Goal: Task Accomplishment & Management: Manage account settings

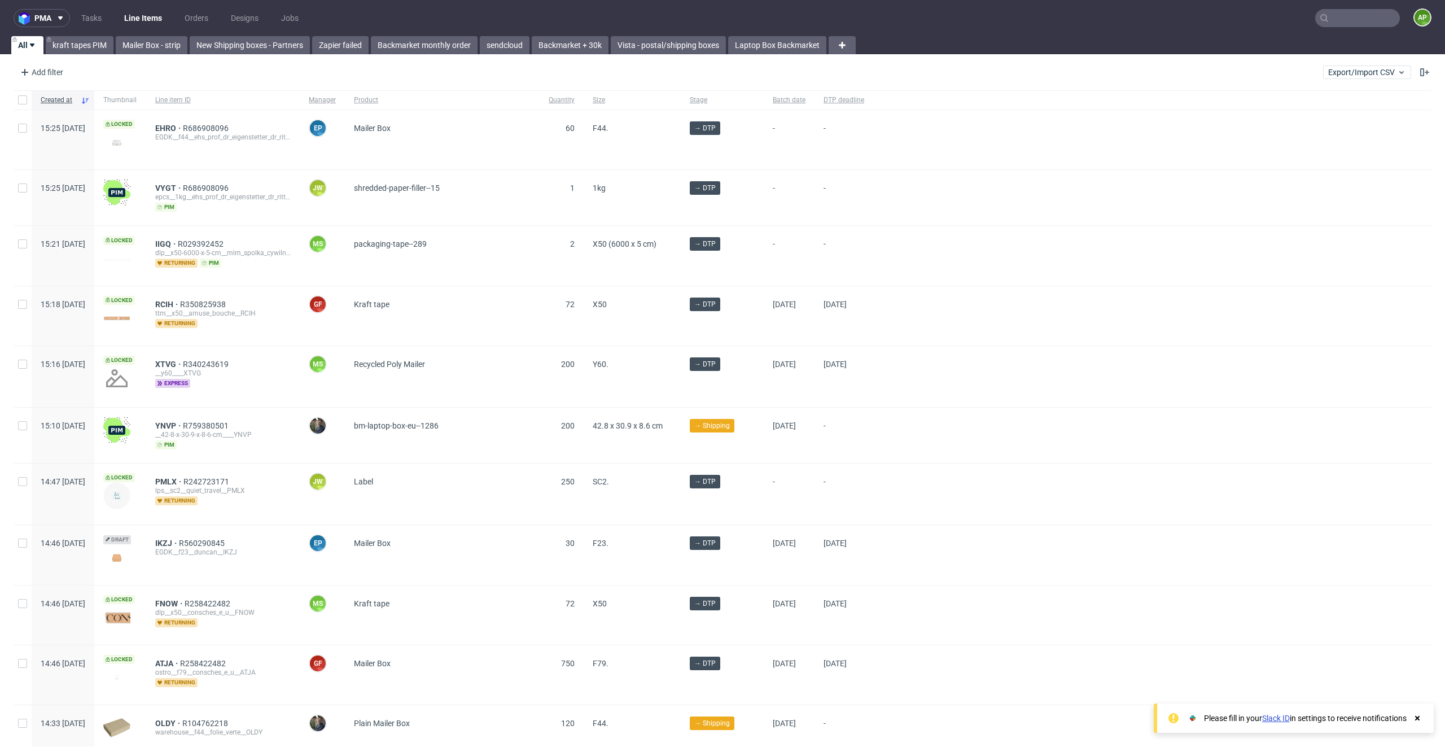
scroll to position [9, 0]
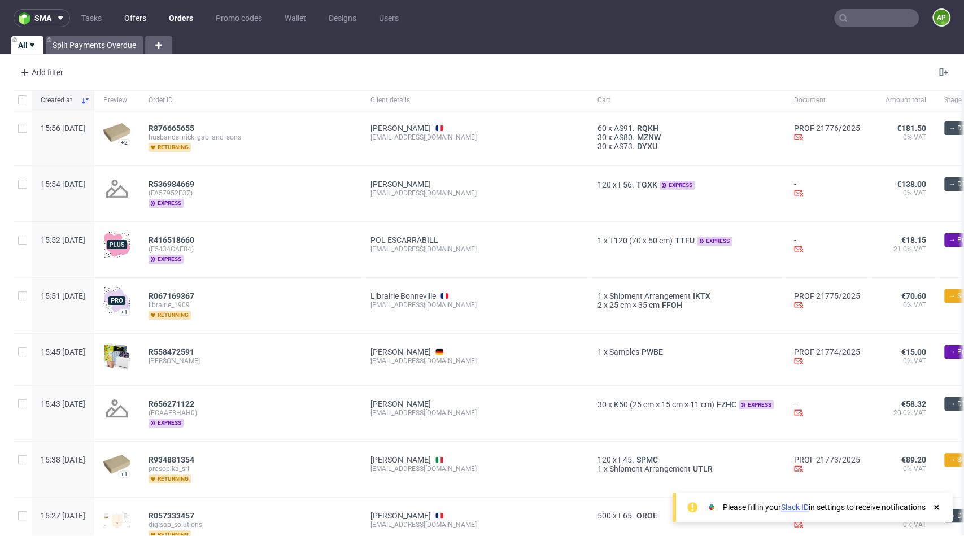
click at [149, 14] on link "Offers" at bounding box center [135, 18] width 36 height 18
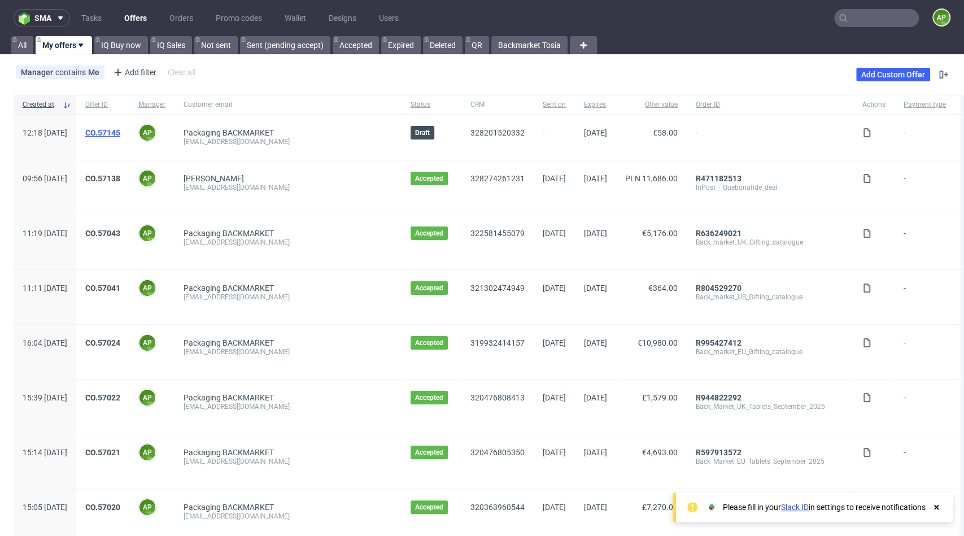
click at [120, 130] on link "CO.57145" at bounding box center [102, 132] width 35 height 9
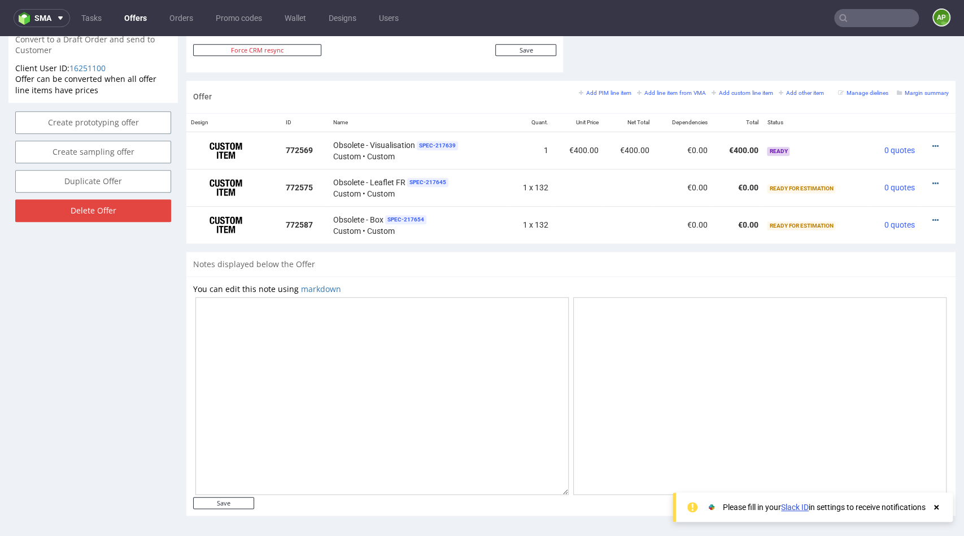
scroll to position [612, 0]
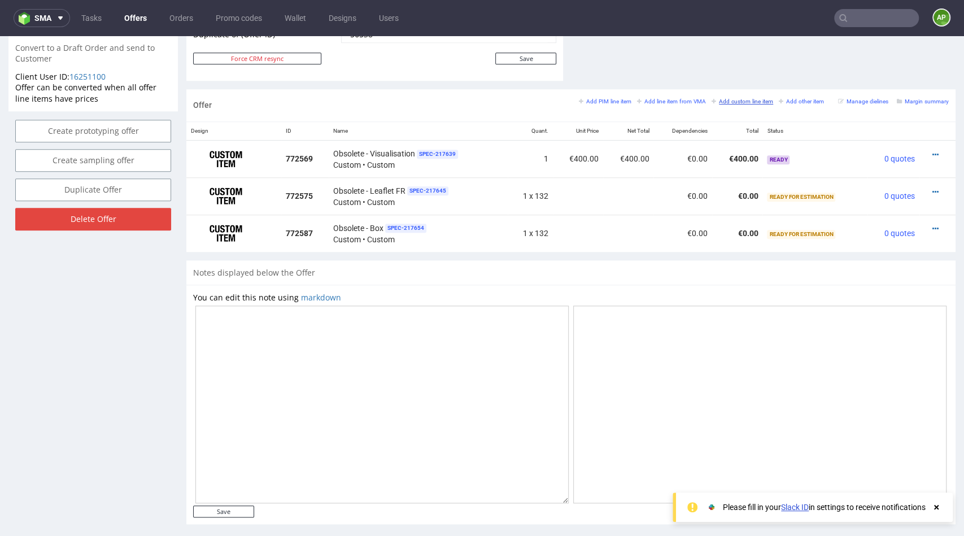
click at [734, 98] on small "Add custom line item" at bounding box center [742, 101] width 62 height 6
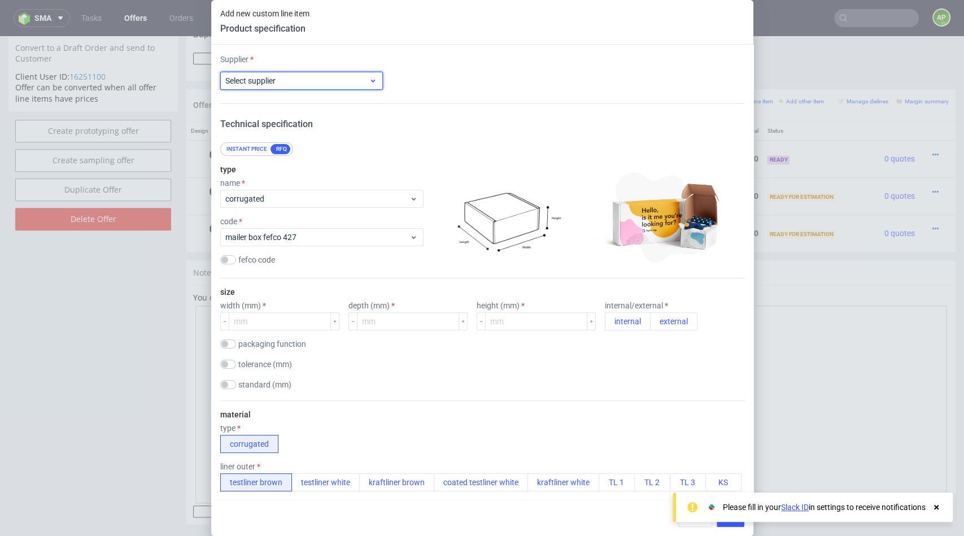
click at [269, 81] on label "Select supplier" at bounding box center [250, 80] width 50 height 9
type input "egdk"
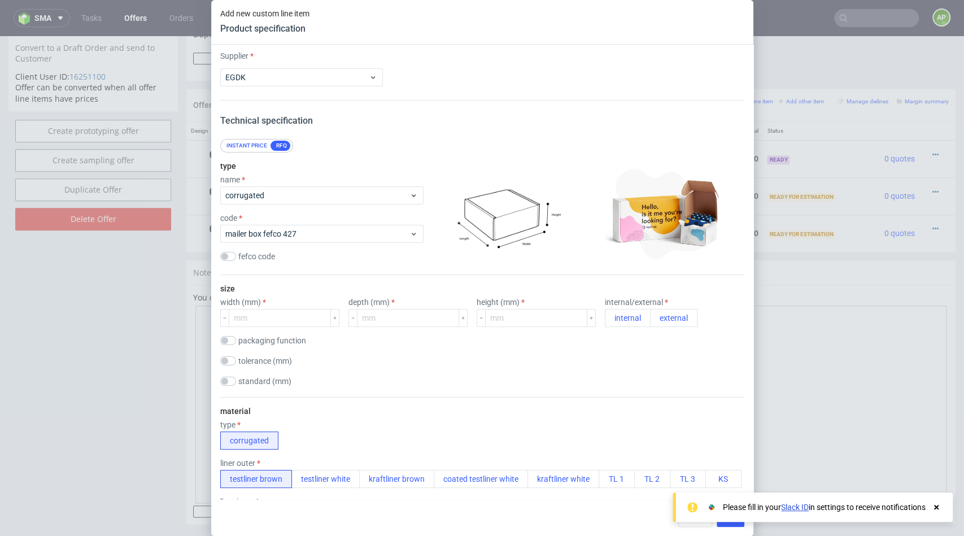
scroll to position [5, 0]
click at [291, 191] on span "corrugated" at bounding box center [317, 194] width 185 height 11
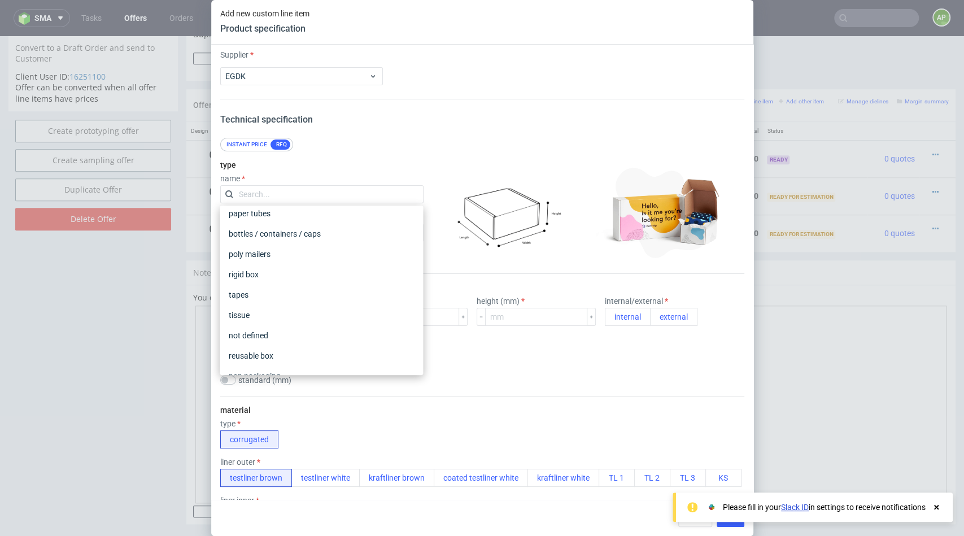
scroll to position [205, 0]
click at [277, 298] on div "not defined" at bounding box center [321, 299] width 194 height 20
checkbox input "false"
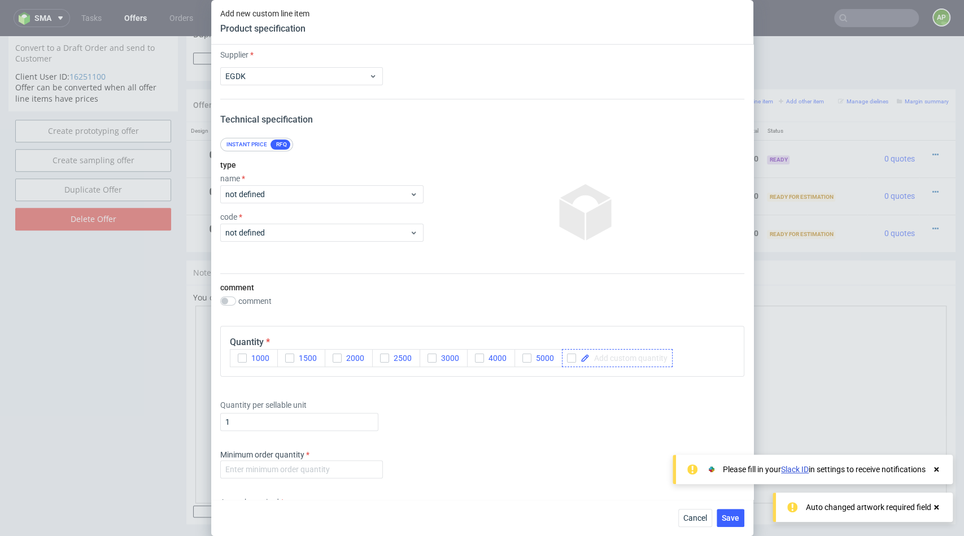
click at [593, 360] on span at bounding box center [628, 358] width 78 height 8
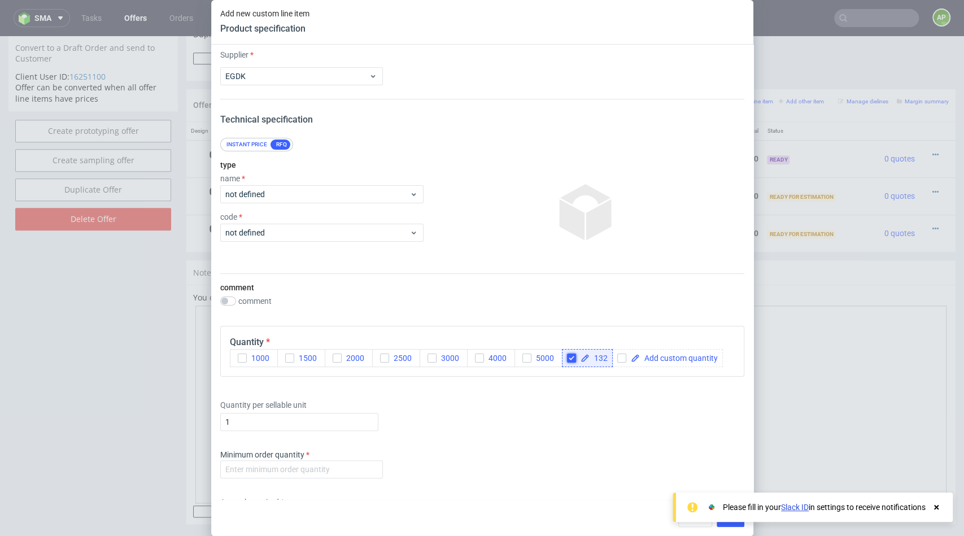
click at [571, 356] on input "checkbox" at bounding box center [571, 357] width 9 height 9
click at [596, 357] on span at bounding box center [628, 358] width 78 height 8
checkbox input "true"
click at [248, 417] on input "1" at bounding box center [299, 422] width 158 height 18
type input "132"
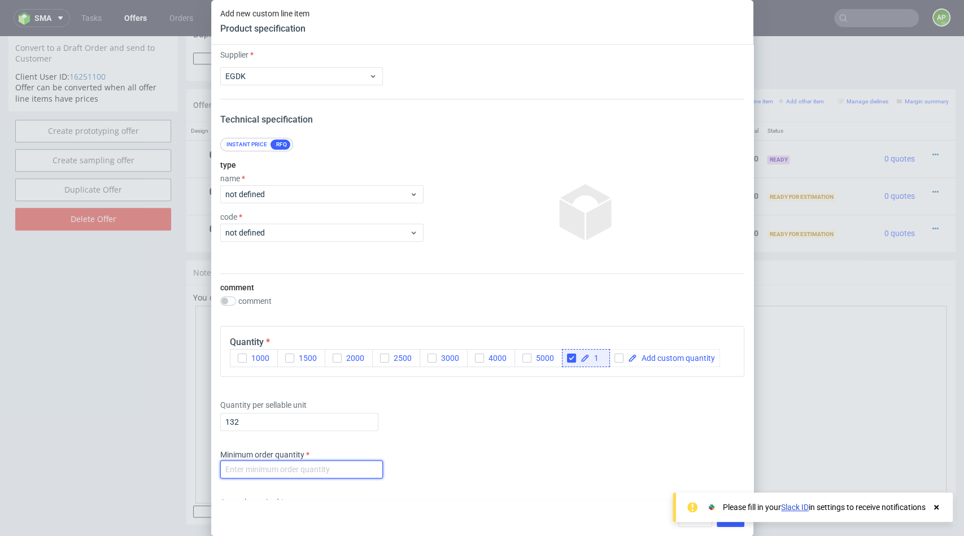
click at [247, 460] on input "number" at bounding box center [301, 469] width 163 height 18
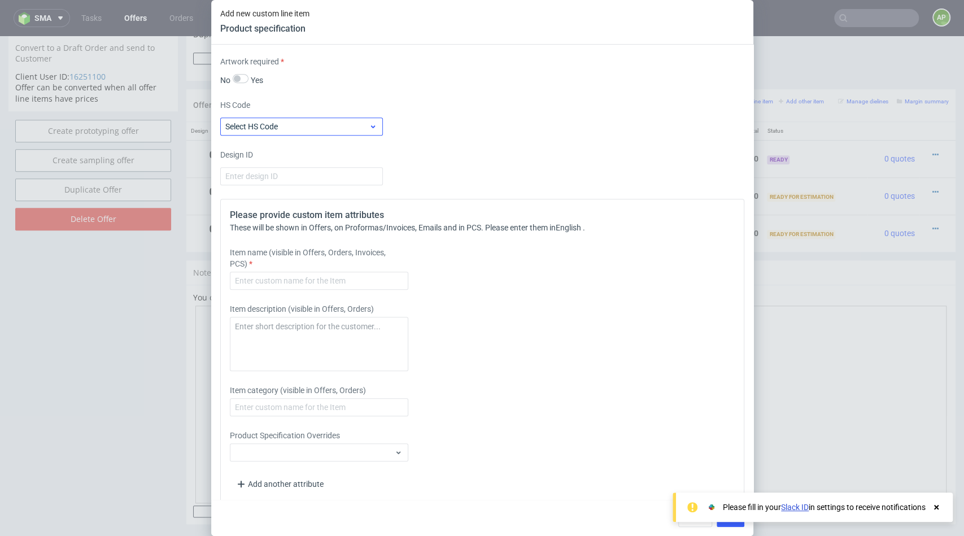
scroll to position [454, 0]
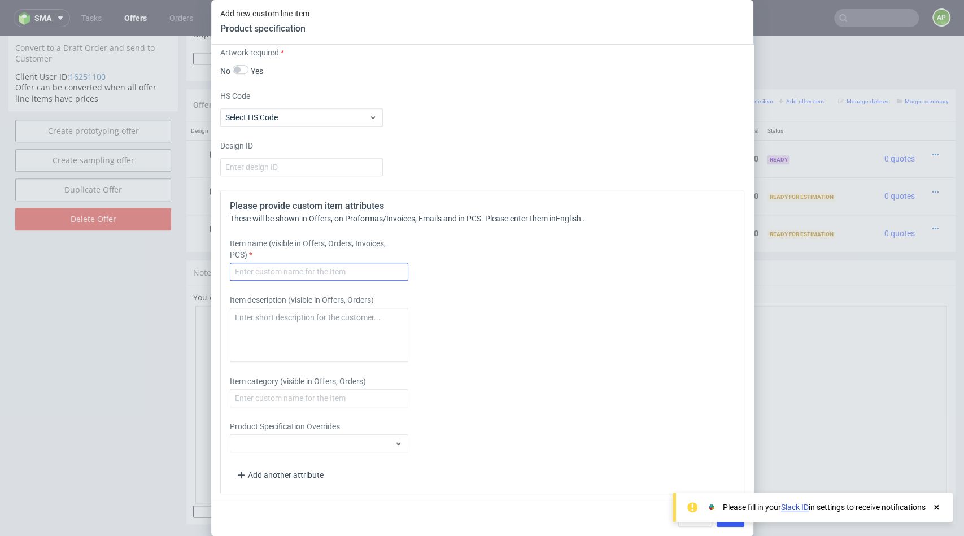
type input "0"
click at [283, 265] on input "text" at bounding box center [319, 271] width 178 height 18
type input "User guide"
click at [584, 362] on div "Please provide custom item attributes These will be shown in Offers, on Proform…" at bounding box center [482, 342] width 524 height 304
click at [934, 503] on icon at bounding box center [936, 506] width 10 height 9
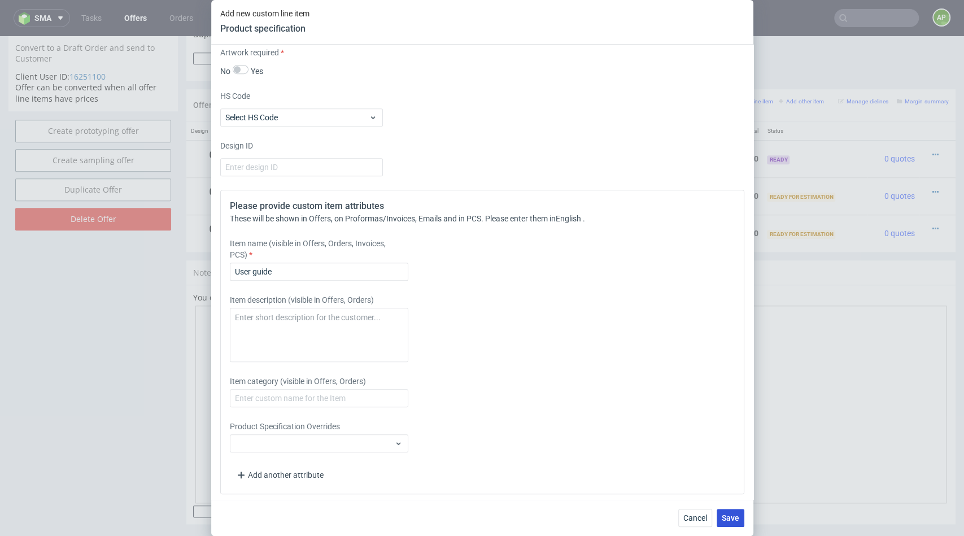
click at [726, 509] on button "Save" at bounding box center [730, 518] width 28 height 18
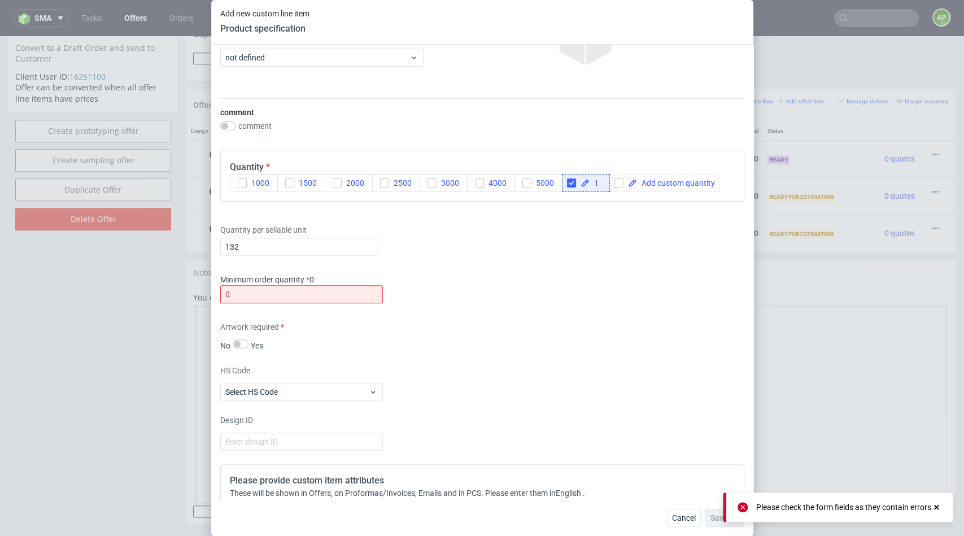
scroll to position [0, 0]
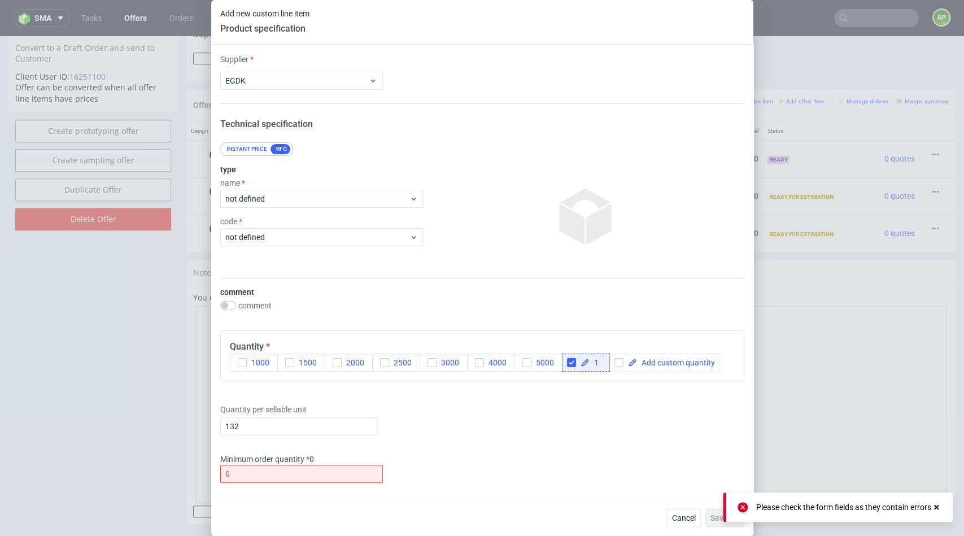
click at [310, 482] on div "Minimum order quantity 0 0" at bounding box center [482, 470] width 524 height 34
click at [310, 471] on input "0" at bounding box center [301, 474] width 163 height 18
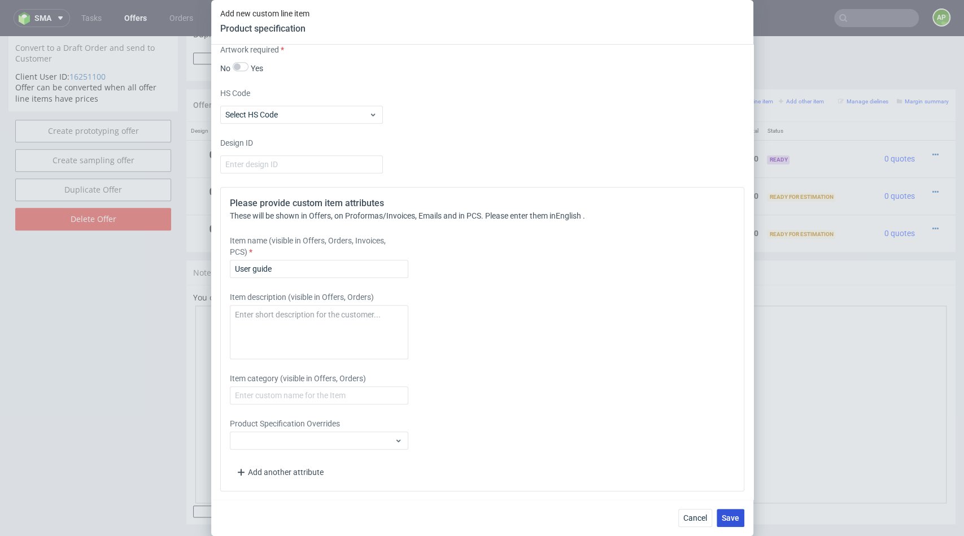
type input "1"
click at [729, 523] on button "Save" at bounding box center [730, 518] width 28 height 18
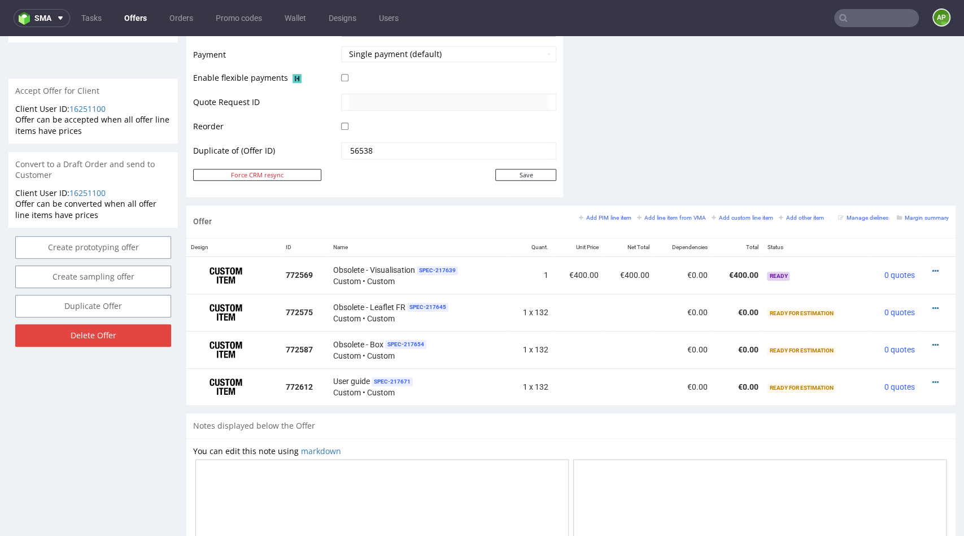
scroll to position [576, 0]
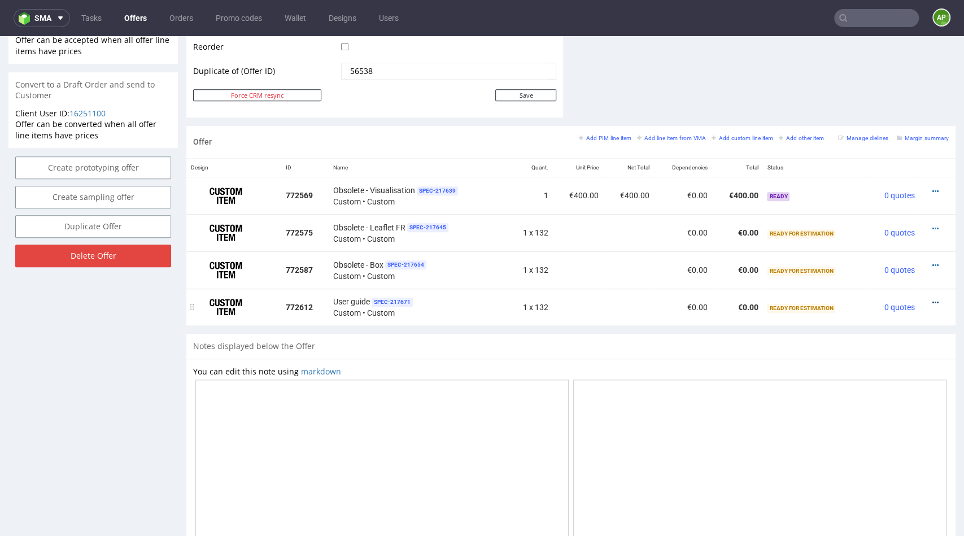
click at [932, 301] on icon at bounding box center [935, 303] width 6 height 8
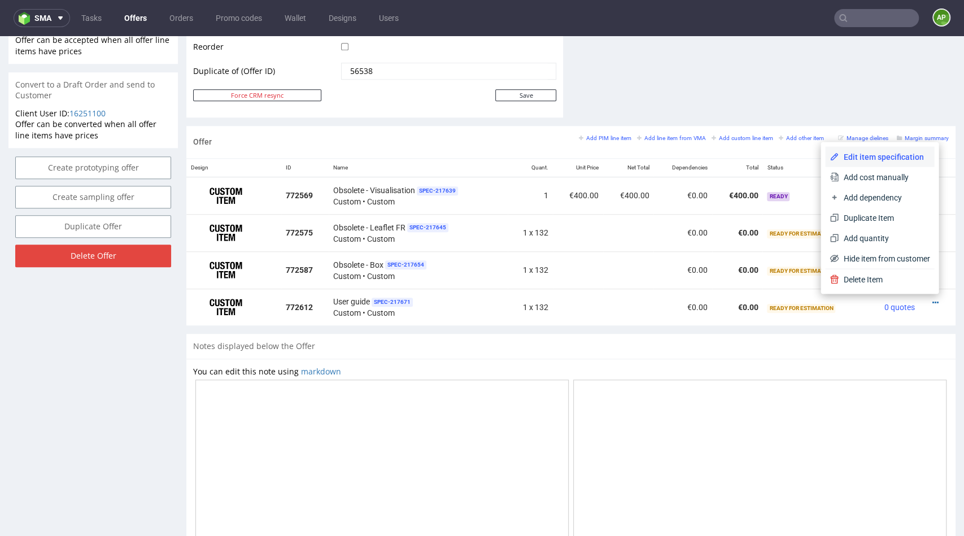
click at [878, 162] on li "Edit item specification" at bounding box center [879, 156] width 109 height 20
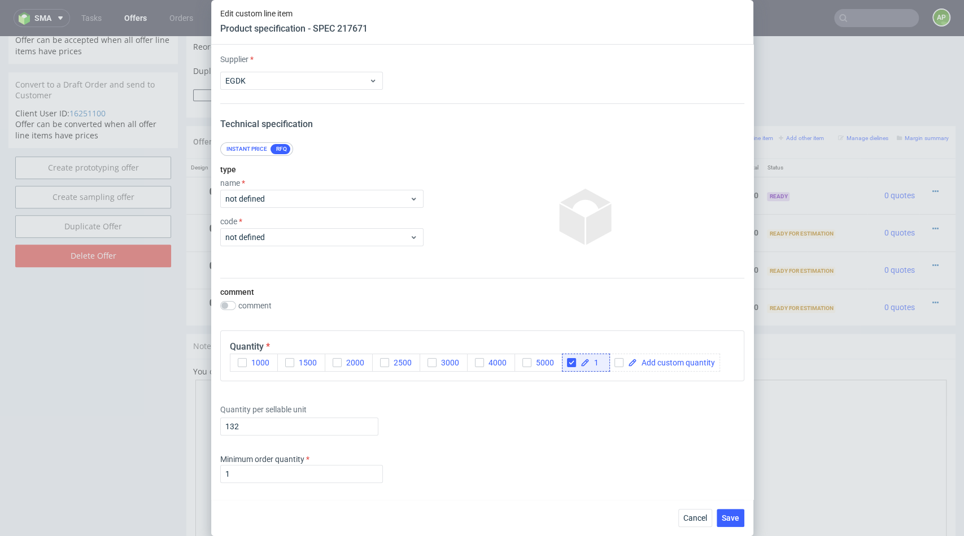
scroll to position [457, 0]
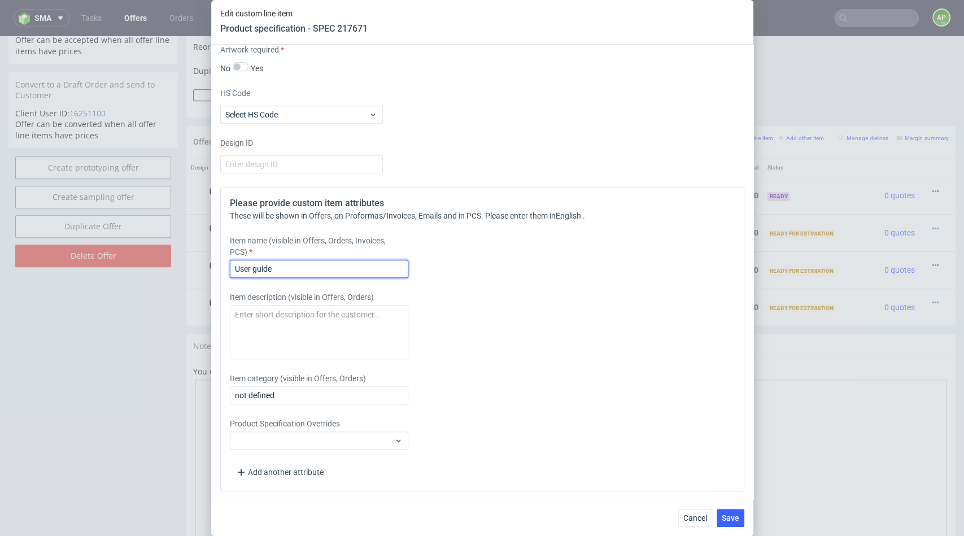
click at [232, 269] on input "User guide" at bounding box center [319, 269] width 178 height 18
type input "Obsolete - User guide"
click at [729, 515] on span "Save" at bounding box center [729, 518] width 17 height 8
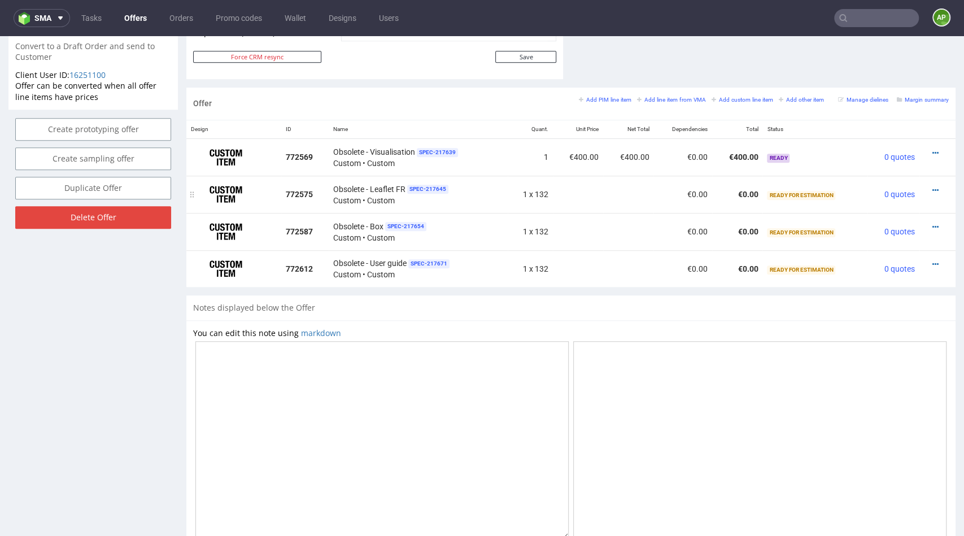
scroll to position [596, 0]
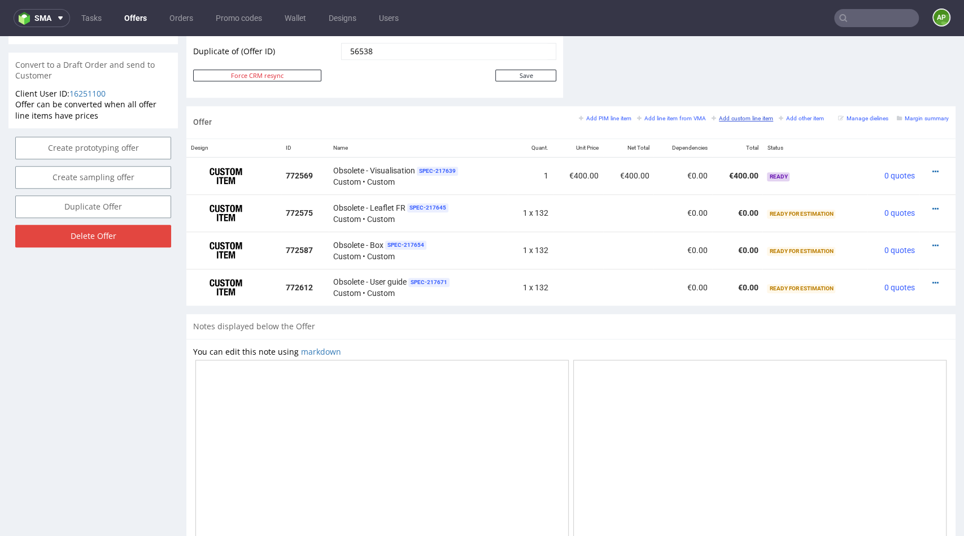
click at [730, 117] on small "Add custom line item" at bounding box center [742, 118] width 62 height 6
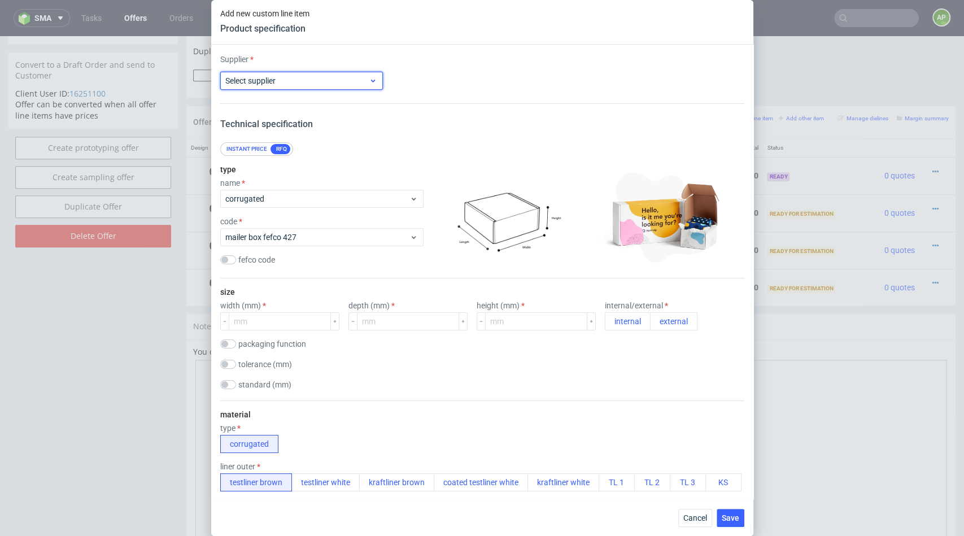
click at [297, 80] on span "Select supplier" at bounding box center [297, 80] width 144 height 11
type input "egdk"
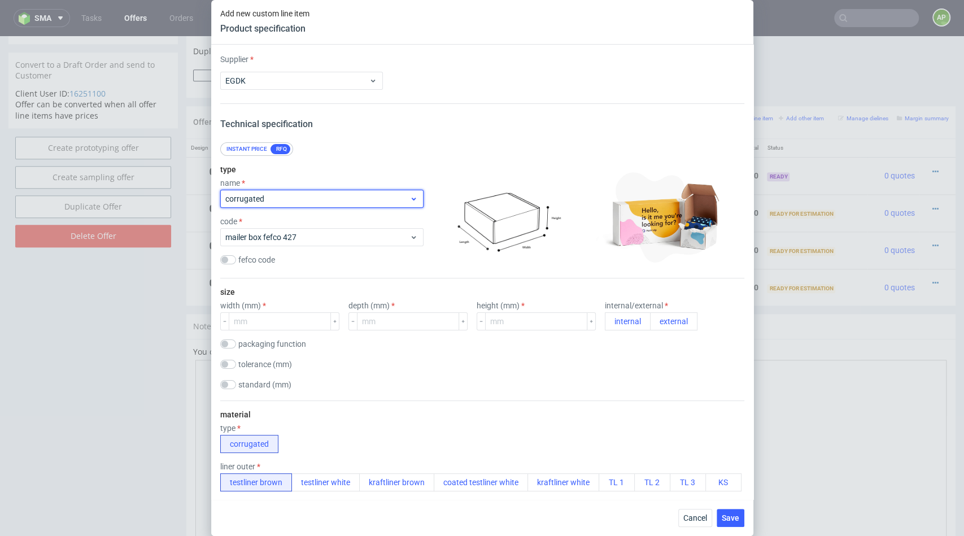
click at [308, 196] on span "corrugated" at bounding box center [317, 198] width 185 height 11
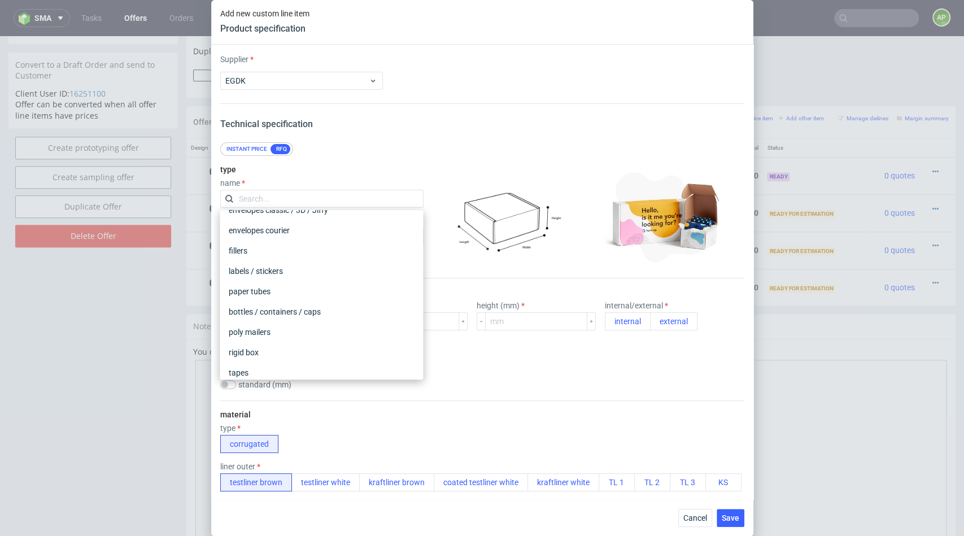
scroll to position [111, 0]
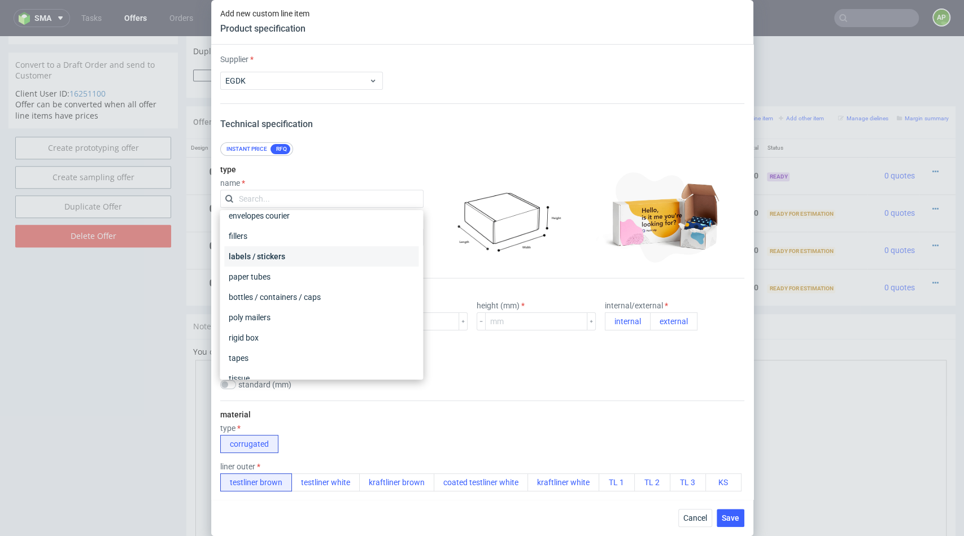
click at [290, 260] on div "labels / stickers" at bounding box center [321, 256] width 194 height 20
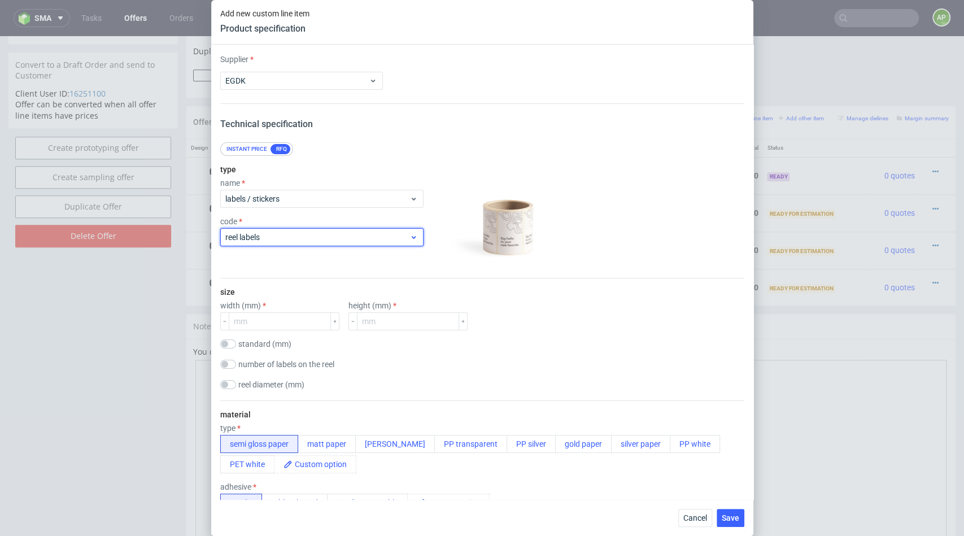
click at [308, 238] on span "reel labels" at bounding box center [317, 236] width 185 height 11
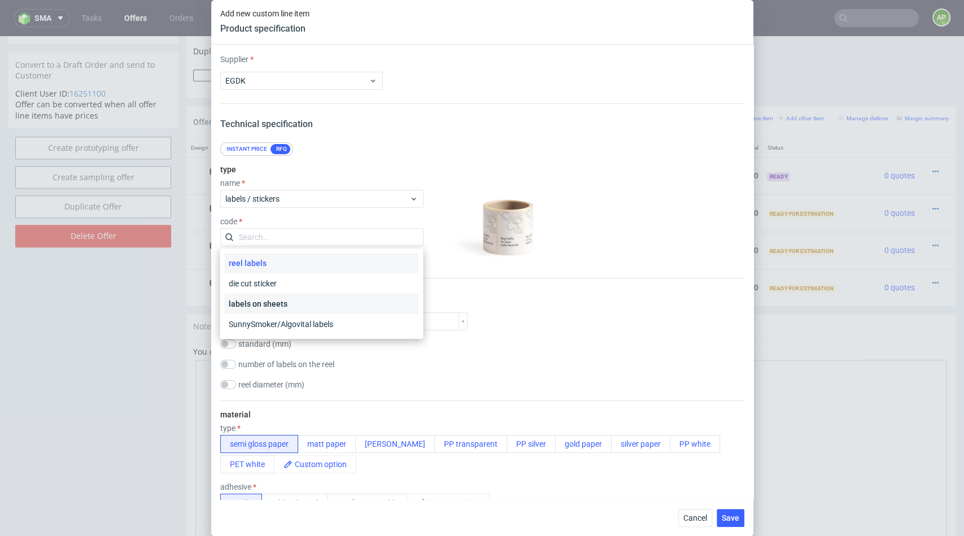
click at [307, 299] on div "labels on sheets" at bounding box center [321, 304] width 194 height 20
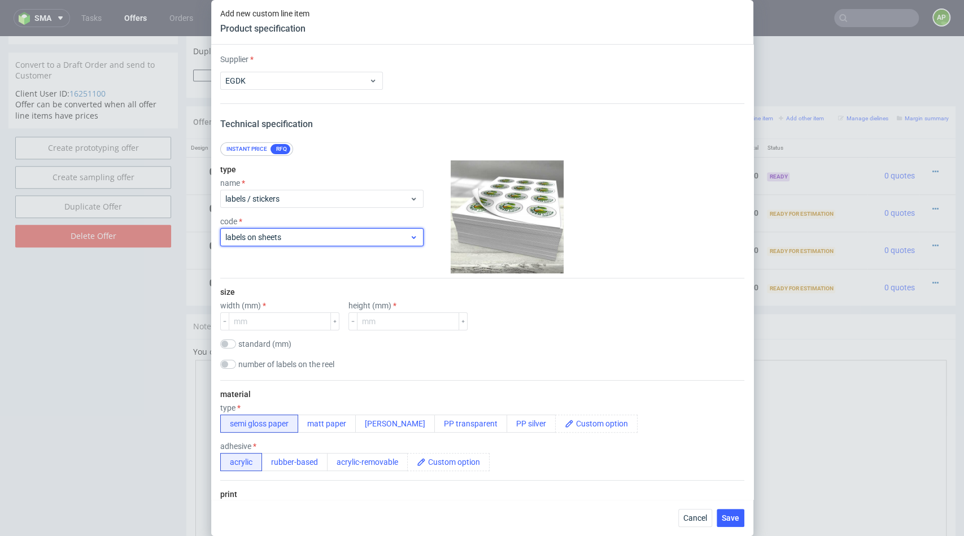
click at [312, 230] on div "labels on sheets" at bounding box center [321, 237] width 203 height 18
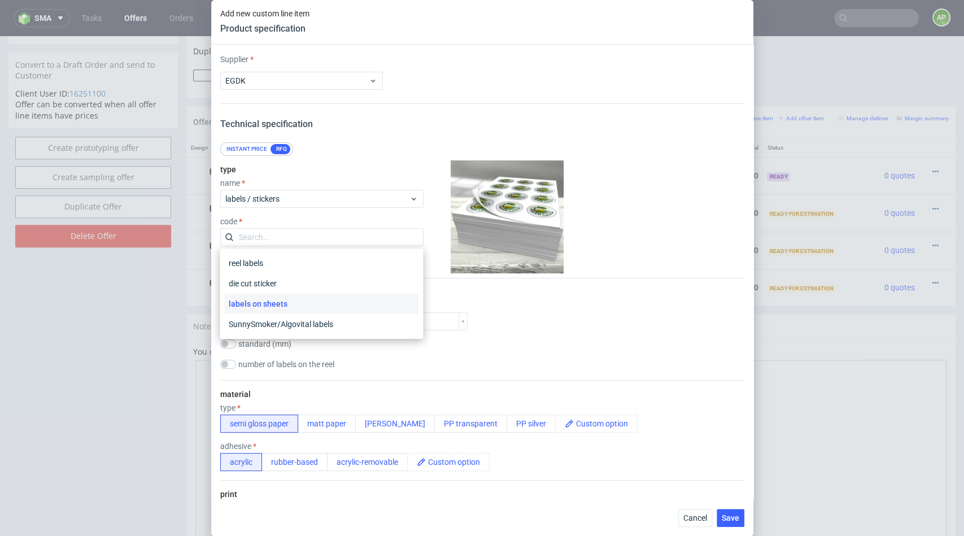
click at [441, 222] on div at bounding box center [507, 216] width 158 height 113
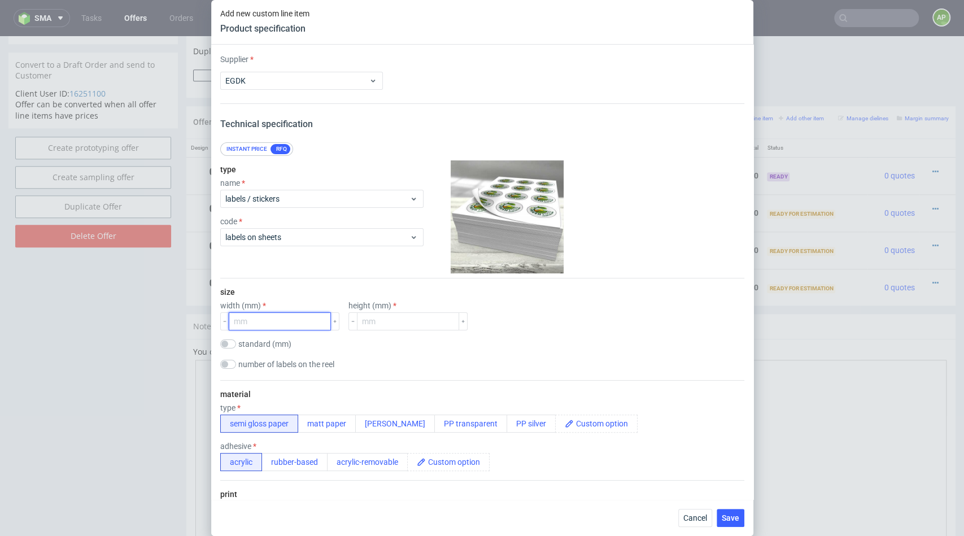
click at [253, 325] on input "number" at bounding box center [280, 321] width 102 height 18
type input "100"
click at [365, 327] on input "number" at bounding box center [408, 321] width 102 height 18
type input "100"
click at [518, 387] on div "material type semi gloss paper matt paper [PERSON_NAME] PP transparent PP silve…" at bounding box center [482, 430] width 524 height 100
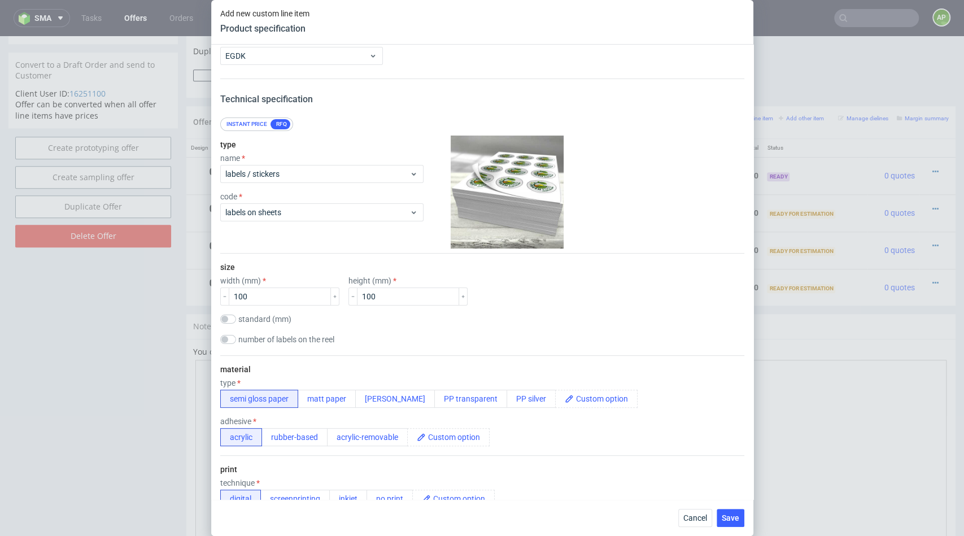
scroll to position [25, 0]
click at [320, 393] on button "matt paper" at bounding box center [326, 398] width 58 height 18
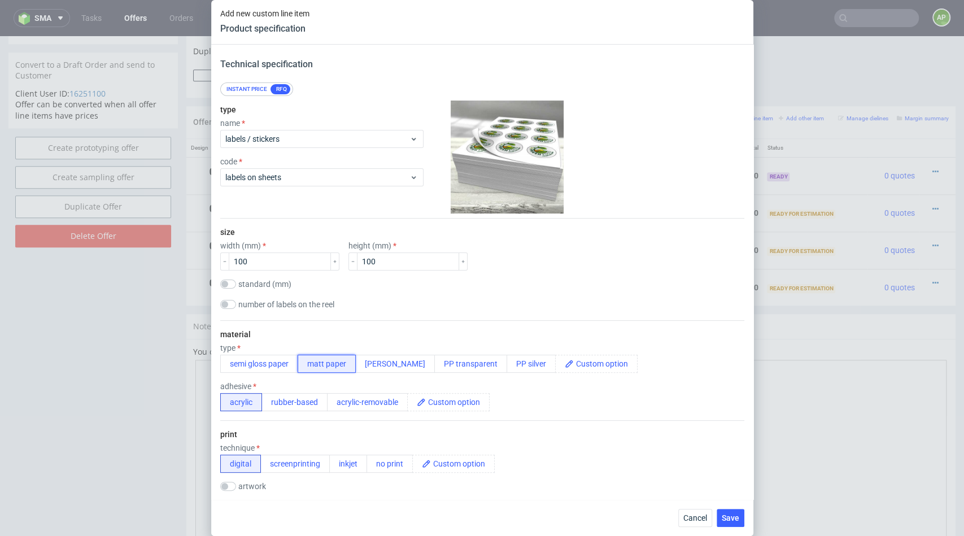
scroll to position [62, 0]
click at [249, 361] on button "semi gloss paper" at bounding box center [259, 362] width 78 height 18
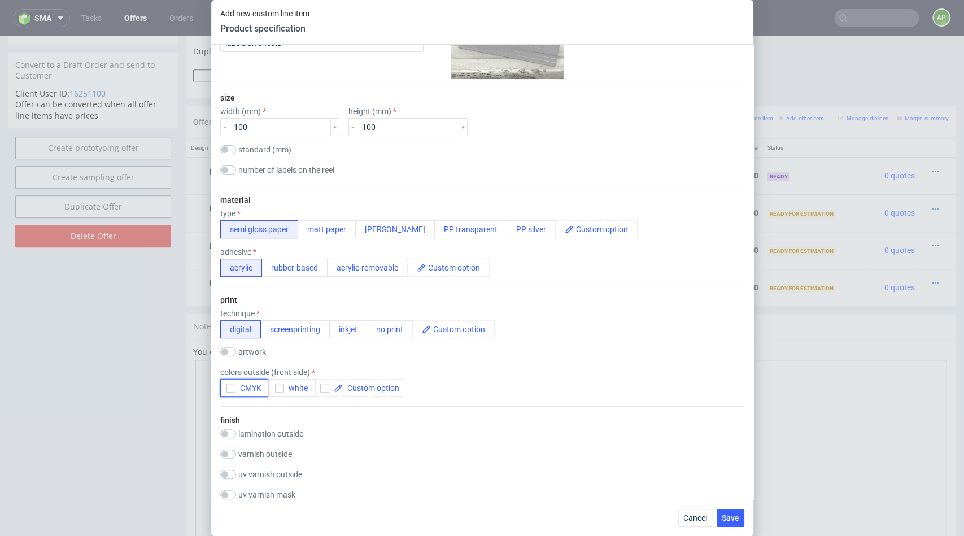
click at [227, 379] on button "CMYK" at bounding box center [244, 388] width 48 height 18
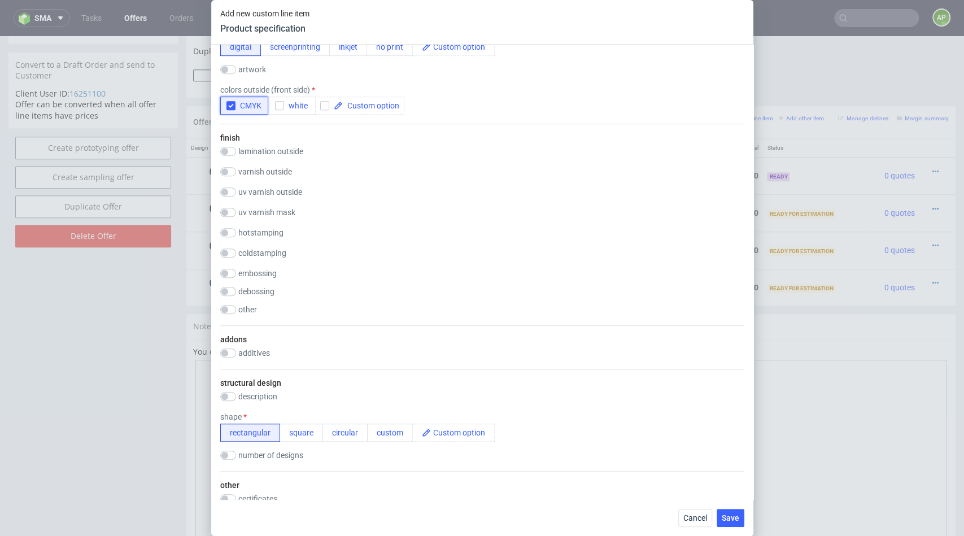
scroll to position [20, 0]
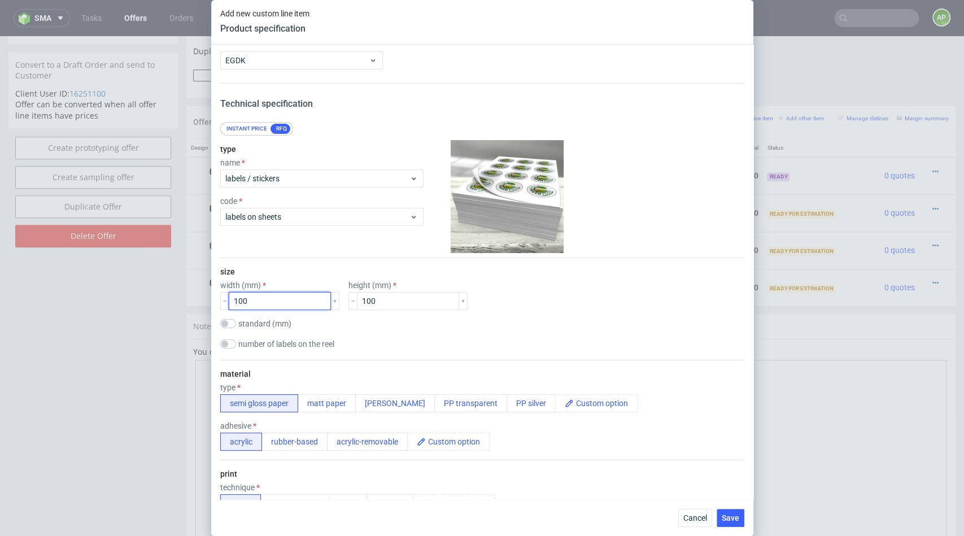
click at [282, 303] on input "100" at bounding box center [280, 301] width 102 height 18
click at [408, 339] on div "number of labels on the reel" at bounding box center [482, 344] width 524 height 11
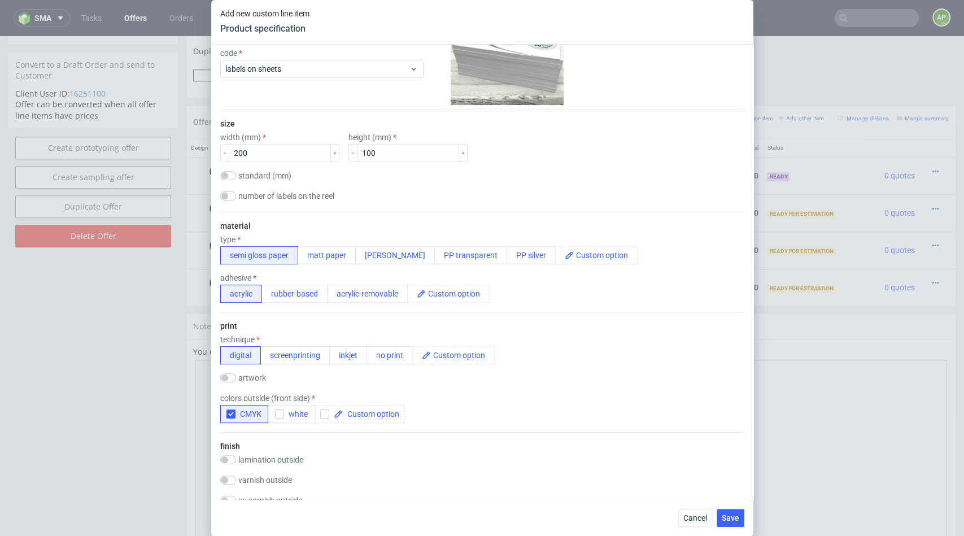
scroll to position [170, 0]
click at [279, 154] on input "200" at bounding box center [280, 151] width 102 height 18
type input "100"
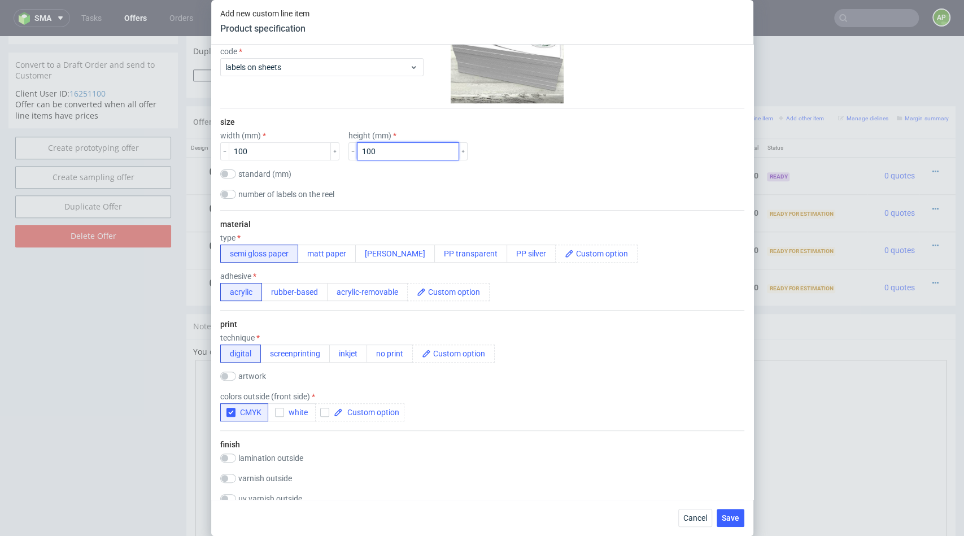
click at [383, 150] on input "100" at bounding box center [408, 151] width 102 height 18
type input "200"
click at [432, 191] on div "number of labels on the reel" at bounding box center [482, 195] width 524 height 11
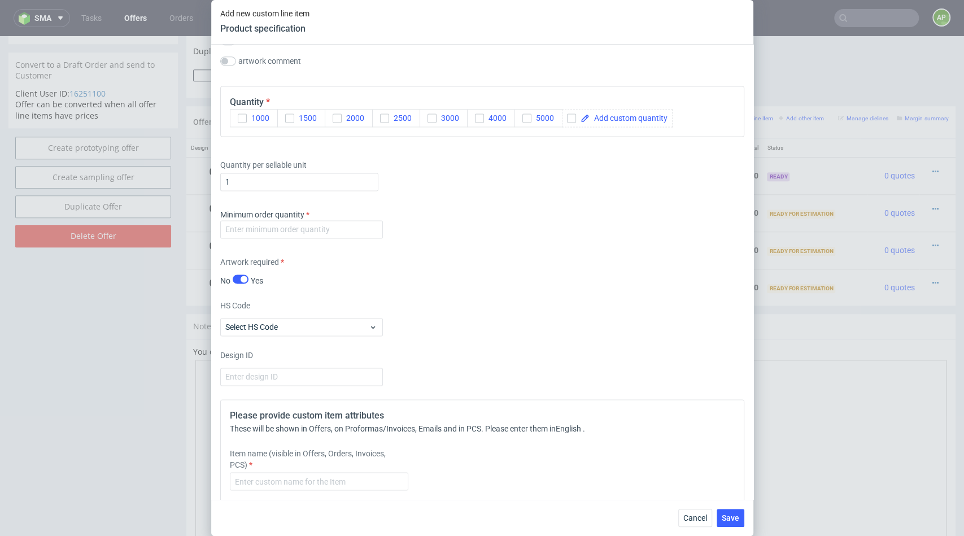
scroll to position [1059, 0]
click at [597, 117] on span at bounding box center [628, 121] width 78 height 8
checkbox input "true"
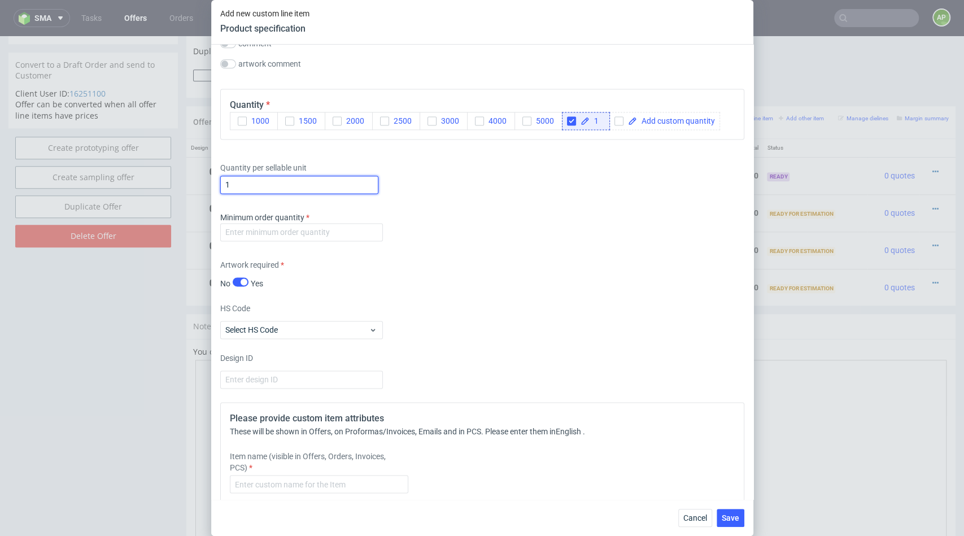
click at [281, 187] on input "1" at bounding box center [299, 185] width 158 height 18
type input "132"
click at [459, 238] on div "Minimum order quantity" at bounding box center [482, 229] width 524 height 34
click at [341, 225] on input "number" at bounding box center [301, 232] width 163 height 18
type input "1"
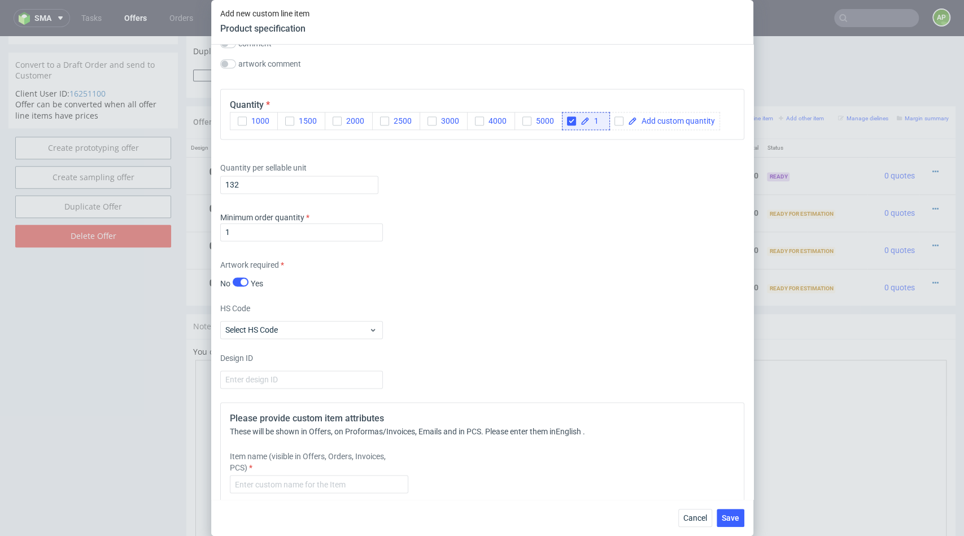
click at [435, 283] on div "Artwork required No Yes" at bounding box center [482, 274] width 524 height 30
click at [283, 378] on input "number" at bounding box center [301, 379] width 163 height 18
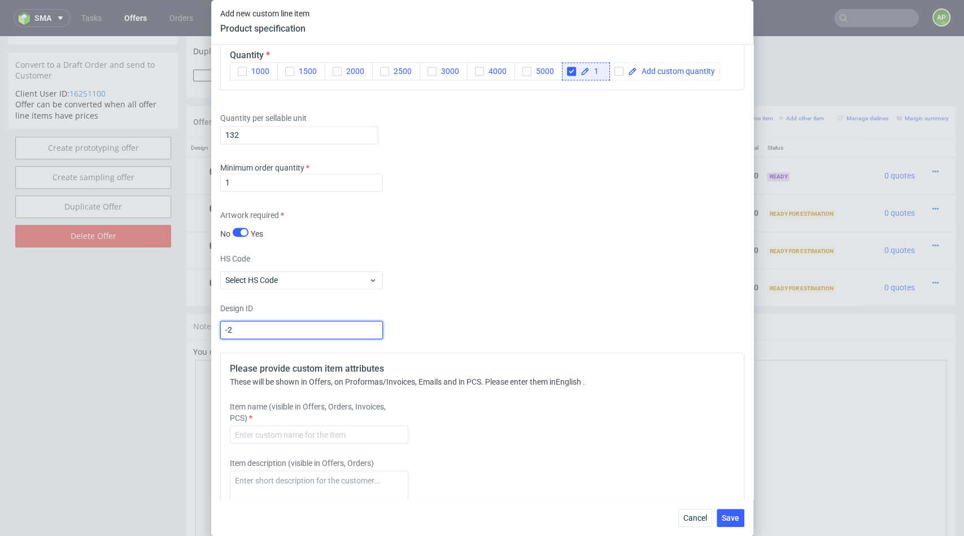
scroll to position [1115, 0]
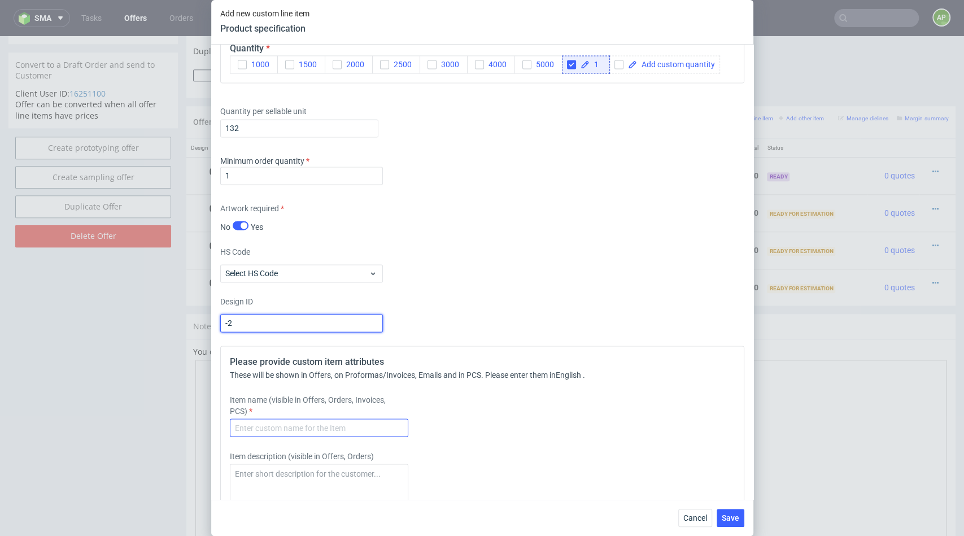
type input "-2"
click at [284, 431] on input "text" at bounding box center [319, 427] width 178 height 18
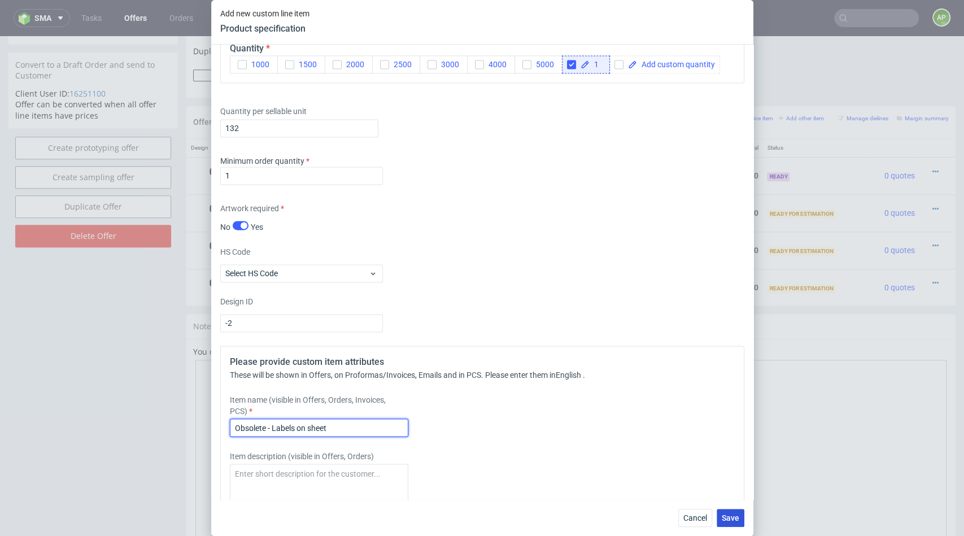
type input "Obsolete - Labels on sheet"
click at [728, 515] on span "Save" at bounding box center [729, 518] width 17 height 8
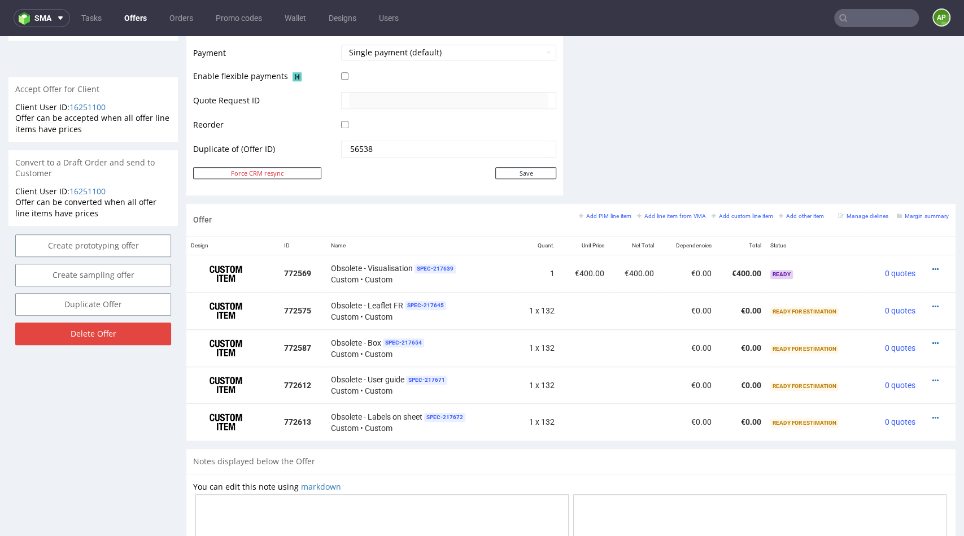
scroll to position [545, 0]
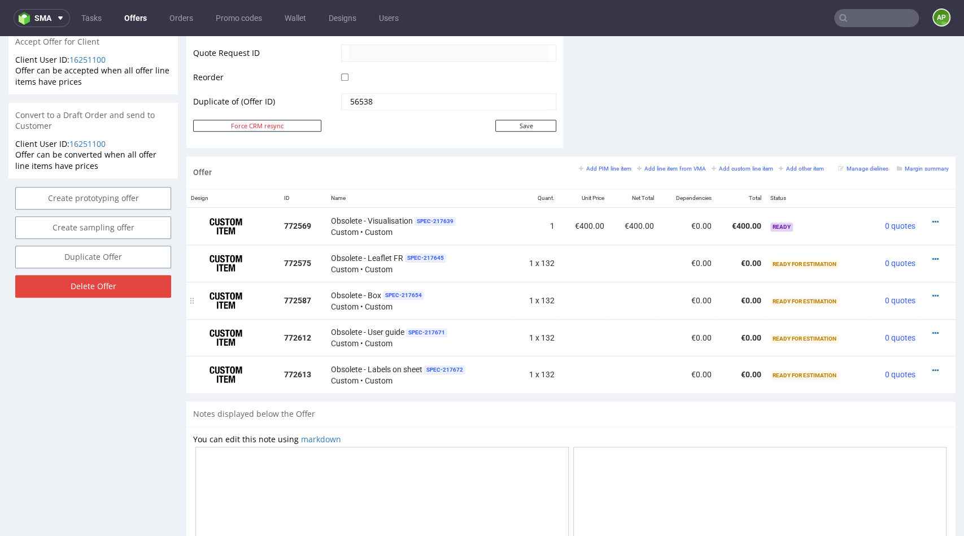
click at [924, 297] on div at bounding box center [934, 295] width 20 height 11
click at [924, 295] on div at bounding box center [934, 295] width 20 height 11
click at [932, 293] on icon at bounding box center [935, 296] width 6 height 8
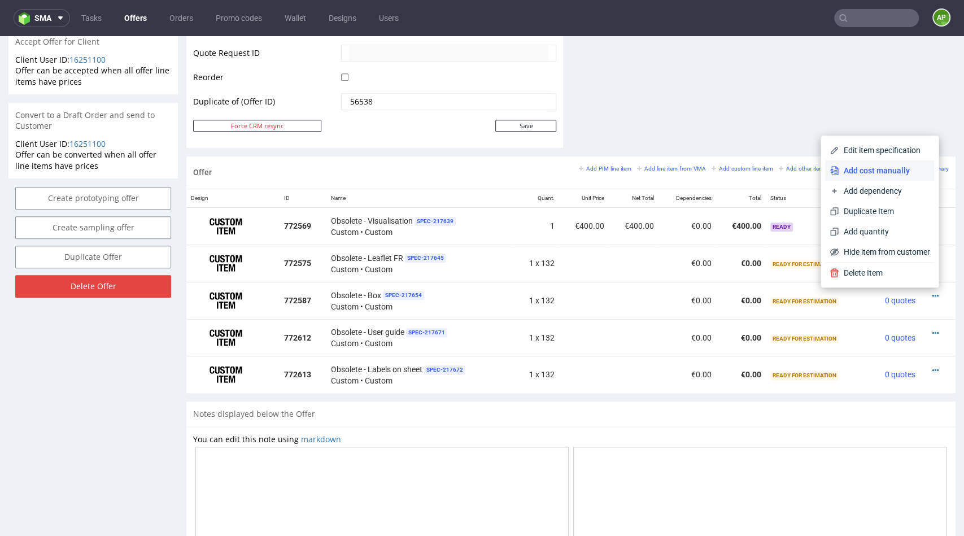
click at [884, 169] on span "Add cost manually" at bounding box center [883, 170] width 91 height 11
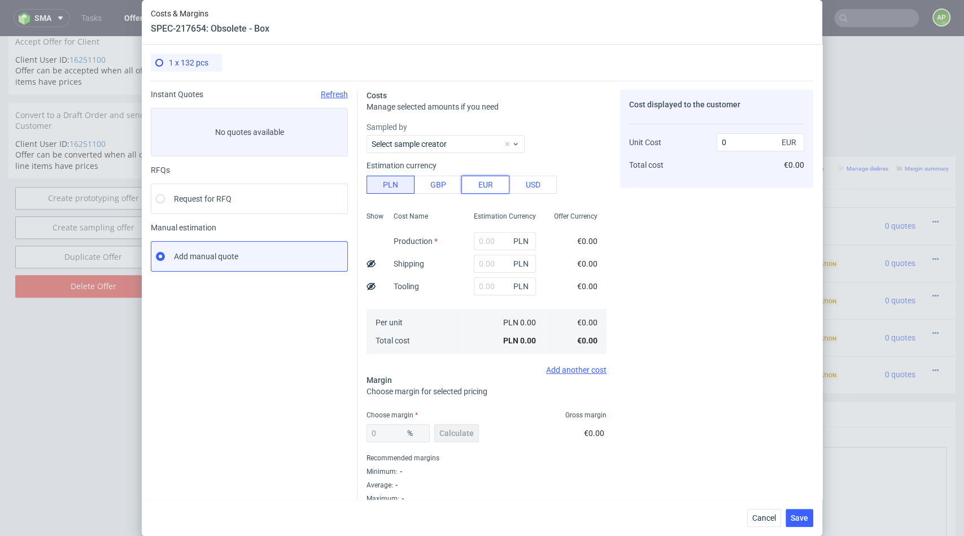
click at [472, 190] on button "EUR" at bounding box center [485, 185] width 48 height 18
click at [483, 247] on input "text" at bounding box center [505, 241] width 62 height 18
type input "341"
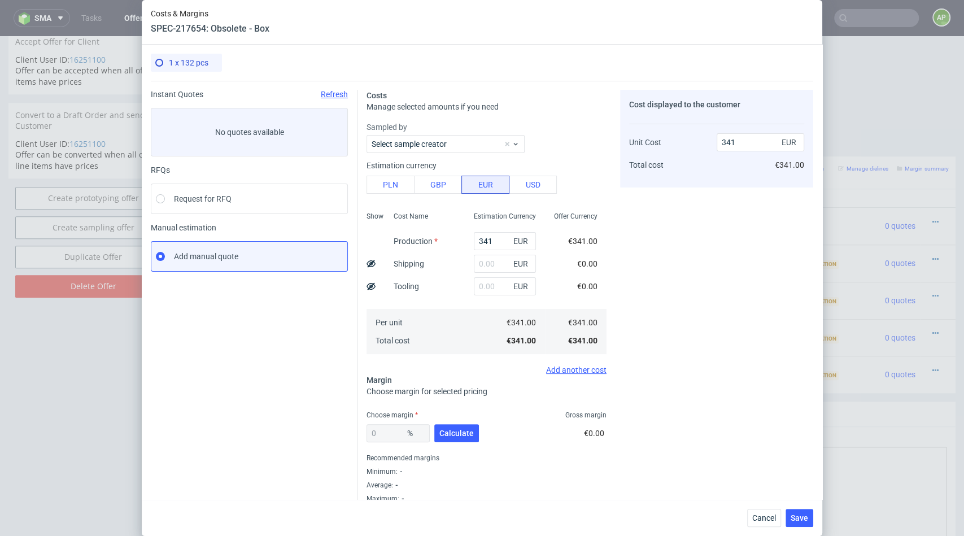
click at [630, 282] on div "Cost displayed to the customer Unit Cost Total cost 341 EUR €341.00" at bounding box center [716, 296] width 193 height 413
drag, startPoint x: 448, startPoint y: 432, endPoint x: 435, endPoint y: 432, distance: 13.5
click at [448, 432] on span "Calculate" at bounding box center [456, 433] width 34 height 8
type input "46.53"
type input "637.74"
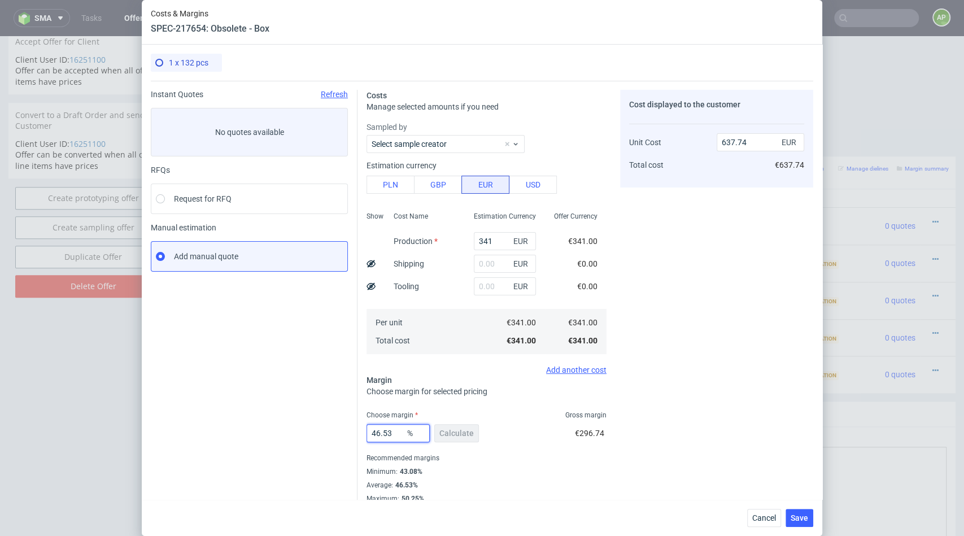
click at [398, 432] on input "46.53" at bounding box center [397, 433] width 63 height 18
type input "50"
type input "682"
type input "50"
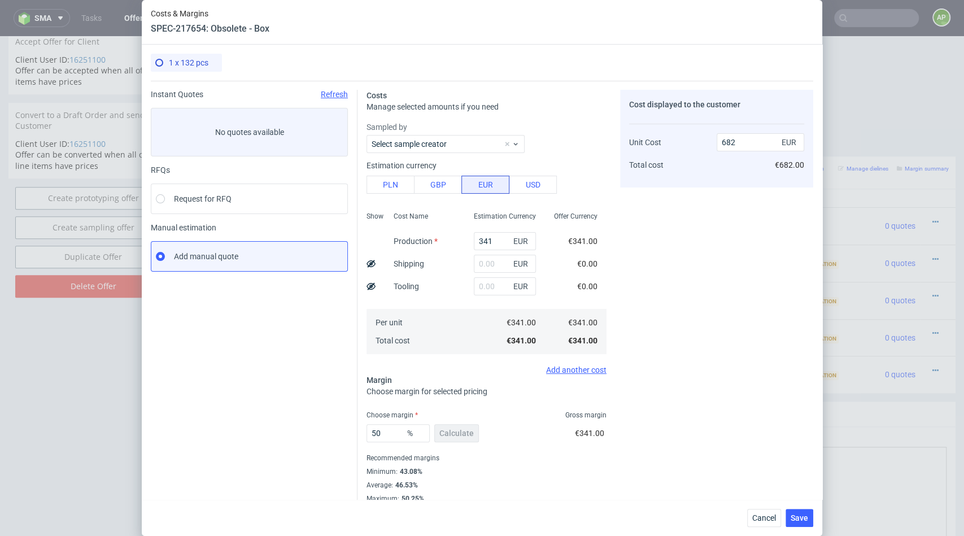
click at [597, 406] on fieldset "Costs Manage selected amounts if you need Sampled by Select sample creator Esti…" at bounding box center [486, 296] width 240 height 413
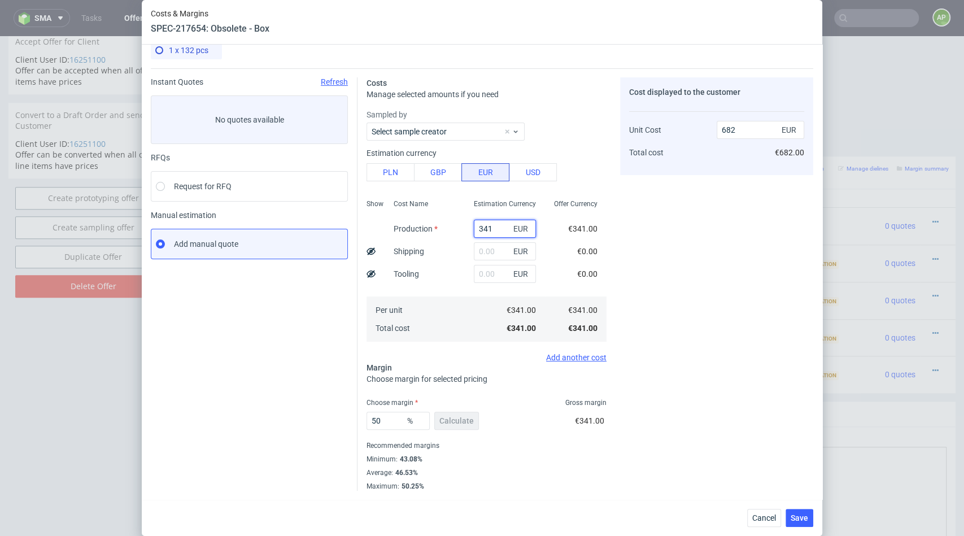
click at [501, 230] on input "341" at bounding box center [505, 229] width 62 height 18
type input "341.05"
type input "682.1"
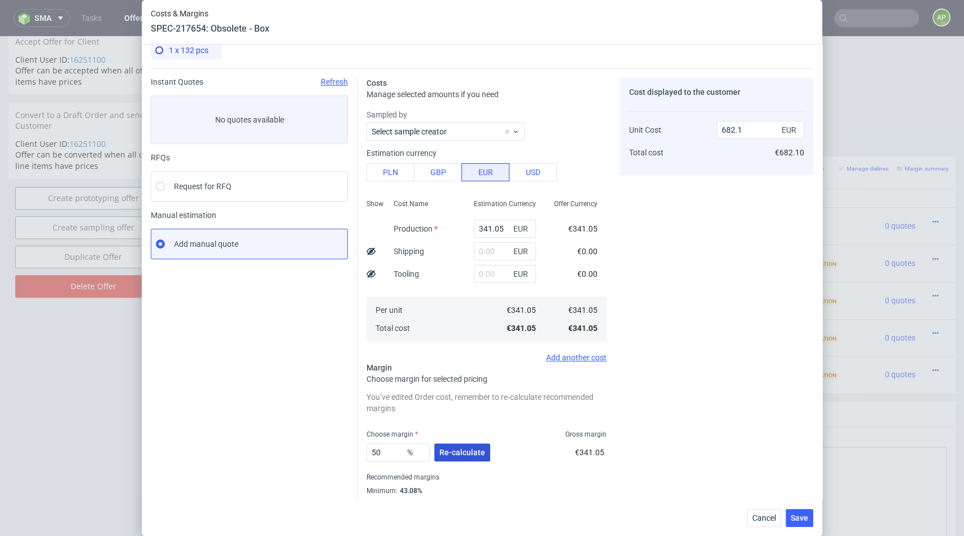
click at [448, 454] on span "Re-calculate" at bounding box center [462, 452] width 46 height 8
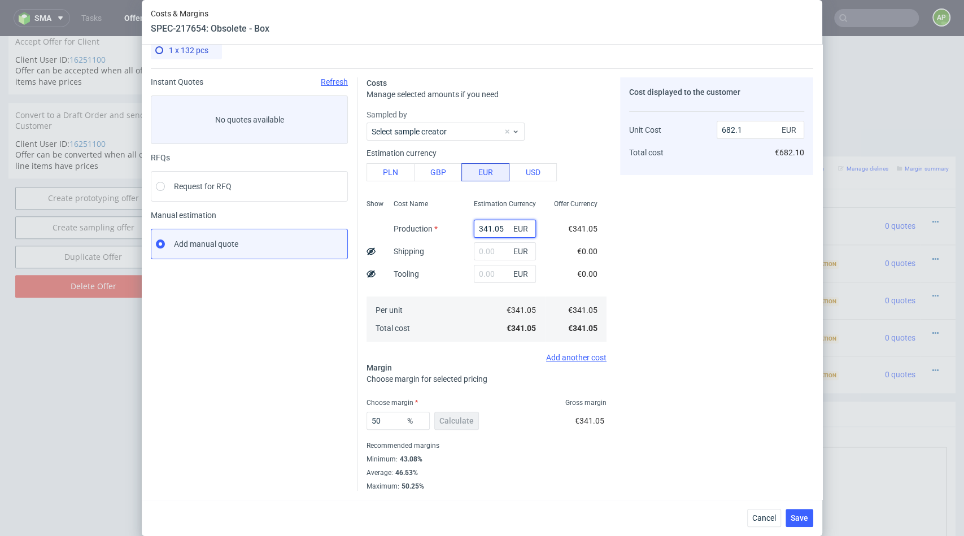
click at [507, 230] on input "341.05" at bounding box center [505, 229] width 62 height 18
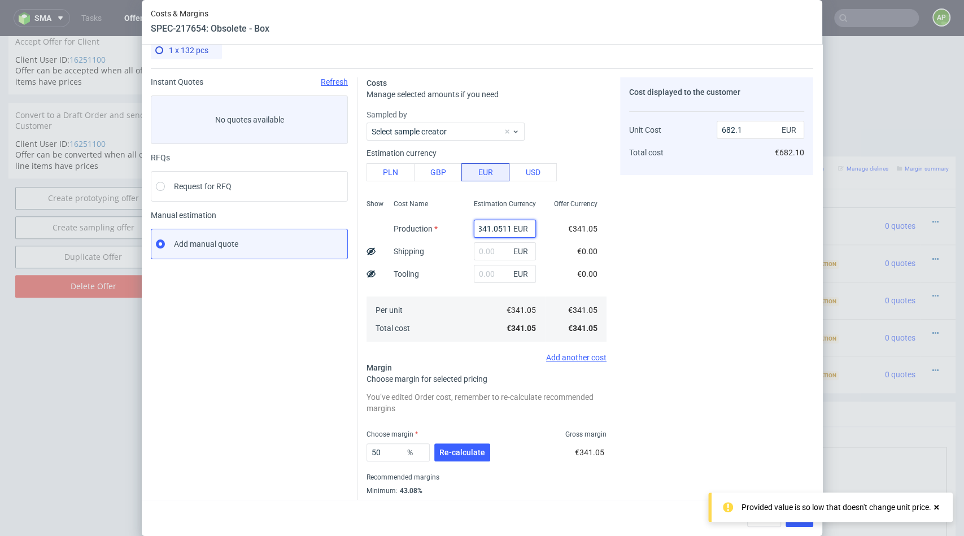
type input "341.0511"
click at [691, 292] on div "Cost displayed to the customer Unit Cost Total cost 682.1 EUR €682.10" at bounding box center [716, 299] width 193 height 445
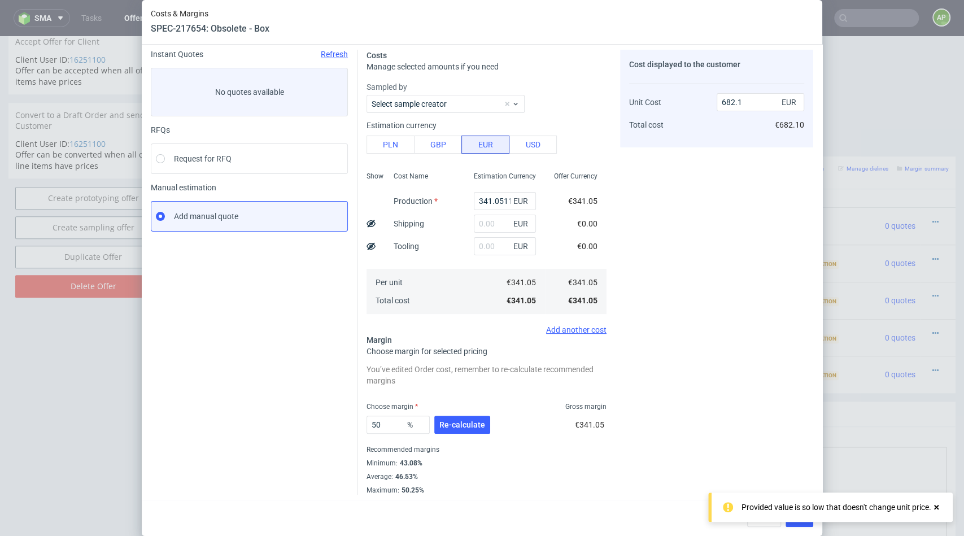
scroll to position [44, 0]
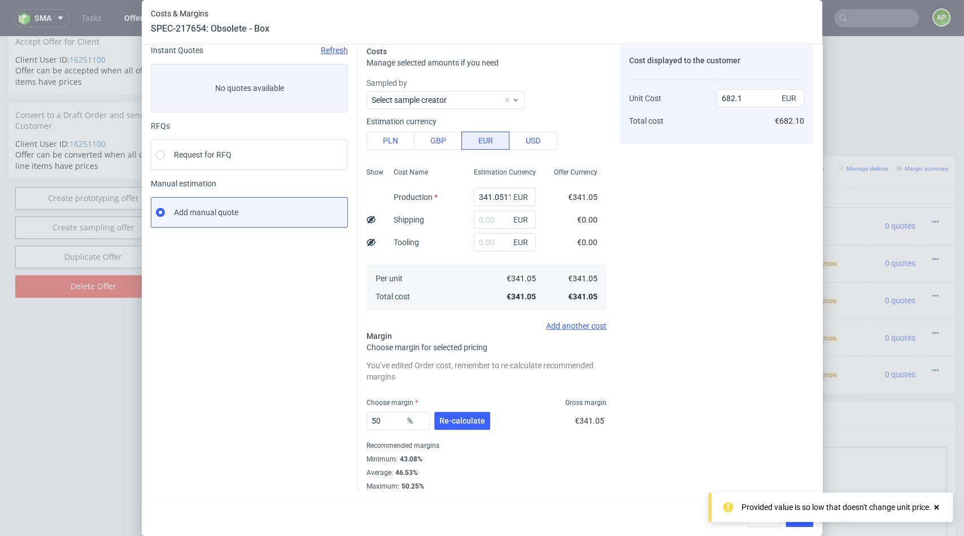
click at [937, 505] on use at bounding box center [936, 507] width 5 height 5
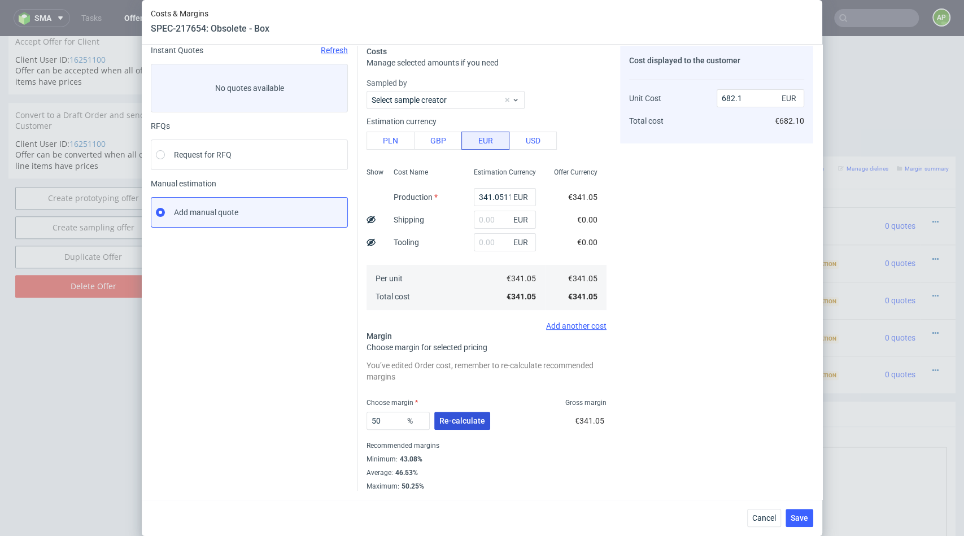
click at [472, 422] on span "Re-calculate" at bounding box center [462, 421] width 46 height 8
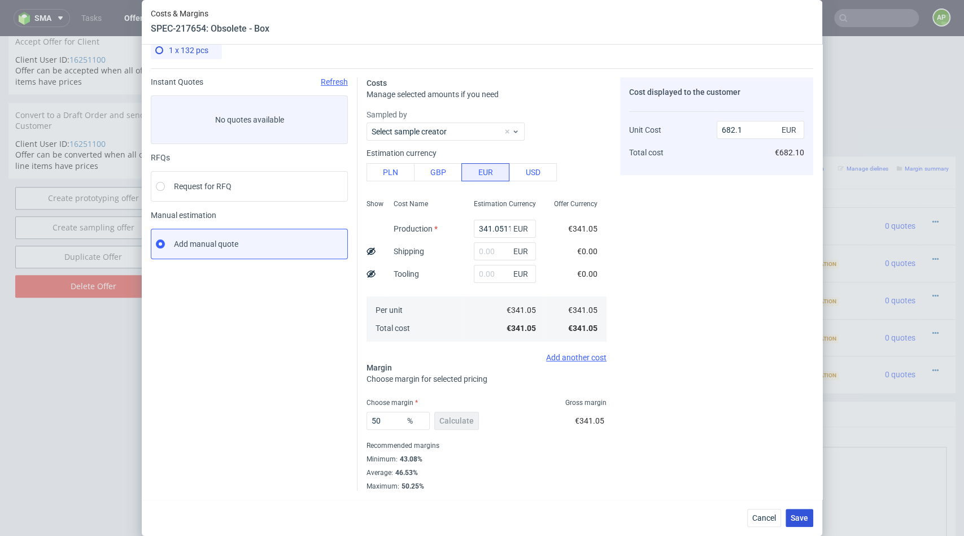
click at [800, 516] on span "Save" at bounding box center [798, 518] width 17 height 8
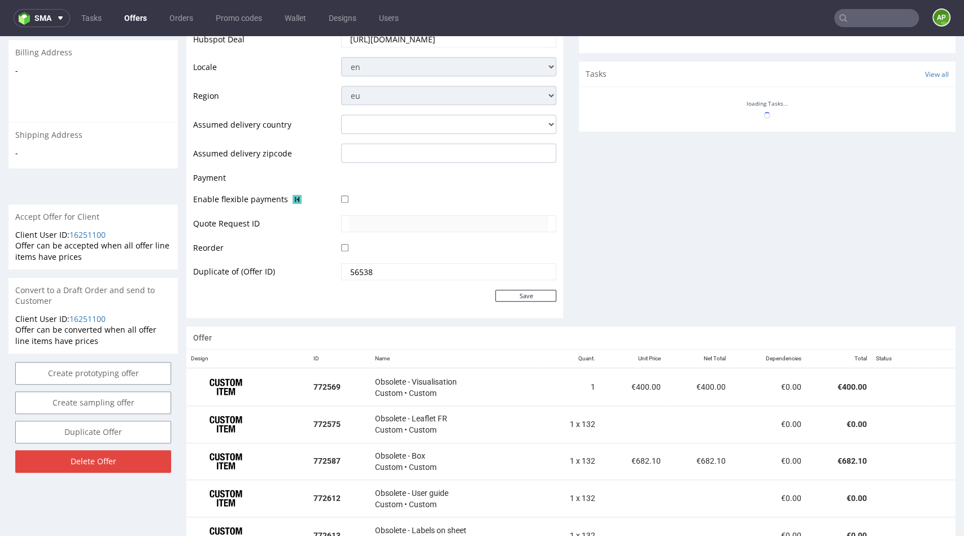
scroll to position [630, 0]
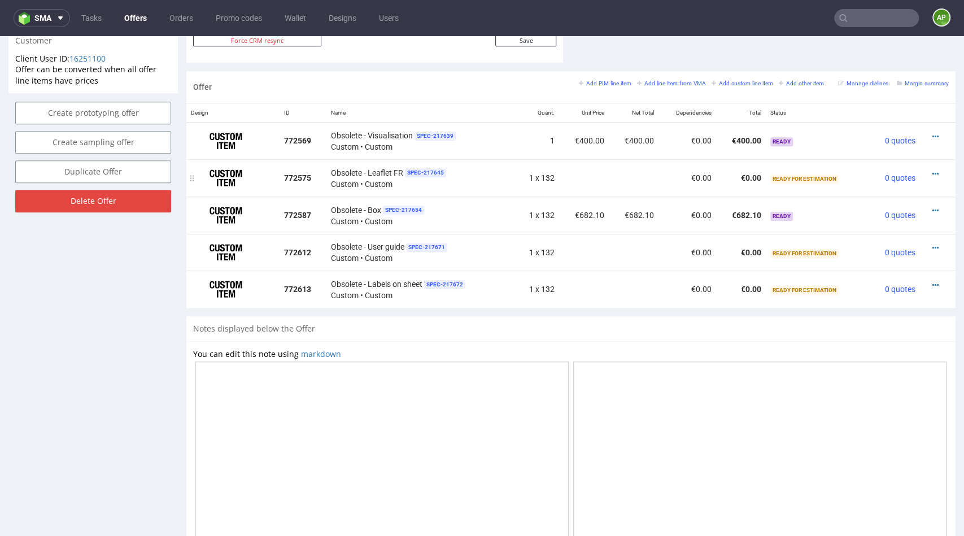
click at [924, 169] on div at bounding box center [934, 173] width 20 height 11
click at [932, 170] on icon at bounding box center [935, 174] width 6 height 8
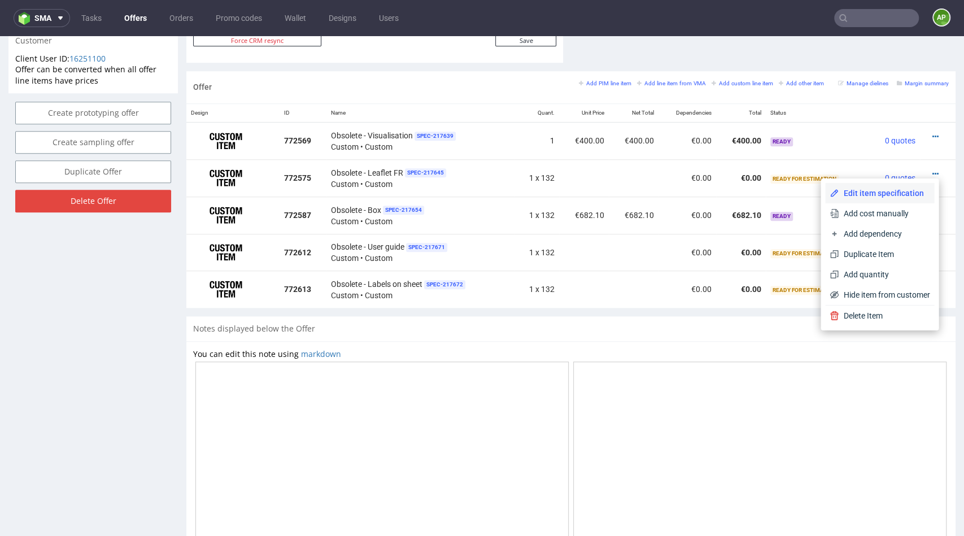
click at [890, 192] on span "Edit item specification" at bounding box center [883, 192] width 91 height 11
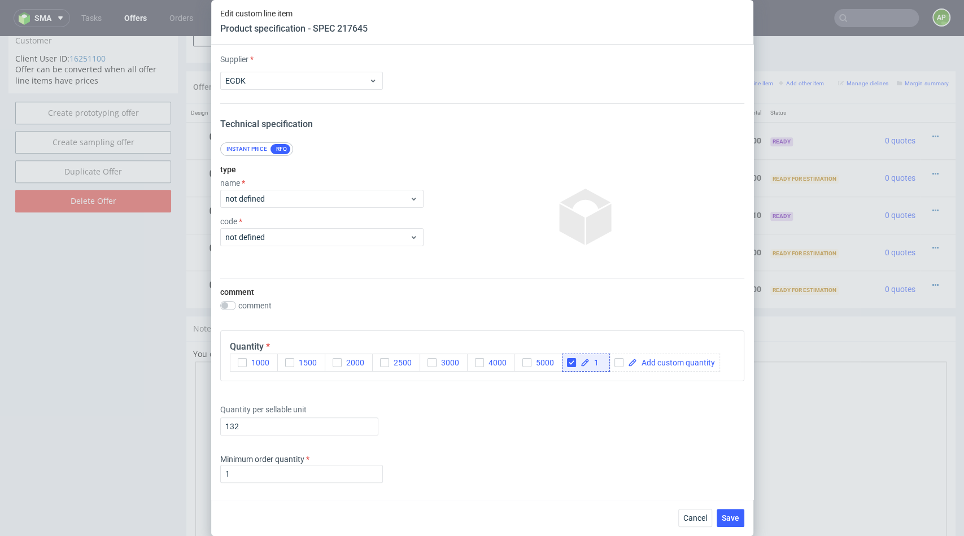
scroll to position [457, 0]
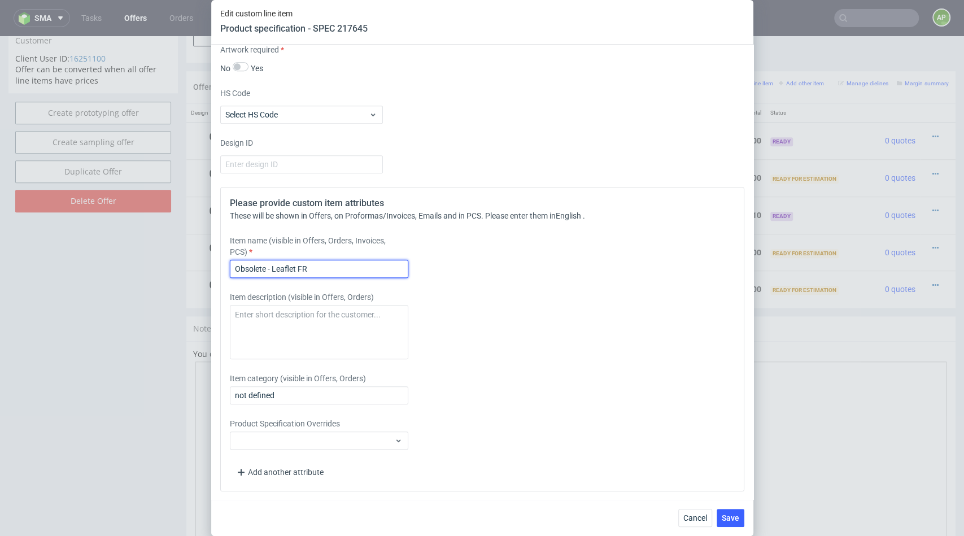
click at [340, 266] on input "Obsolete - Leaflet FR" at bounding box center [319, 269] width 178 height 18
type input "Obsolete - Leaflet"
click at [724, 515] on span "Save" at bounding box center [729, 518] width 17 height 8
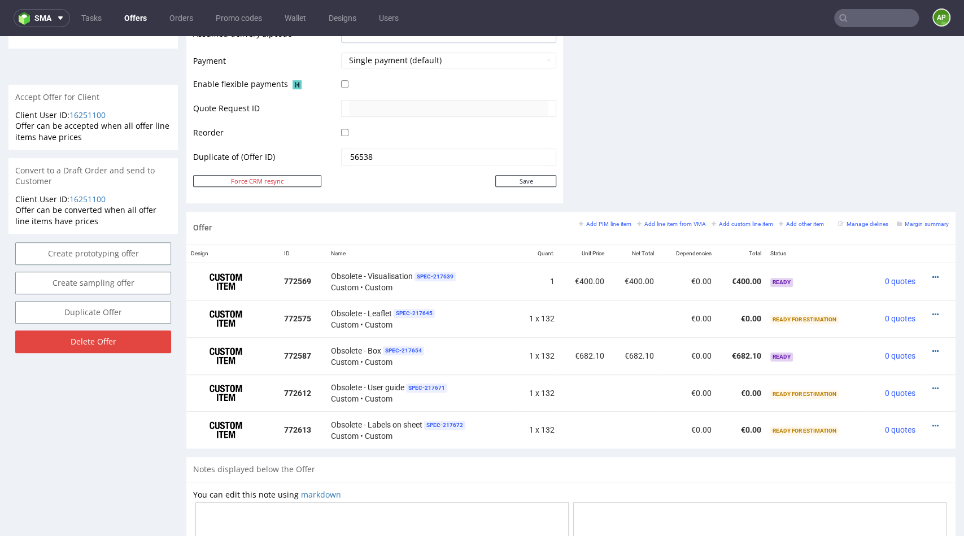
scroll to position [534, 0]
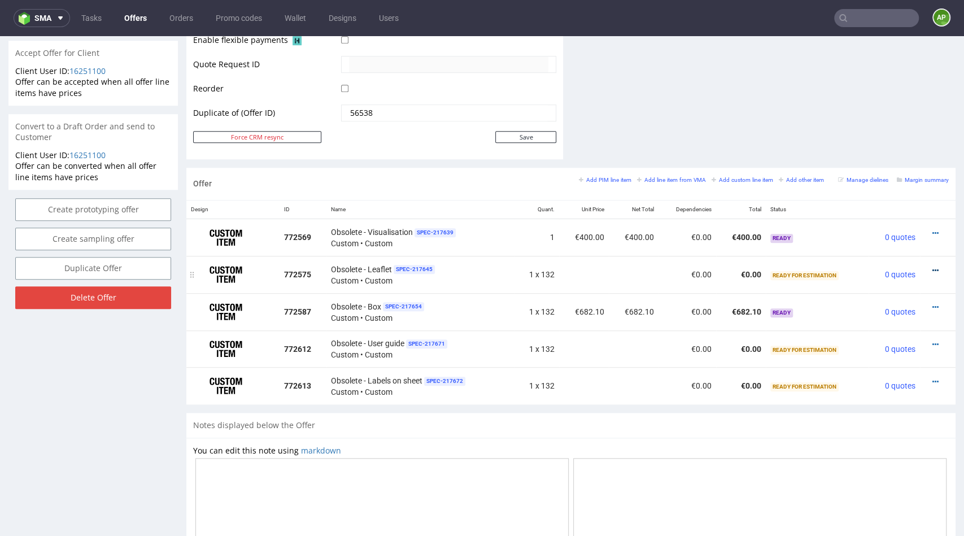
click at [932, 268] on icon at bounding box center [935, 270] width 6 height 8
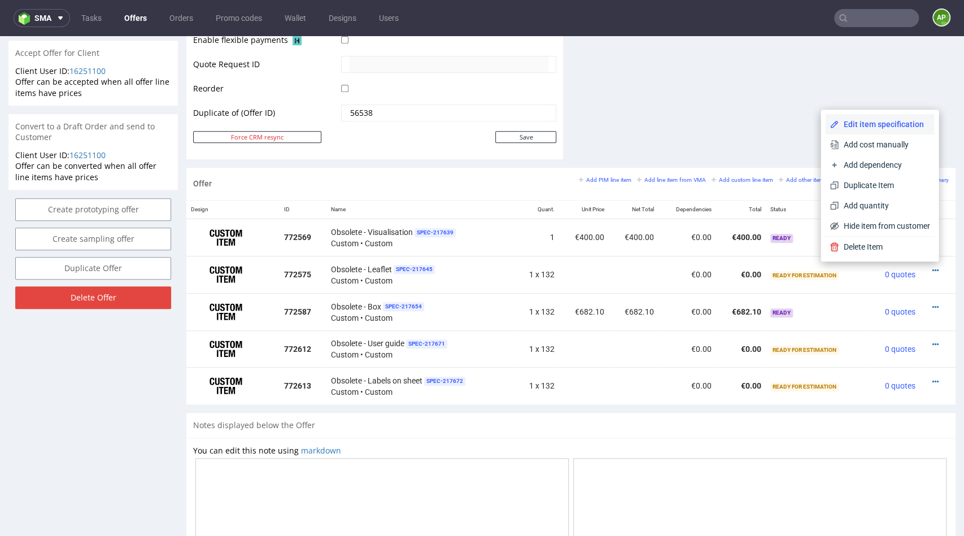
click at [869, 122] on span "Edit item specification" at bounding box center [883, 124] width 91 height 11
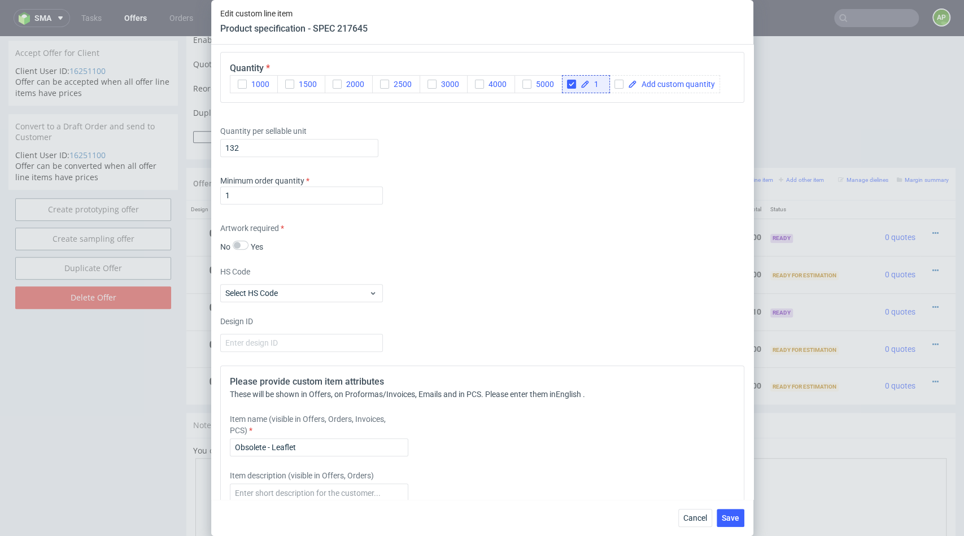
scroll to position [457, 0]
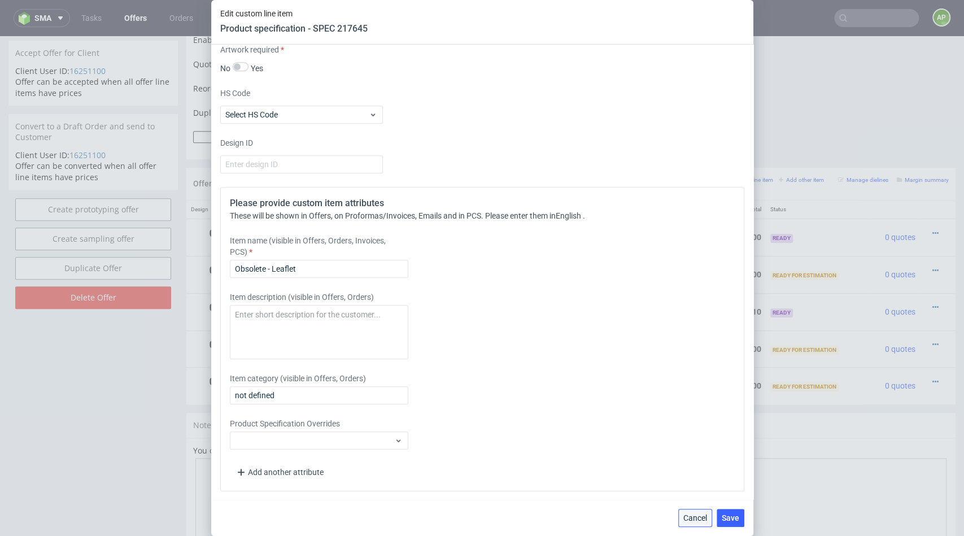
click at [685, 526] on button "Cancel" at bounding box center [695, 518] width 34 height 18
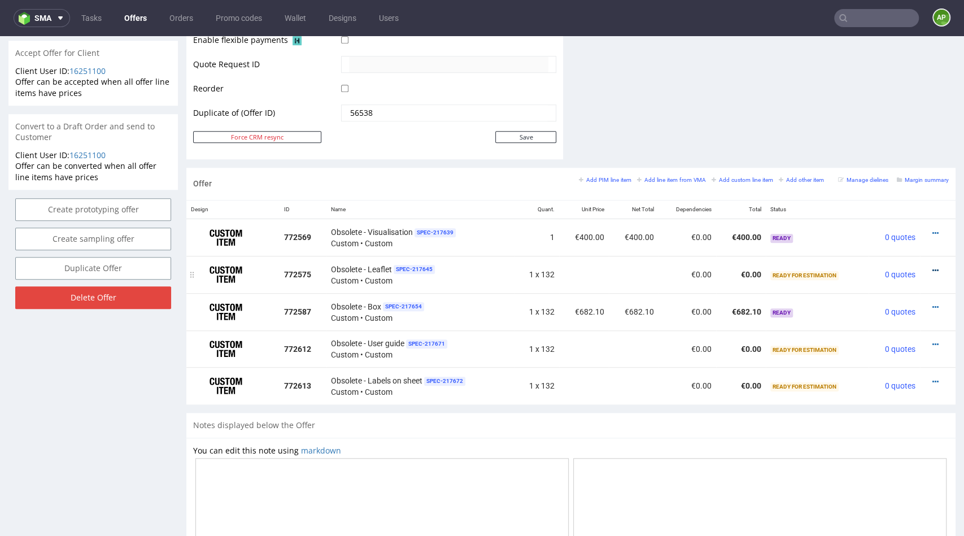
click at [932, 268] on icon at bounding box center [935, 270] width 6 height 8
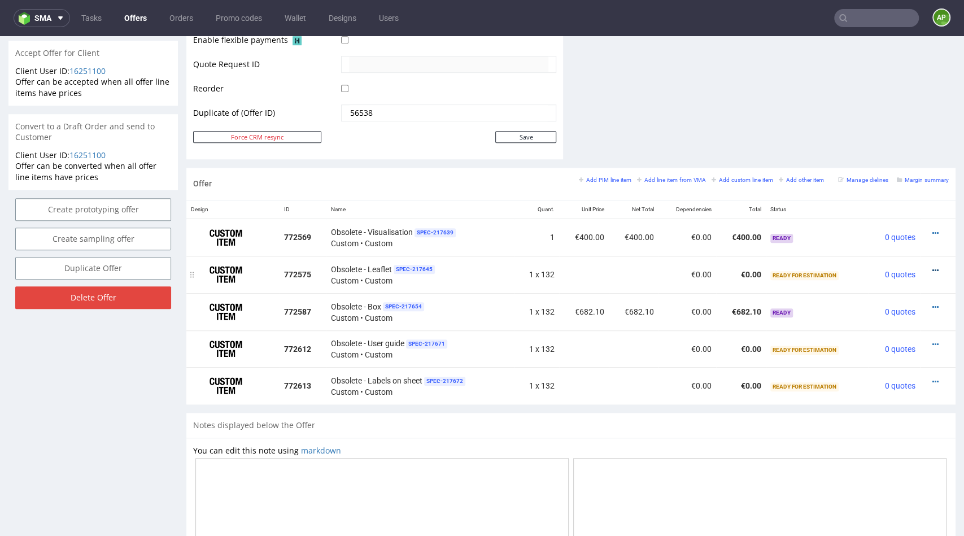
click at [932, 269] on icon at bounding box center [935, 270] width 6 height 8
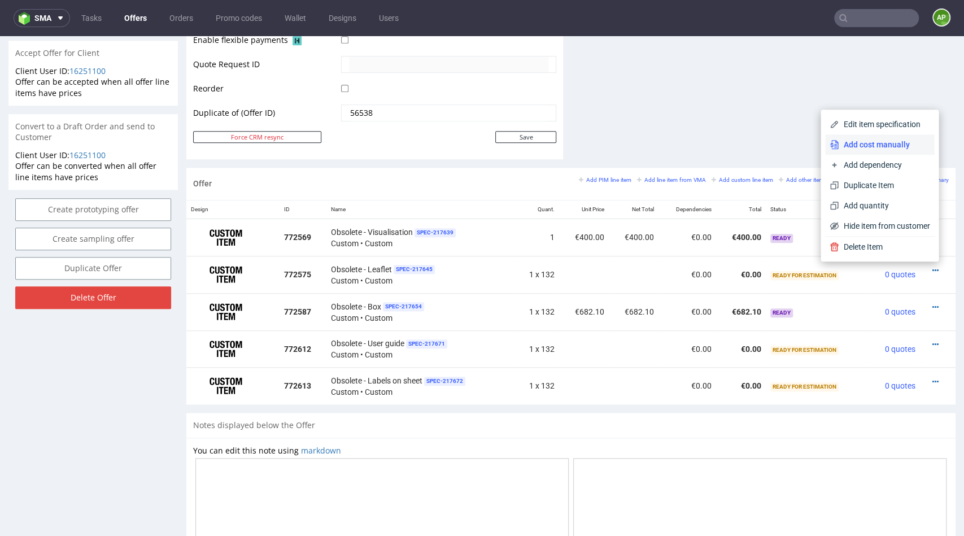
click at [870, 141] on span "Add cost manually" at bounding box center [883, 144] width 91 height 11
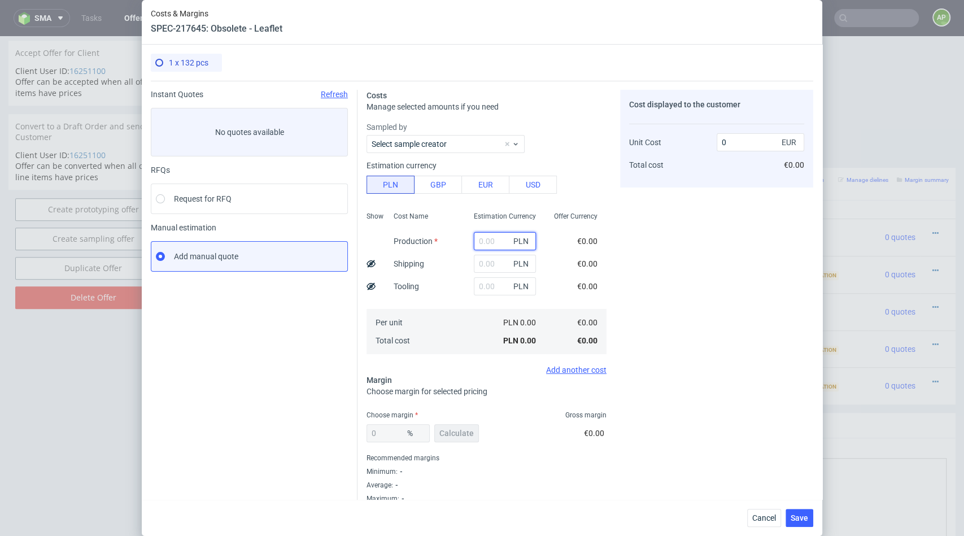
click at [490, 243] on input "text" at bounding box center [505, 241] width 62 height 18
type input "71"
type input "1.65"
type input "71.44"
type input "16.8"
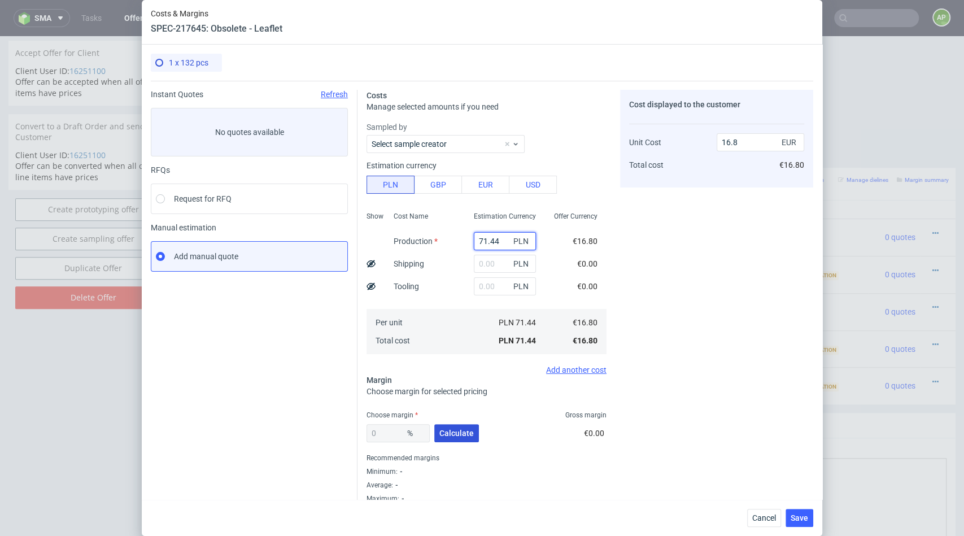
type input "71.44"
click at [455, 425] on button "Calculate" at bounding box center [456, 433] width 45 height 18
type input "66.58"
type input "50.26"
click at [388, 431] on input "66.58" at bounding box center [397, 433] width 63 height 18
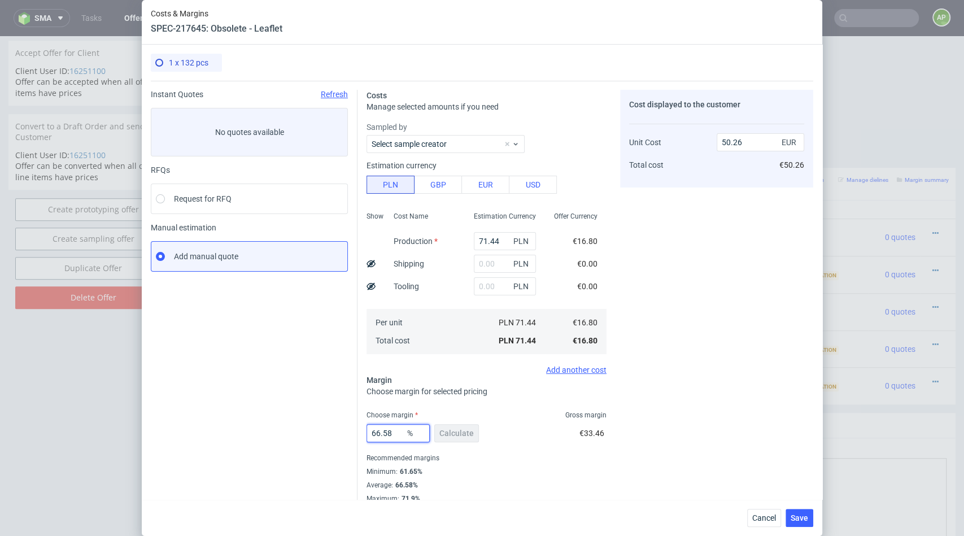
click at [387, 431] on input "66.58" at bounding box center [397, 433] width 63 height 18
type input "30"
type input "23.99"
type input "30"
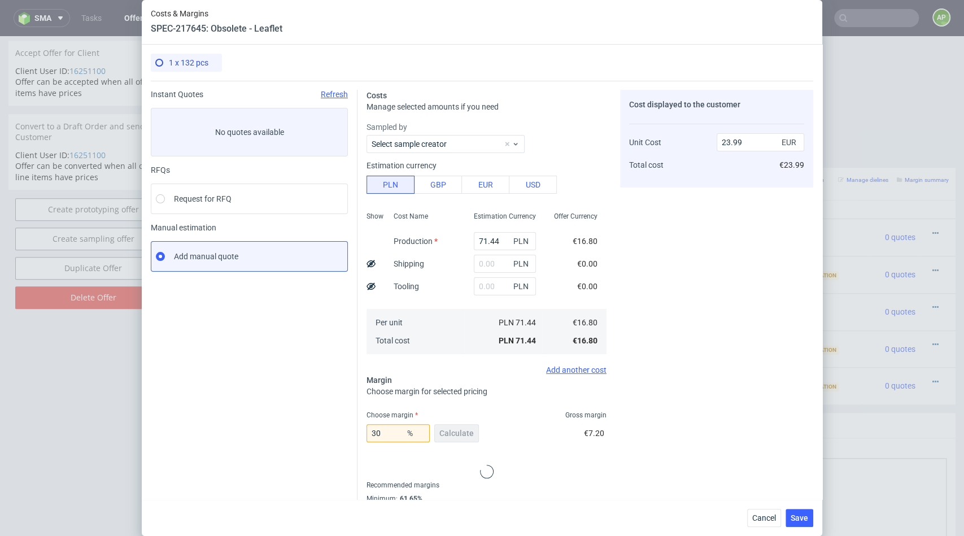
click at [501, 440] on div "30 % Calculate €7.20" at bounding box center [486, 435] width 240 height 32
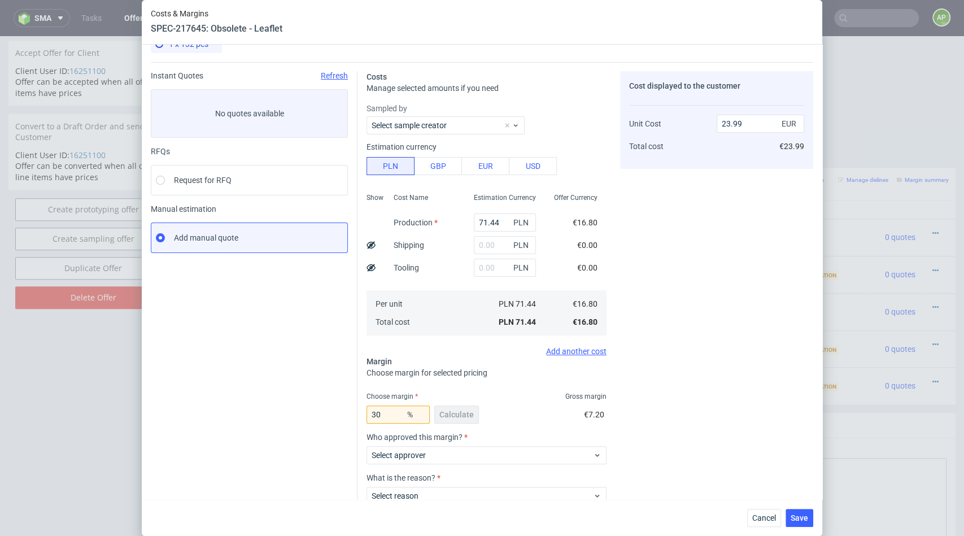
scroll to position [18, 0]
click at [470, 168] on button "EUR" at bounding box center [485, 166] width 48 height 18
type input "102.06"
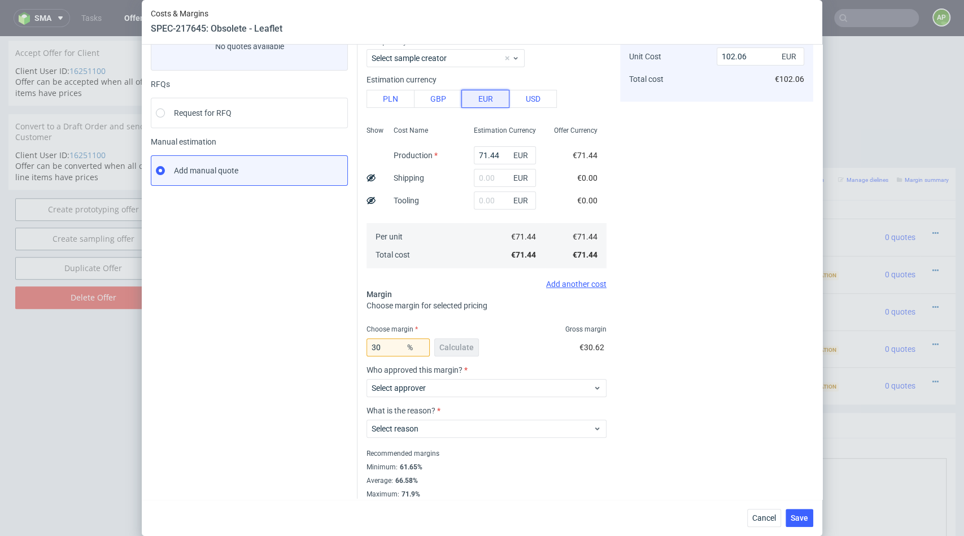
scroll to position [87, 0]
click at [411, 393] on div "Select approver" at bounding box center [486, 387] width 240 height 18
type input "wozni"
click at [411, 418] on div "[PERSON_NAME][EMAIL_ADDRESS][DOMAIN_NAME]" at bounding box center [486, 412] width 231 height 20
click at [408, 428] on label "Select reason" at bounding box center [394, 427] width 47 height 9
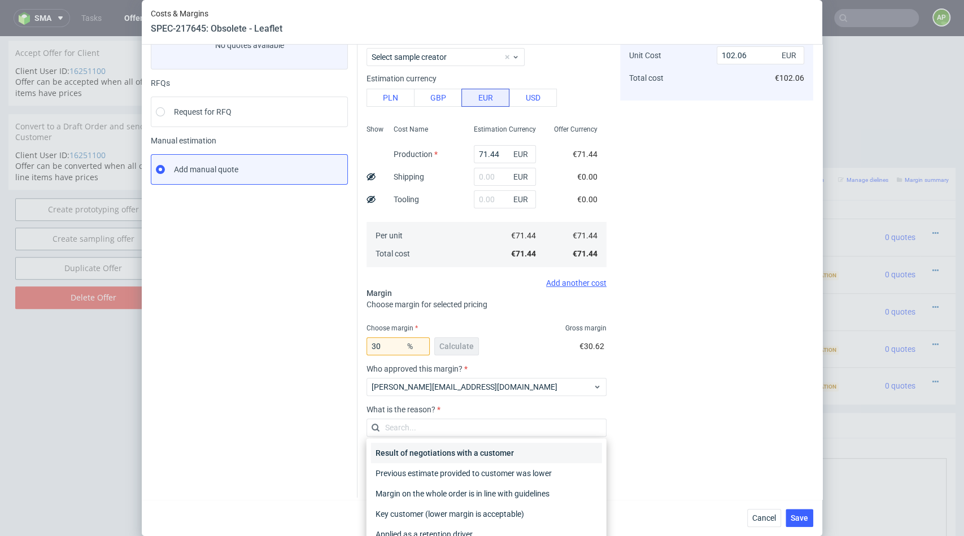
click at [422, 453] on div "Result of negotiations with a customer" at bounding box center [486, 453] width 231 height 20
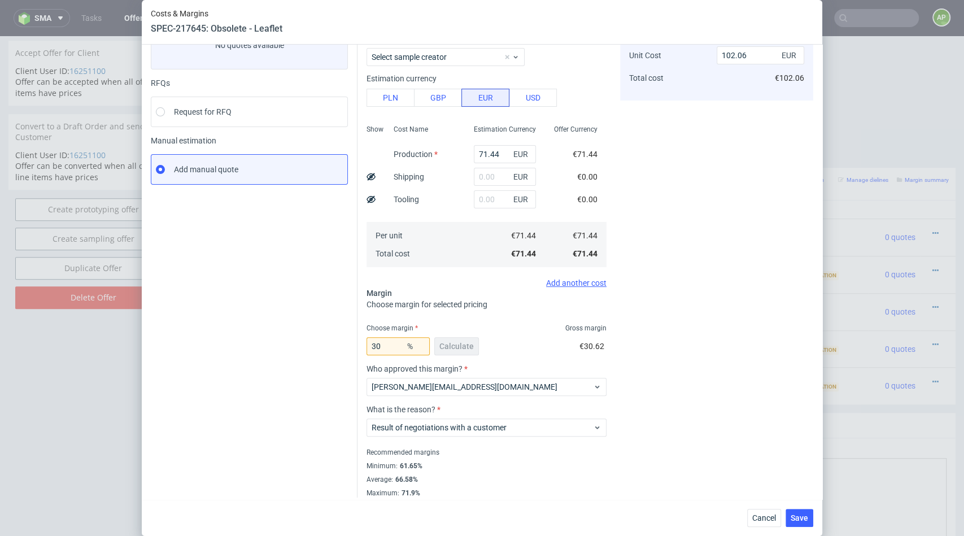
click at [700, 347] on div "Cost displayed to the customer Unit Cost Total cost 102.06 EUR €102.06" at bounding box center [716, 250] width 193 height 494
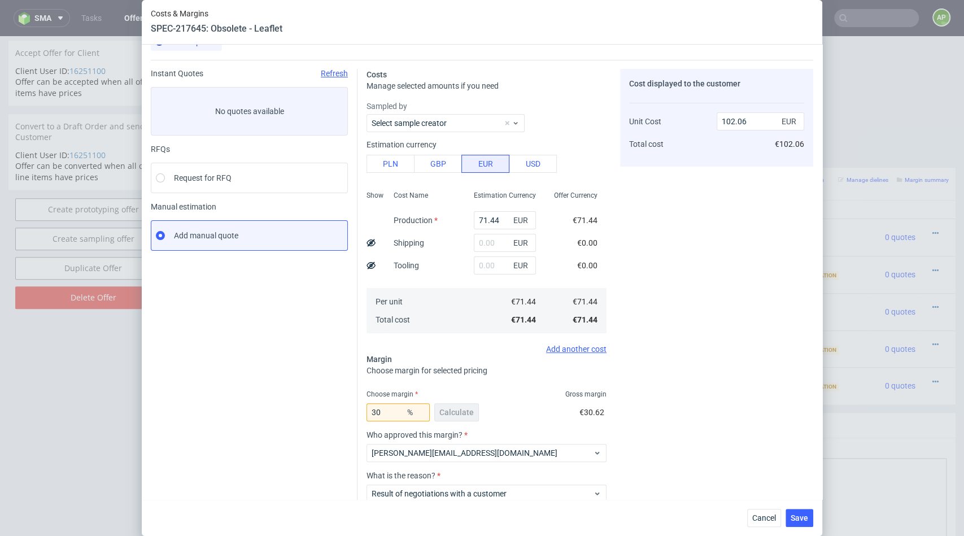
scroll to position [23, 0]
click at [498, 217] on input "71.44" at bounding box center [505, 218] width 62 height 18
type input "71.4"
type input "102"
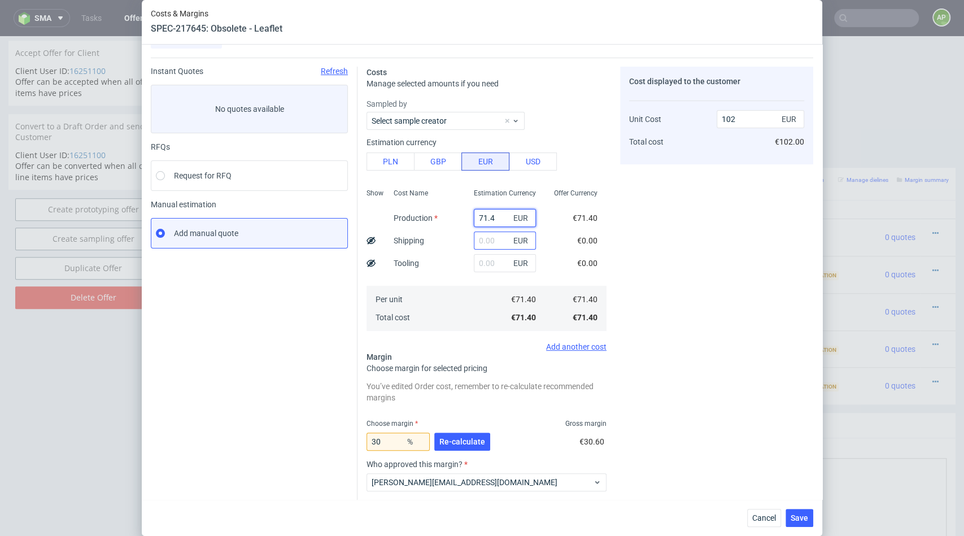
type input "71.43"
type input "102.04"
type input "71.4353"
type input "102.05"
type input "71.4353"
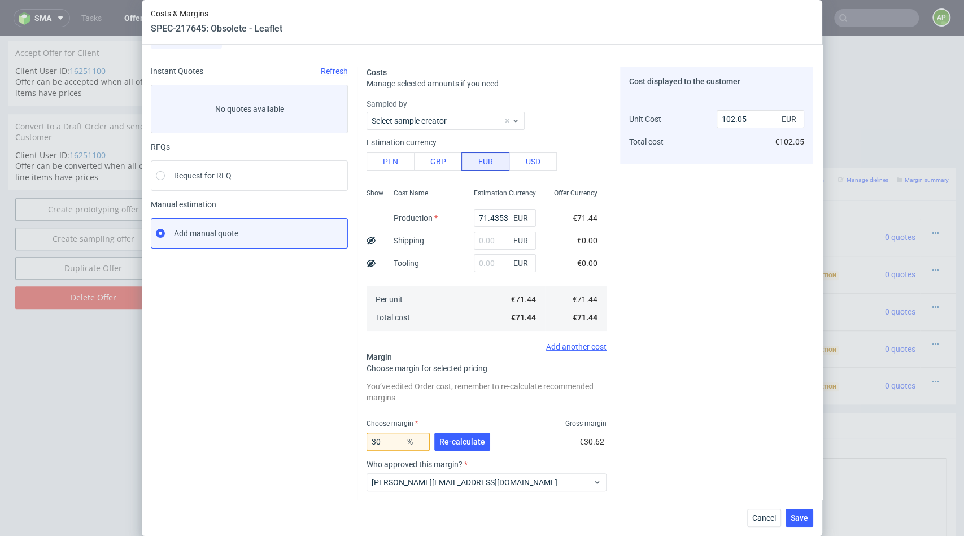
click at [743, 272] on div "Cost displayed to the customer Unit Cost Total cost 102.05 EUR €102.05" at bounding box center [716, 330] width 193 height 526
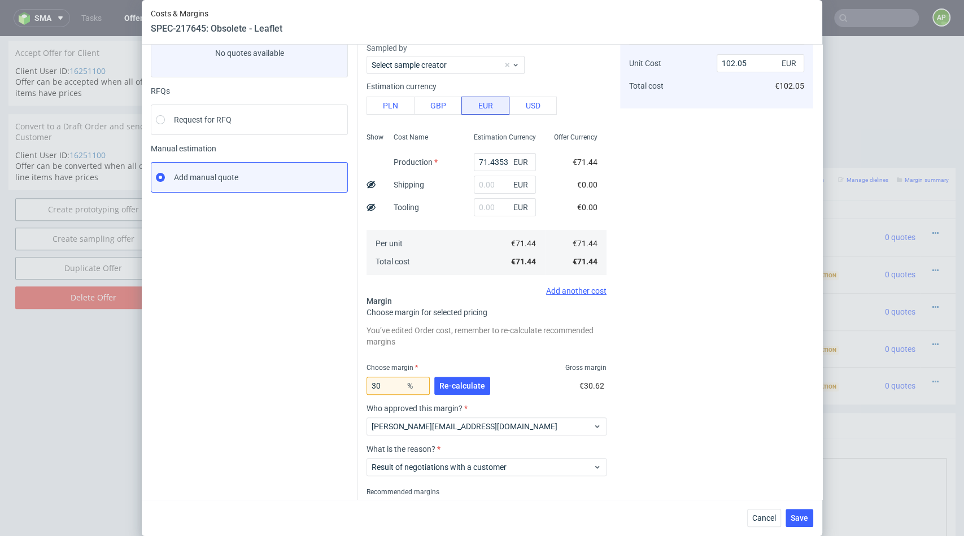
scroll to position [125, 0]
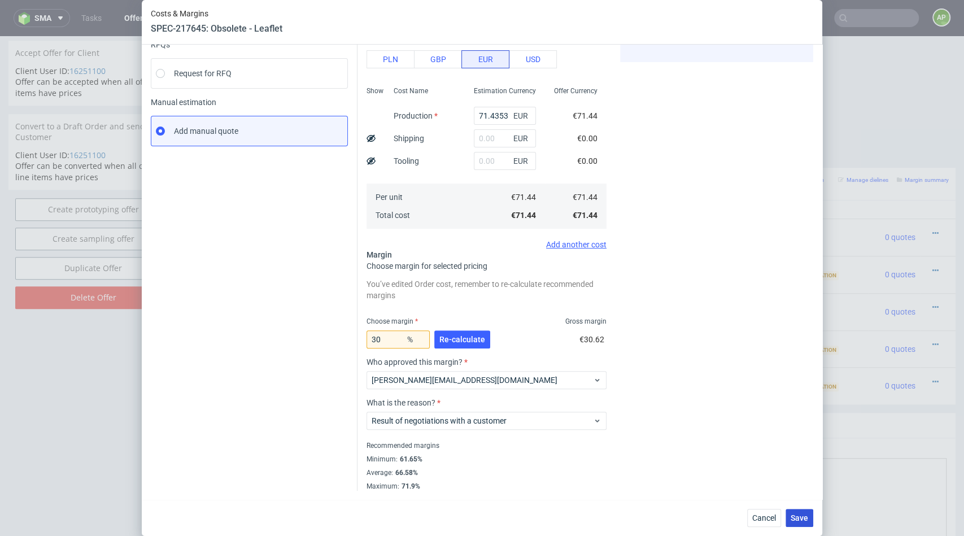
click at [793, 516] on span "Save" at bounding box center [798, 518] width 17 height 8
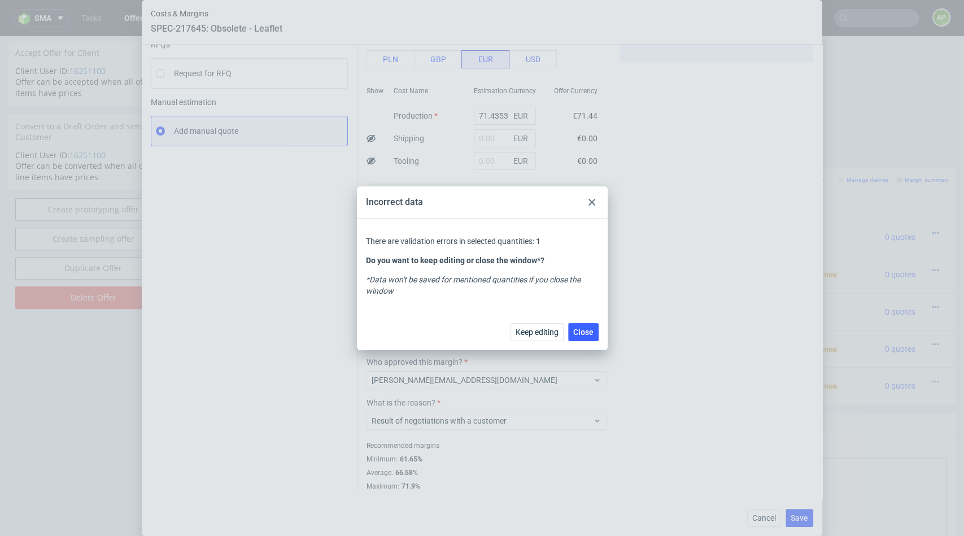
click at [590, 202] on use at bounding box center [591, 202] width 7 height 7
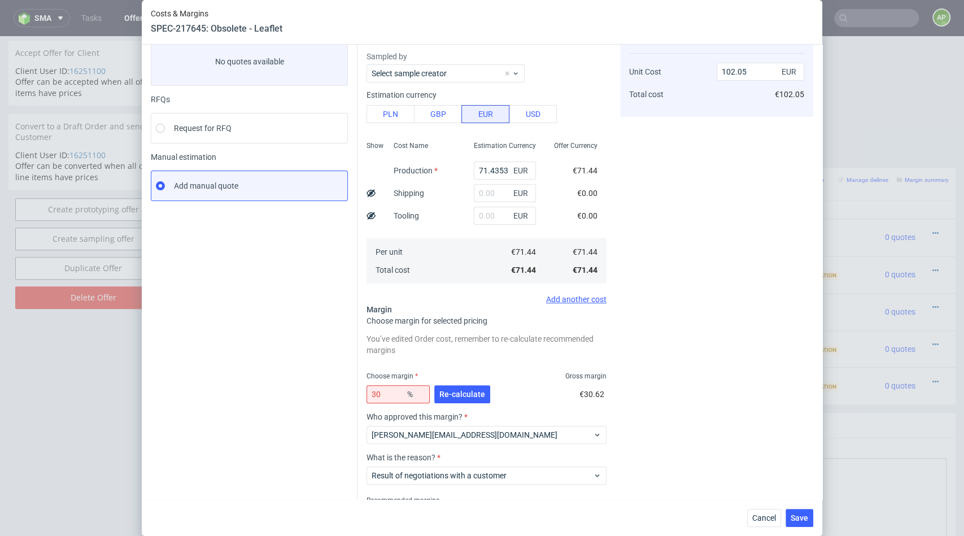
scroll to position [72, 0]
click at [446, 392] on span "Re-calculate" at bounding box center [462, 392] width 46 height 8
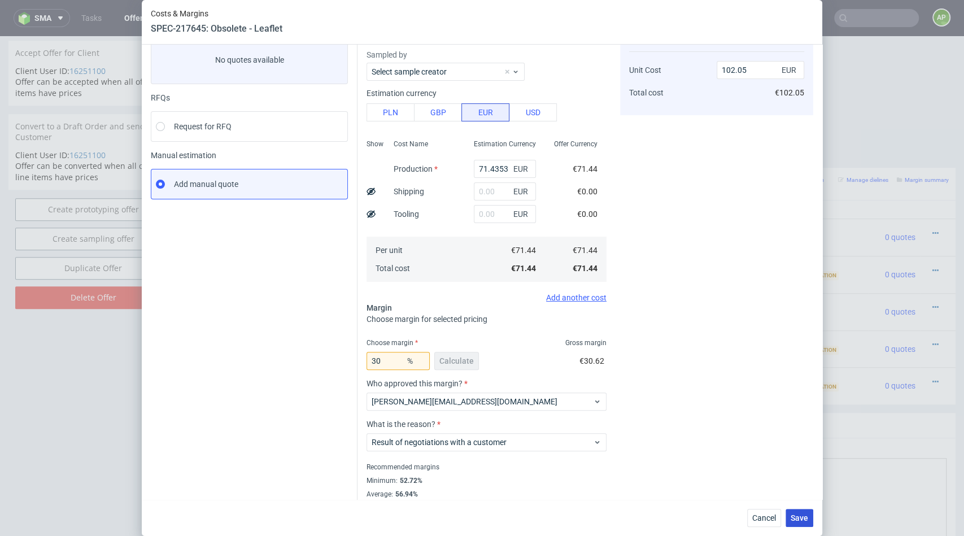
click at [795, 514] on span "Save" at bounding box center [798, 518] width 17 height 8
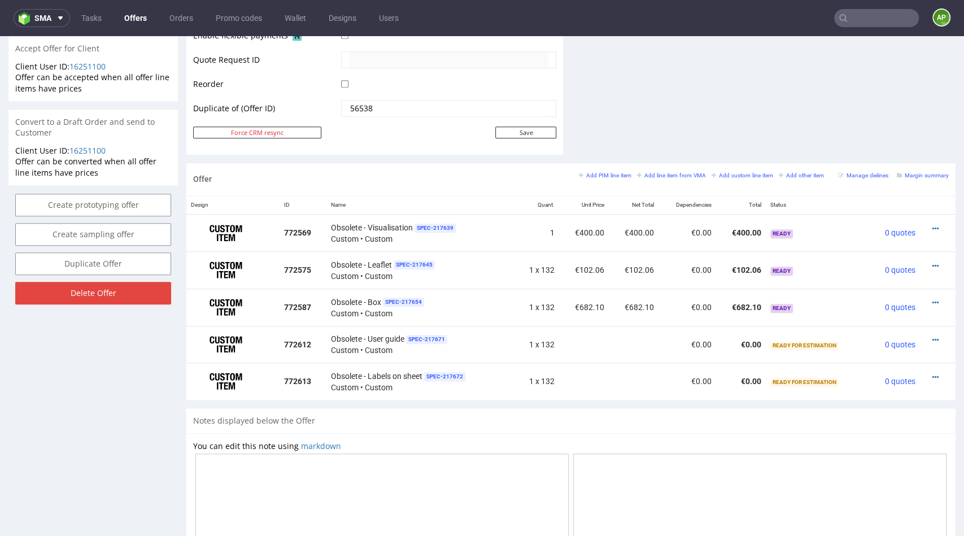
scroll to position [540, 0]
click at [932, 337] on icon at bounding box center [935, 339] width 6 height 8
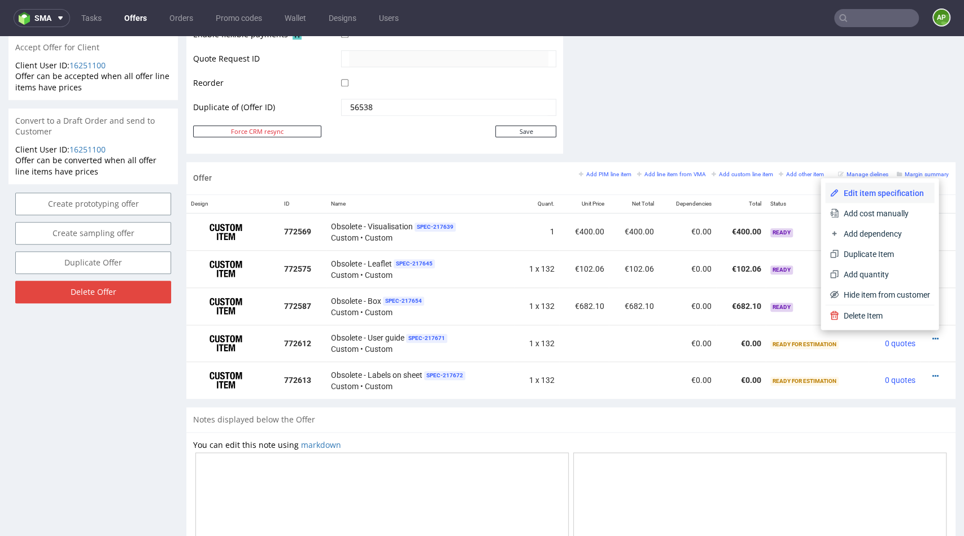
click at [877, 196] on span "Edit item specification" at bounding box center [883, 192] width 91 height 11
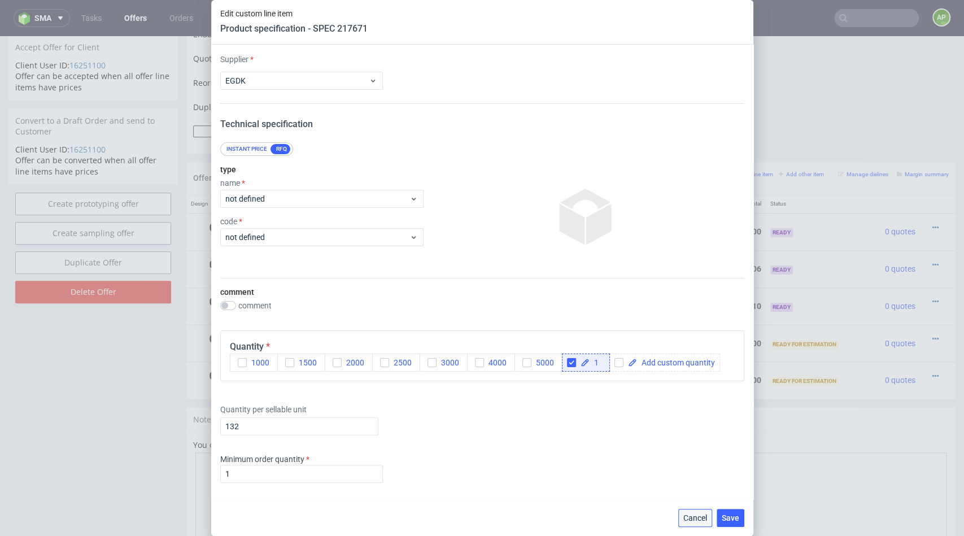
drag, startPoint x: 697, startPoint y: 518, endPoint x: 697, endPoint y: 482, distance: 36.1
click at [697, 518] on span "Cancel" at bounding box center [695, 518] width 24 height 8
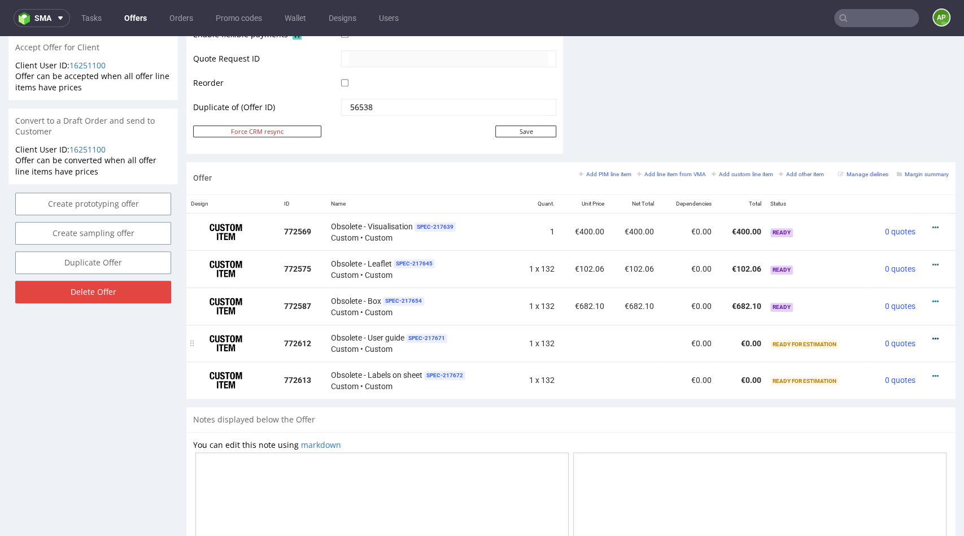
click at [932, 335] on icon at bounding box center [935, 339] width 6 height 8
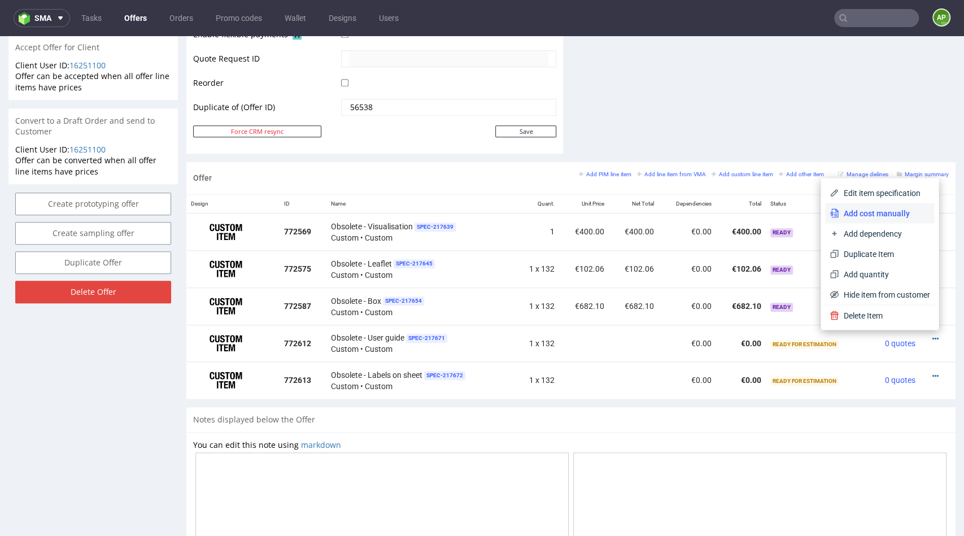
click at [865, 211] on span "Add cost manually" at bounding box center [883, 212] width 91 height 11
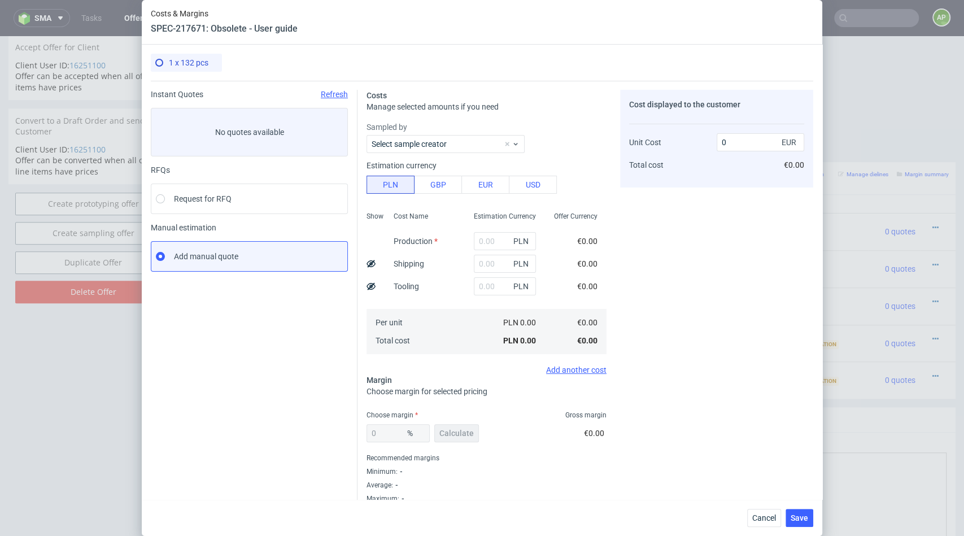
scroll to position [12, 0]
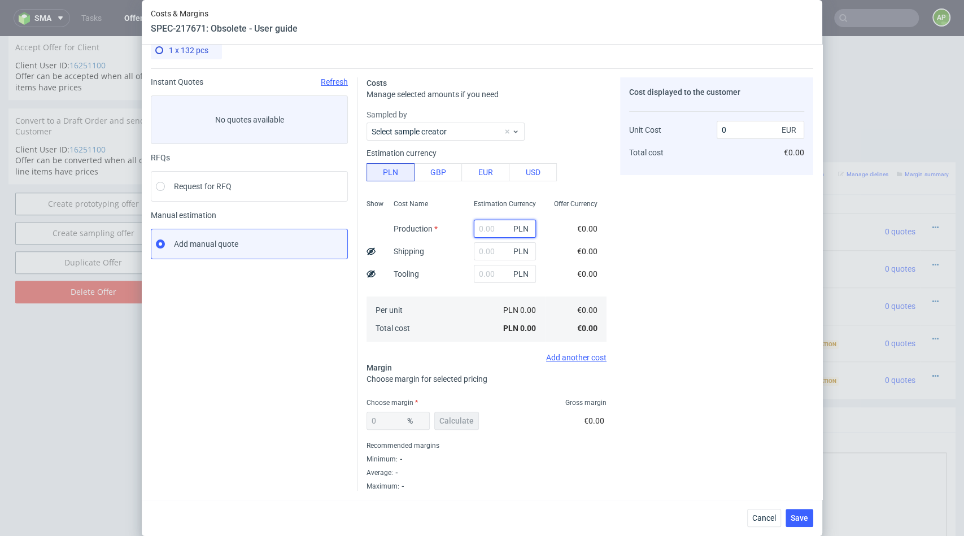
click at [482, 227] on input "text" at bounding box center [505, 229] width 62 height 18
click at [491, 171] on button "EUR" at bounding box center [485, 172] width 48 height 18
click at [491, 221] on input "text" at bounding box center [505, 229] width 62 height 18
type input "80."
type input "80"
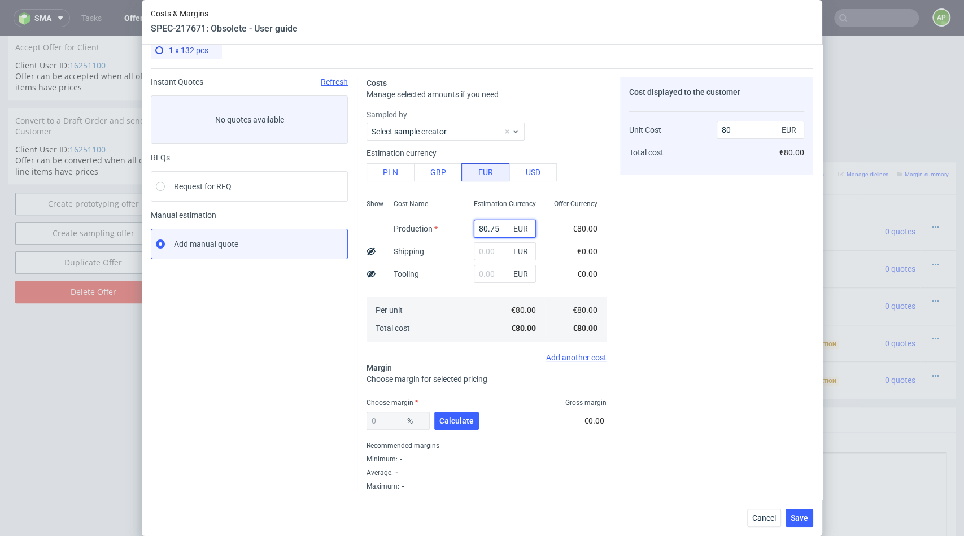
type input "80.752"
type input "80.75"
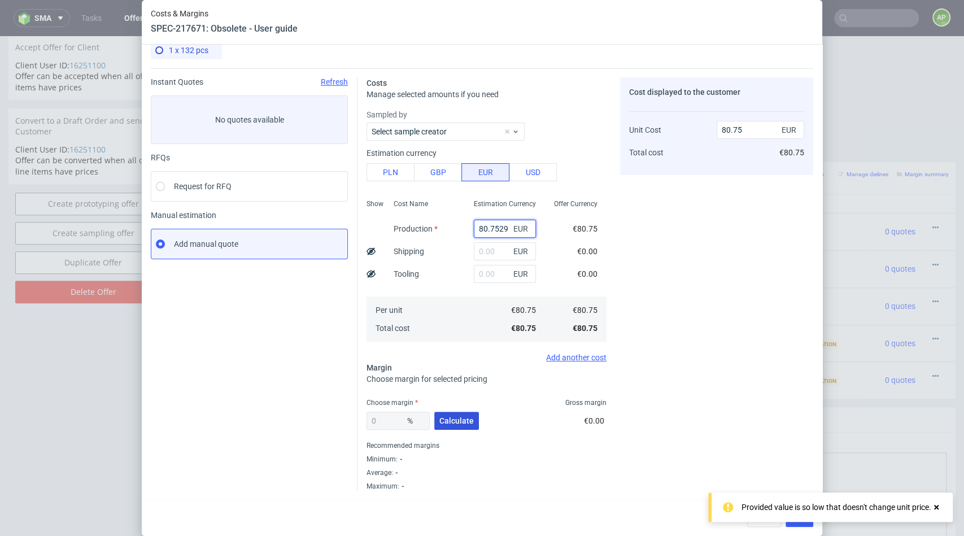
type input "80.7529"
click at [458, 421] on span "Calculate" at bounding box center [456, 421] width 34 height 8
type input "56.12"
type input "184.03"
click at [394, 421] on input "56.12" at bounding box center [397, 420] width 63 height 18
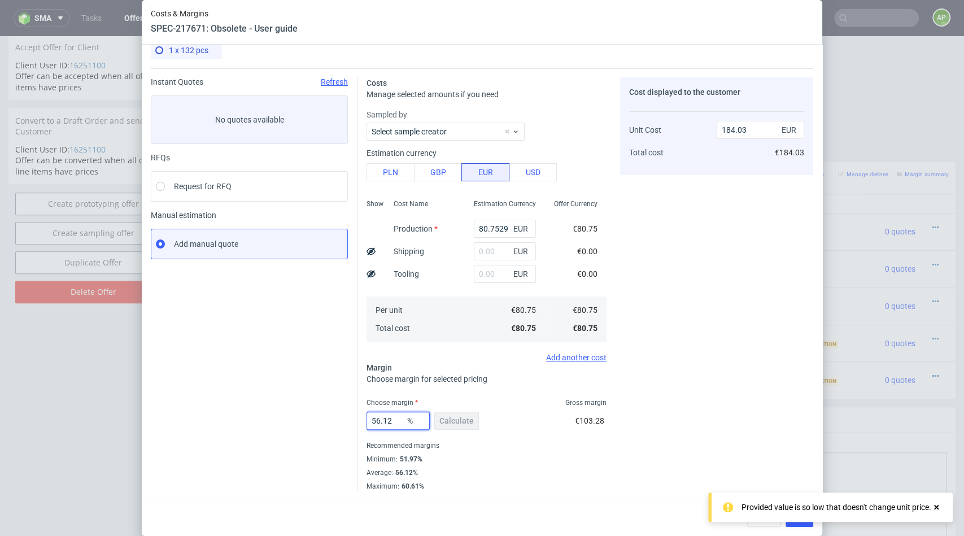
click at [394, 421] on input "56.12" at bounding box center [397, 420] width 63 height 18
type input "30"
type input "115.36"
type input "30"
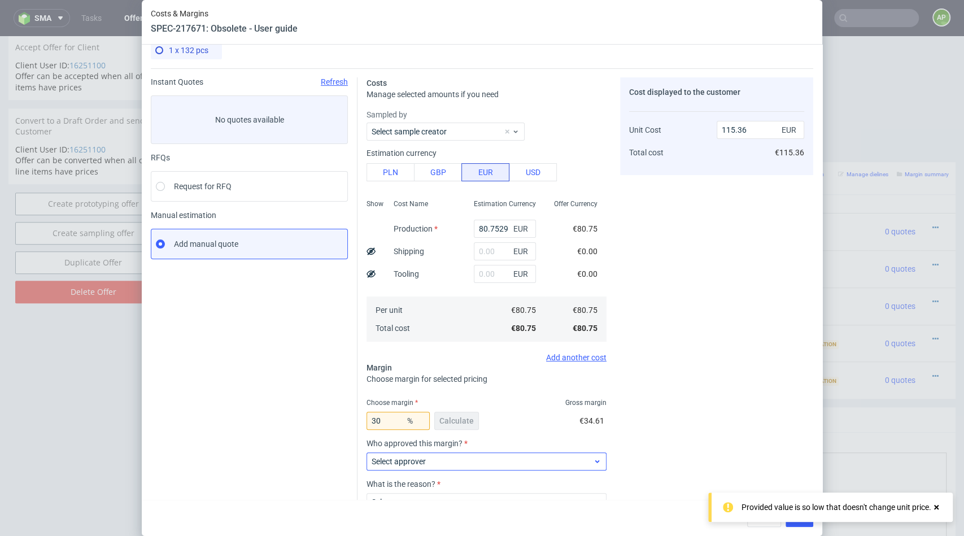
scroll to position [94, 0]
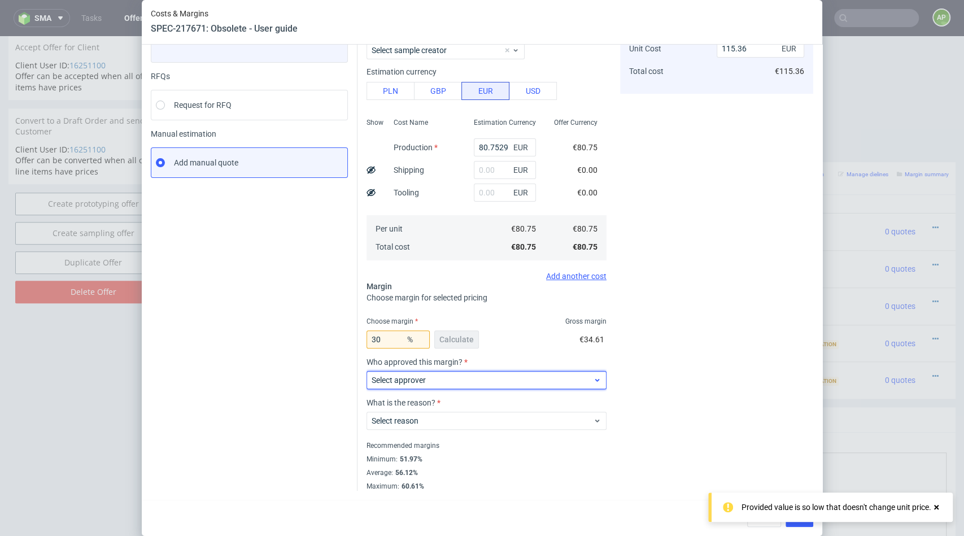
click at [458, 376] on span "Select approver" at bounding box center [481, 379] width 221 height 11
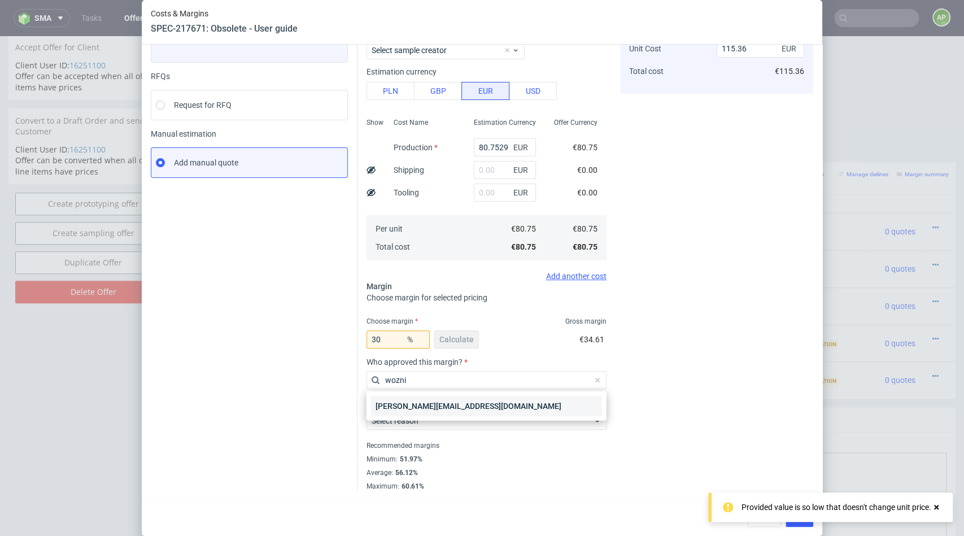
type input "wozni"
click at [446, 402] on div "[PERSON_NAME][EMAIL_ADDRESS][DOMAIN_NAME]" at bounding box center [486, 406] width 231 height 20
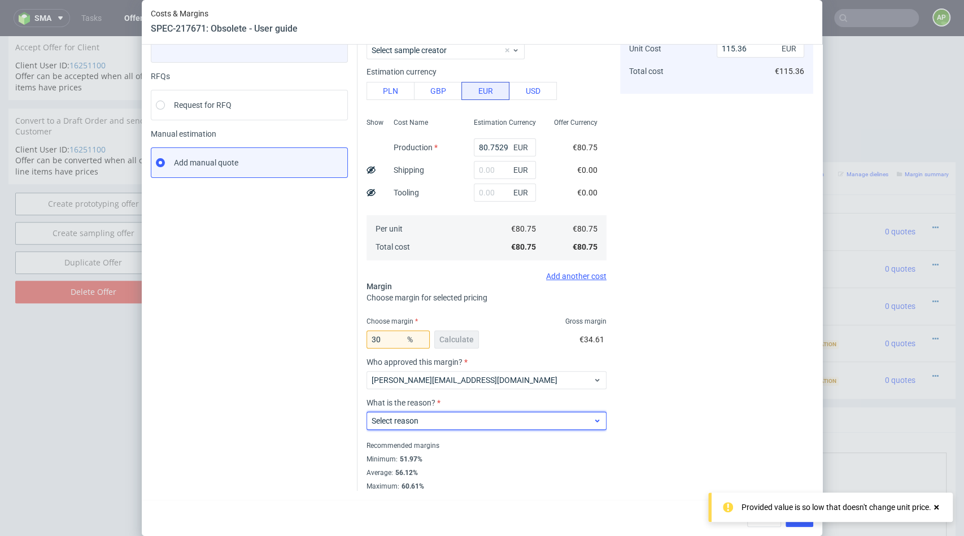
click at [428, 411] on div "Select reason" at bounding box center [486, 420] width 240 height 18
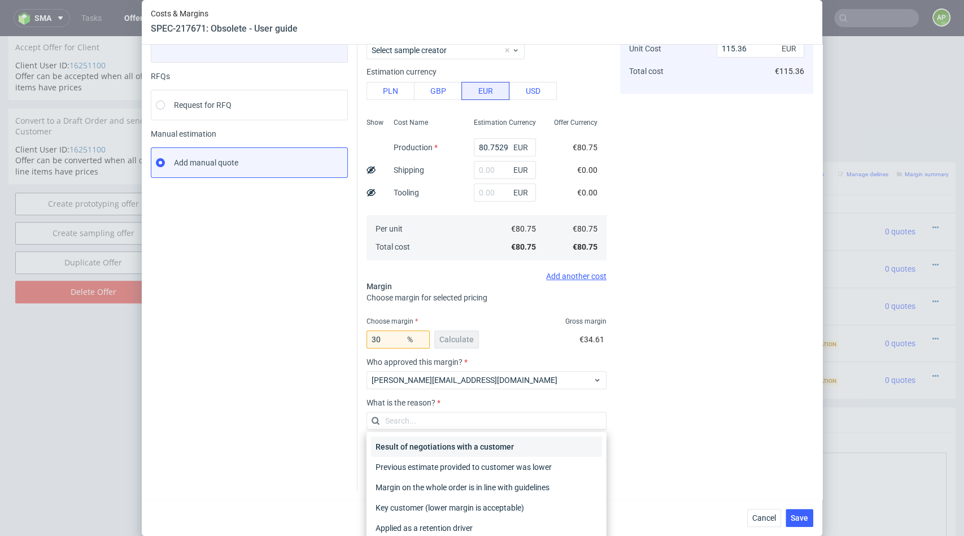
click at [428, 449] on div "Result of negotiations with a customer" at bounding box center [486, 446] width 231 height 20
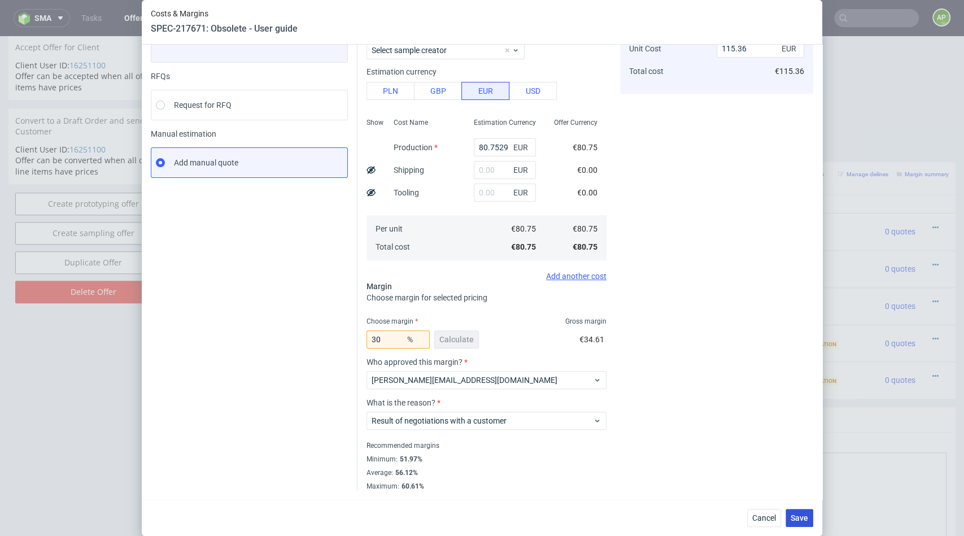
click at [797, 519] on span "Save" at bounding box center [798, 518] width 17 height 8
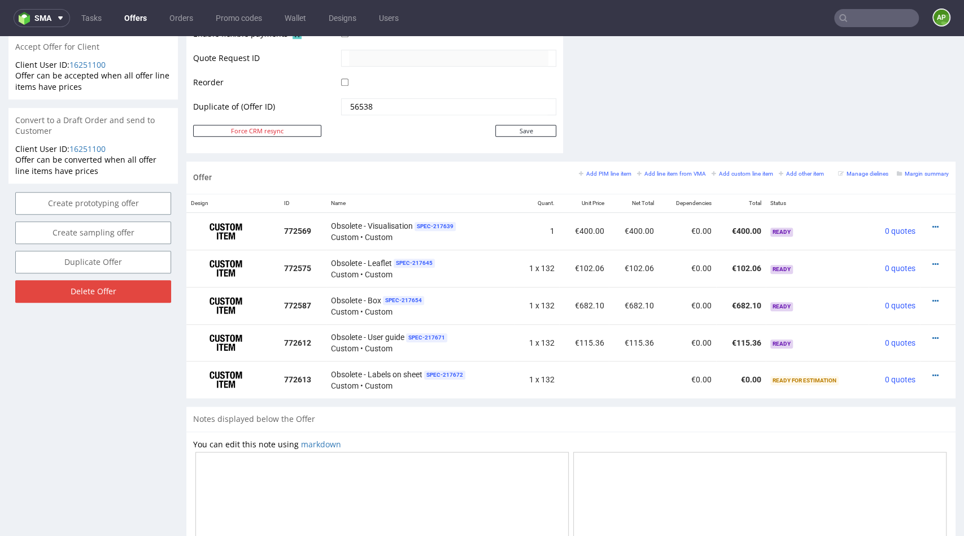
scroll to position [562, 0]
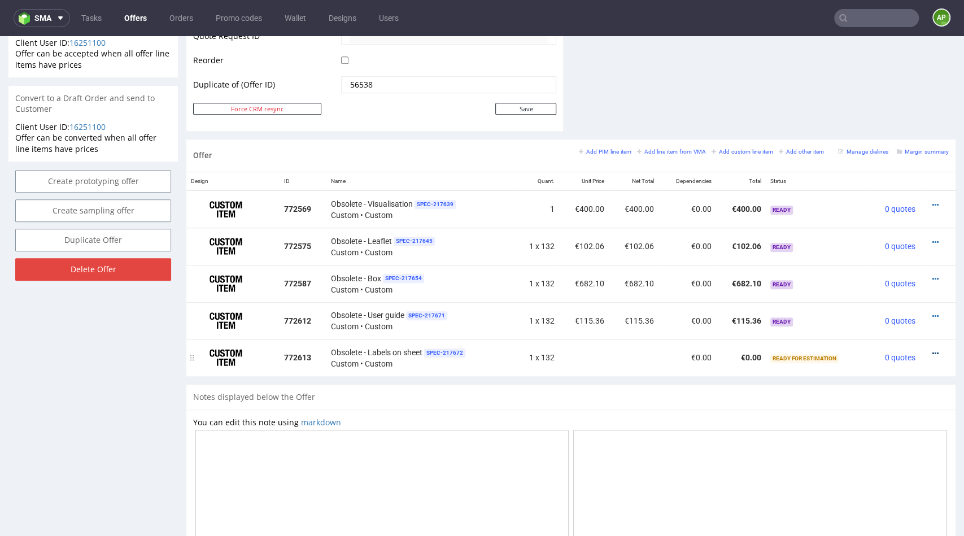
click at [932, 354] on icon at bounding box center [935, 353] width 6 height 8
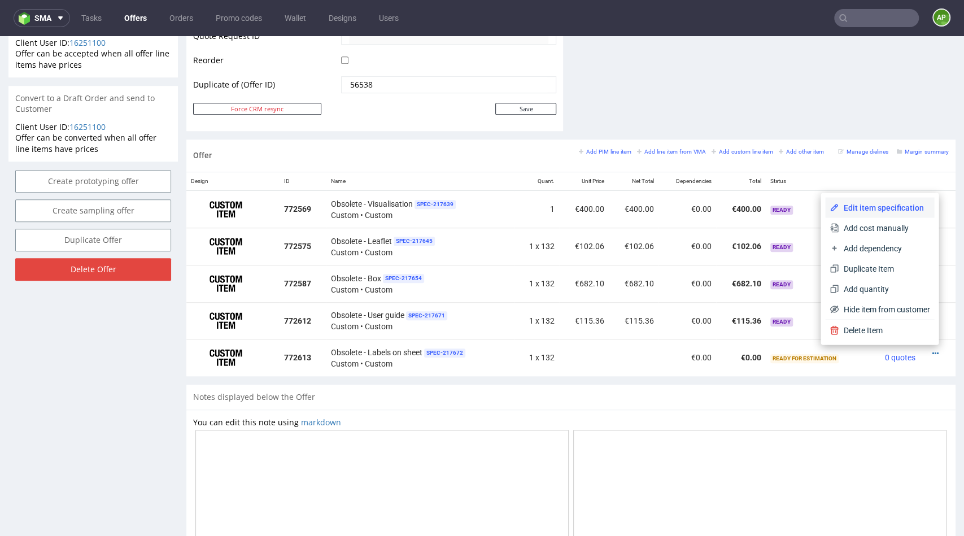
click at [892, 212] on span "Edit item specification" at bounding box center [883, 207] width 91 height 11
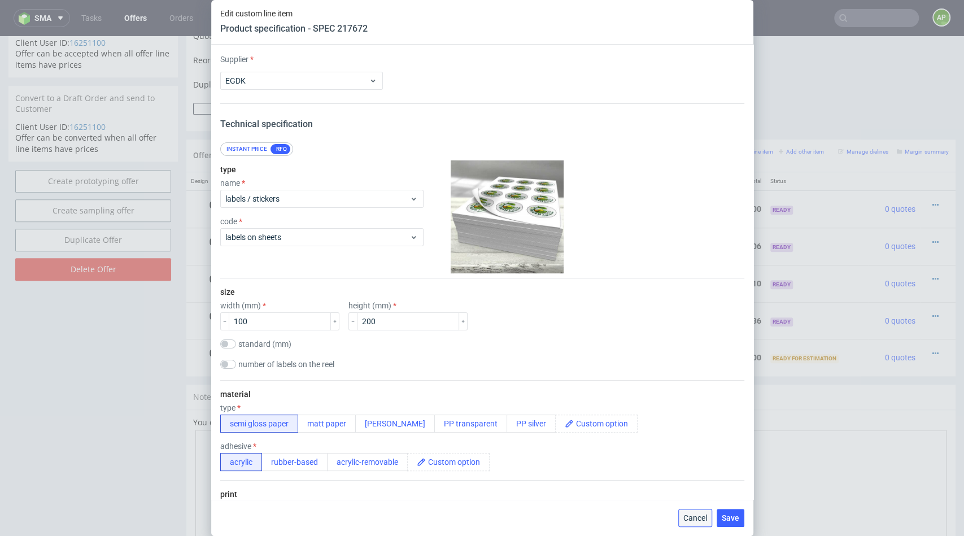
drag, startPoint x: 694, startPoint y: 510, endPoint x: 821, endPoint y: 344, distance: 209.3
click at [694, 510] on button "Cancel" at bounding box center [695, 518] width 34 height 18
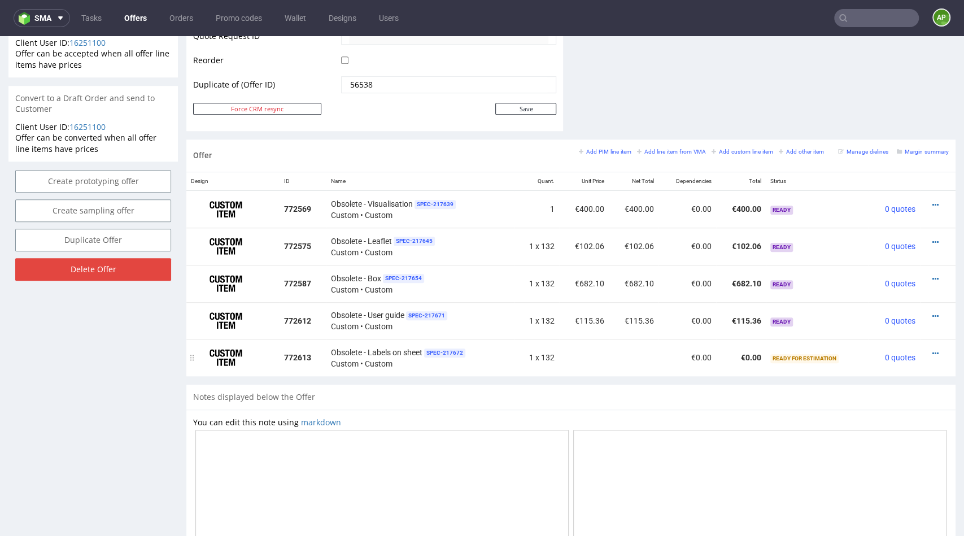
click at [924, 350] on div at bounding box center [934, 353] width 20 height 11
click at [932, 349] on icon at bounding box center [935, 353] width 6 height 8
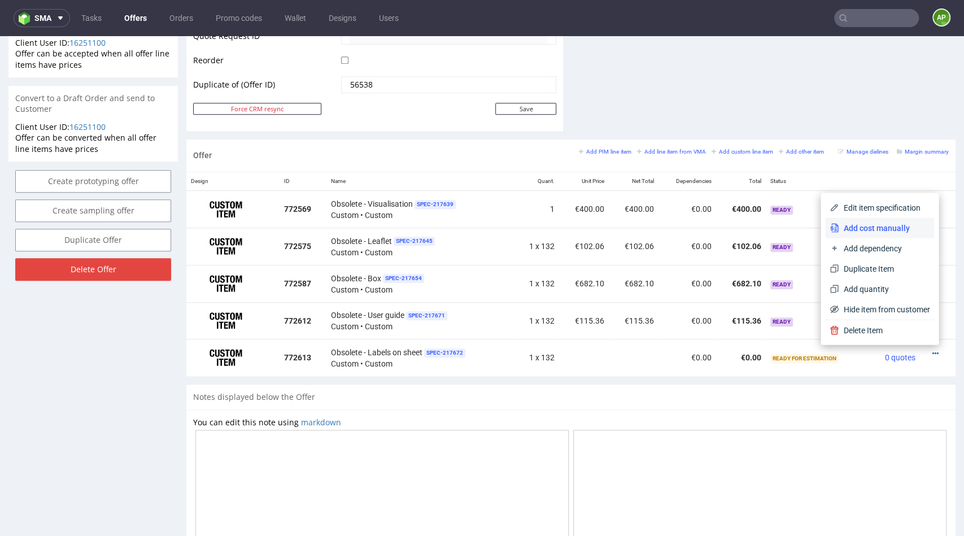
click at [880, 229] on span "Add cost manually" at bounding box center [883, 227] width 91 height 11
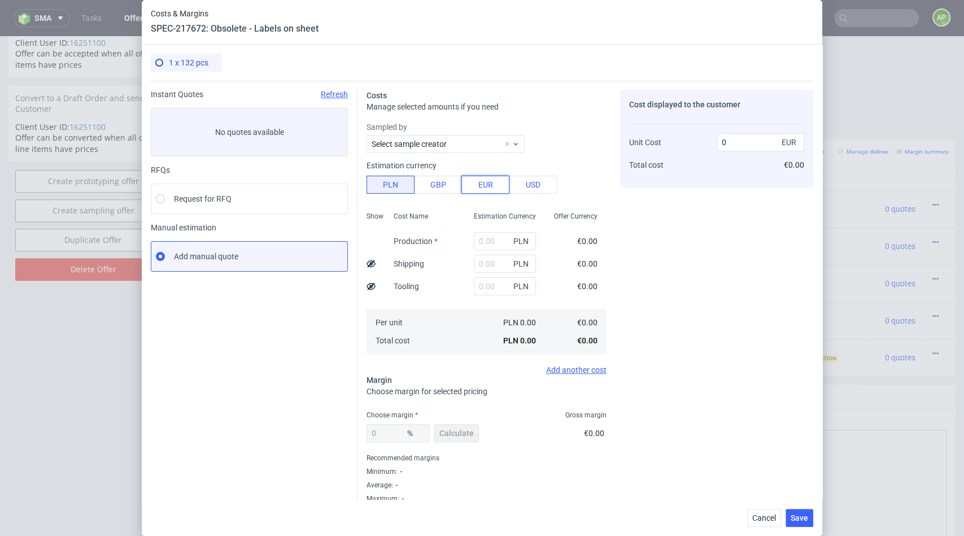
click at [480, 184] on button "EUR" at bounding box center [485, 185] width 48 height 18
click at [497, 234] on input "text" at bounding box center [505, 241] width 62 height 18
type input "161"
type input "16150"
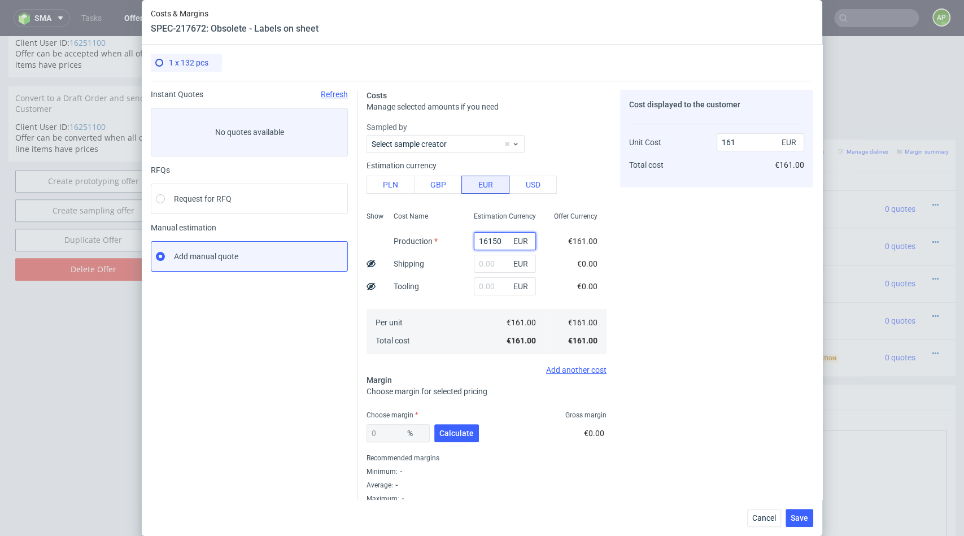
type input "16150"
type input "1615059"
click at [650, 291] on div "Cost displayed to the customer Unit Cost Total cost 1615059 EUR €1,615,059.00" at bounding box center [716, 296] width 193 height 413
click at [486, 239] on input "1615059" at bounding box center [497, 241] width 62 height 18
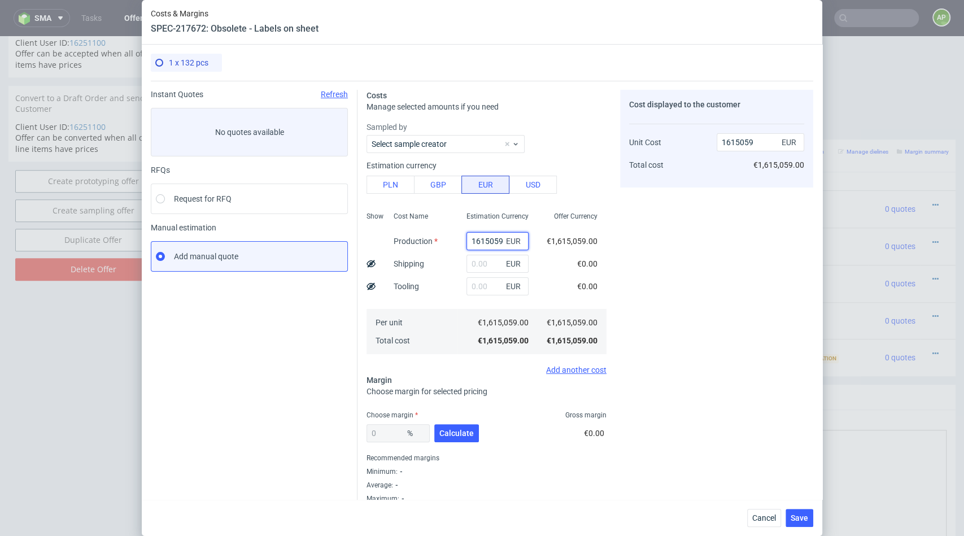
type input "161.5059"
type input "161.51"
type input "161.5059"
click at [636, 311] on div "Cost displayed to the customer Unit Cost Total cost 161.51 EUR €161.51" at bounding box center [716, 296] width 193 height 413
click at [452, 429] on span "Calculate" at bounding box center [456, 433] width 34 height 8
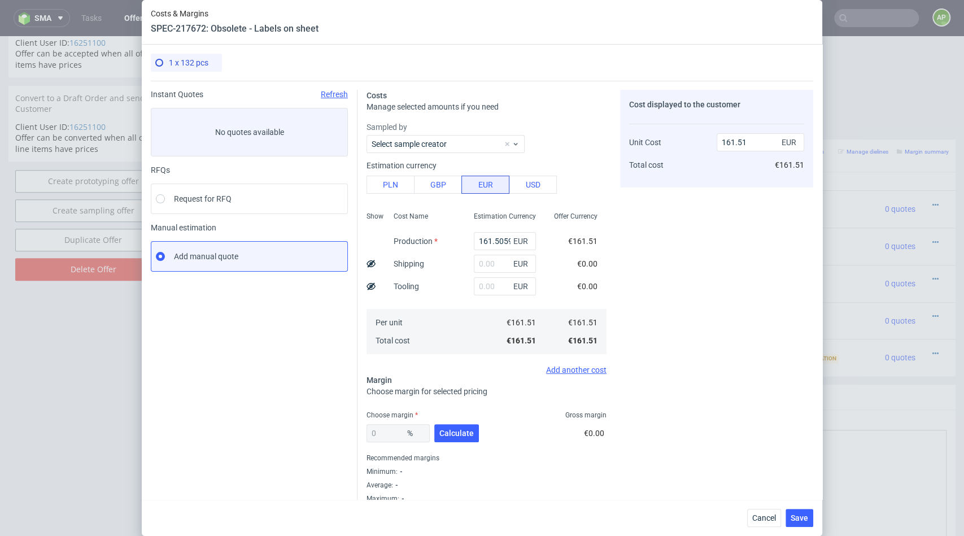
type input "51.51"
type input "333.07"
click at [401, 435] on input "51.51" at bounding box center [397, 433] width 63 height 18
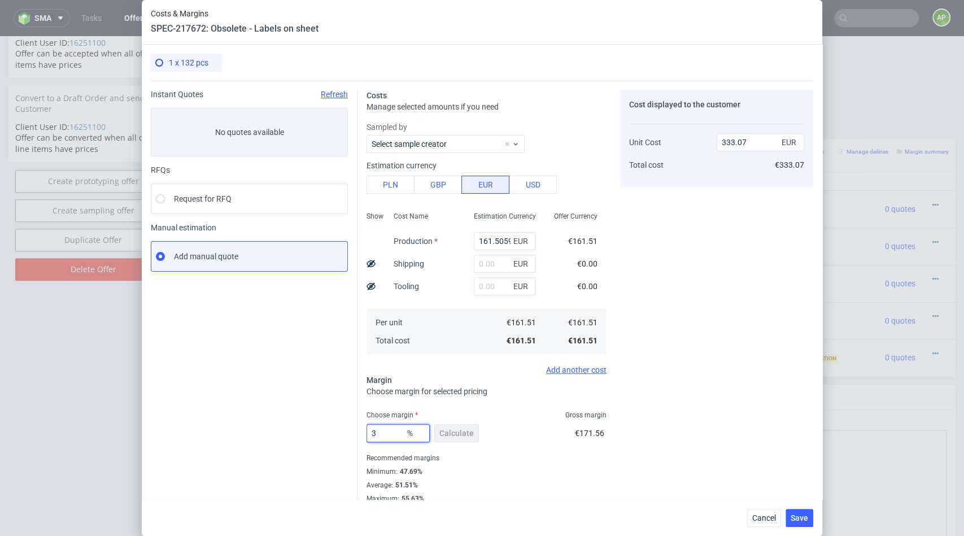
type input "30"
type input "230.72"
type input "30"
click at [499, 433] on div "30 % Calculate €69.22" at bounding box center [486, 435] width 240 height 32
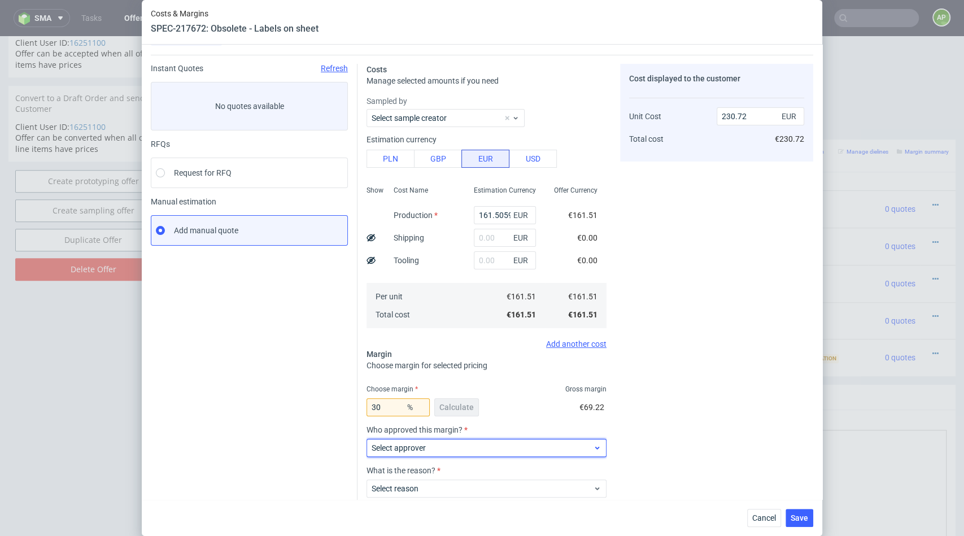
click at [487, 443] on span "Select approver" at bounding box center [481, 447] width 221 height 11
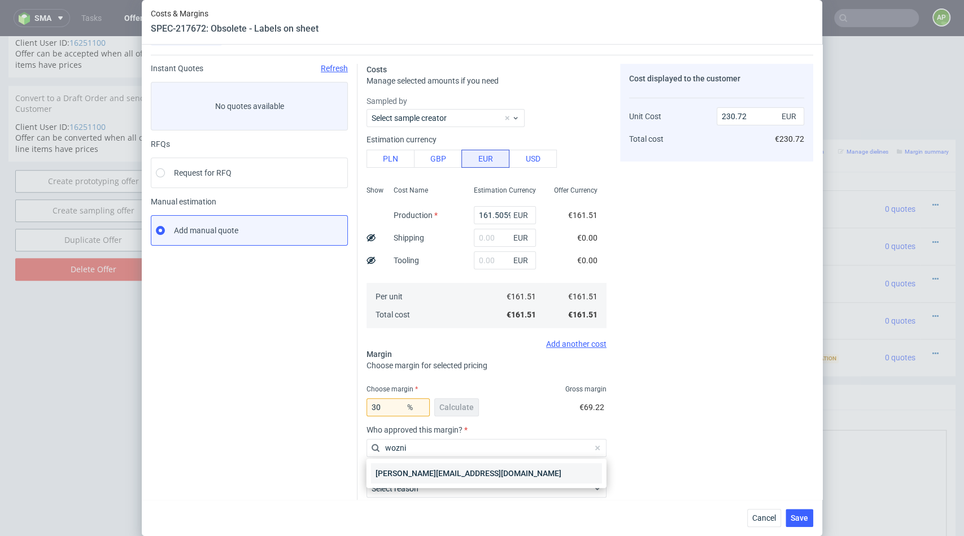
type input "wozni"
click at [458, 470] on div "[PERSON_NAME][EMAIL_ADDRESS][DOMAIN_NAME]" at bounding box center [486, 473] width 231 height 20
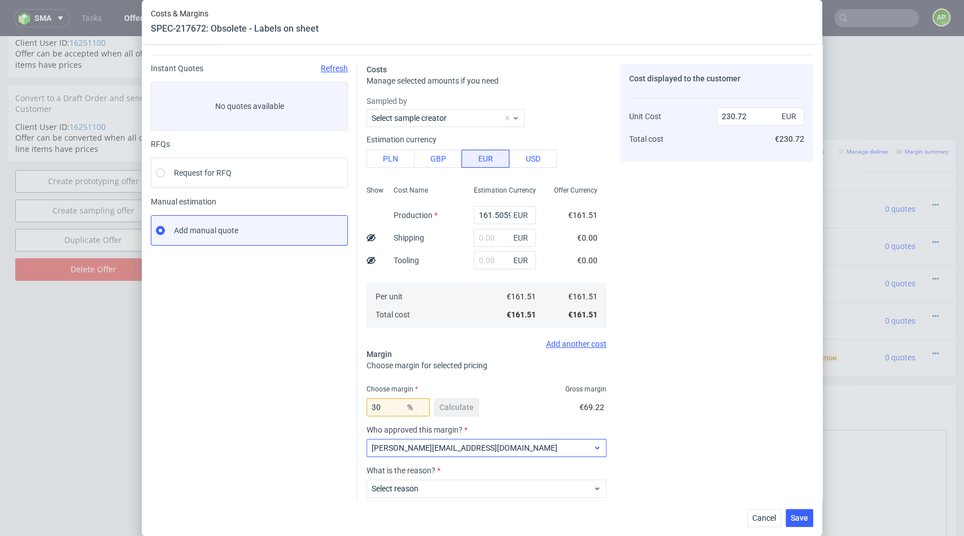
scroll to position [90, 0]
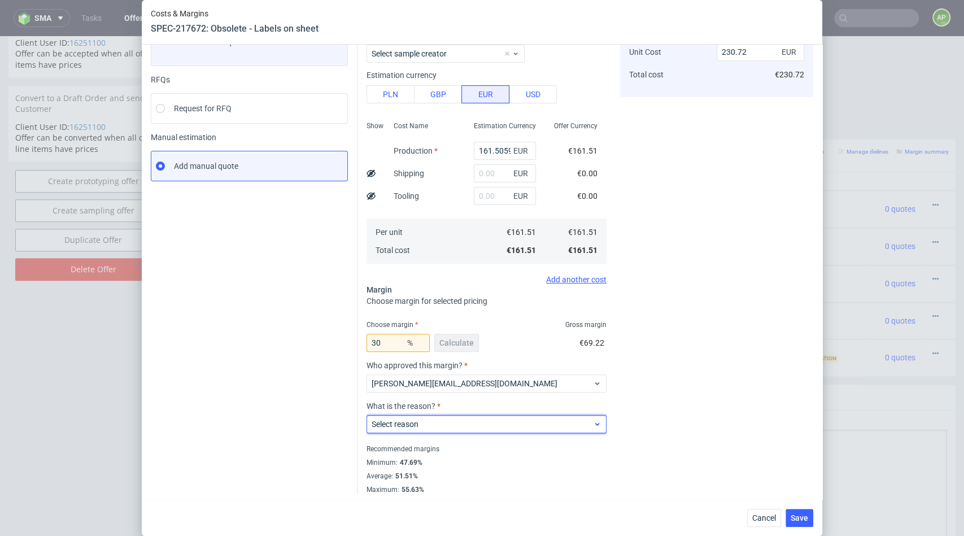
click at [493, 422] on span "Select reason" at bounding box center [481, 423] width 221 height 11
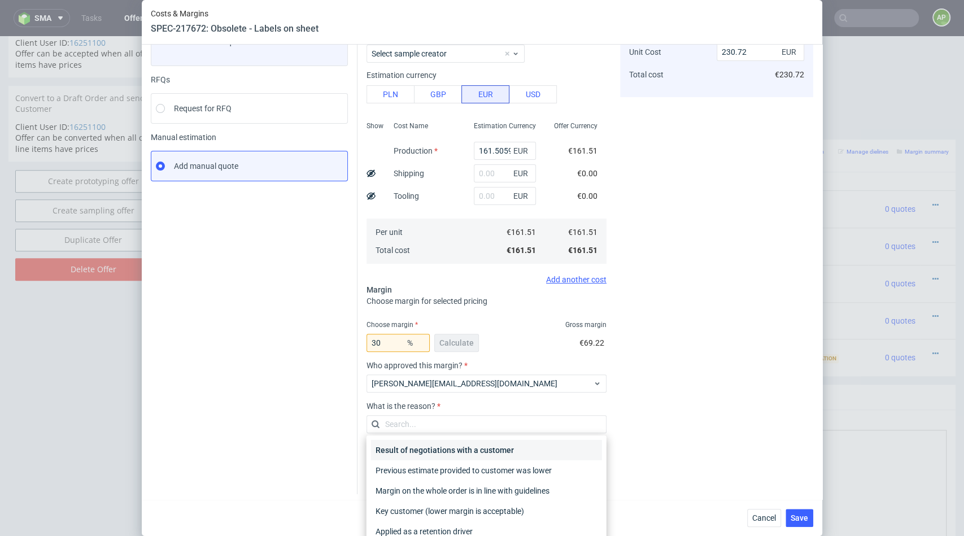
click at [476, 449] on div "Result of negotiations with a customer" at bounding box center [486, 450] width 231 height 20
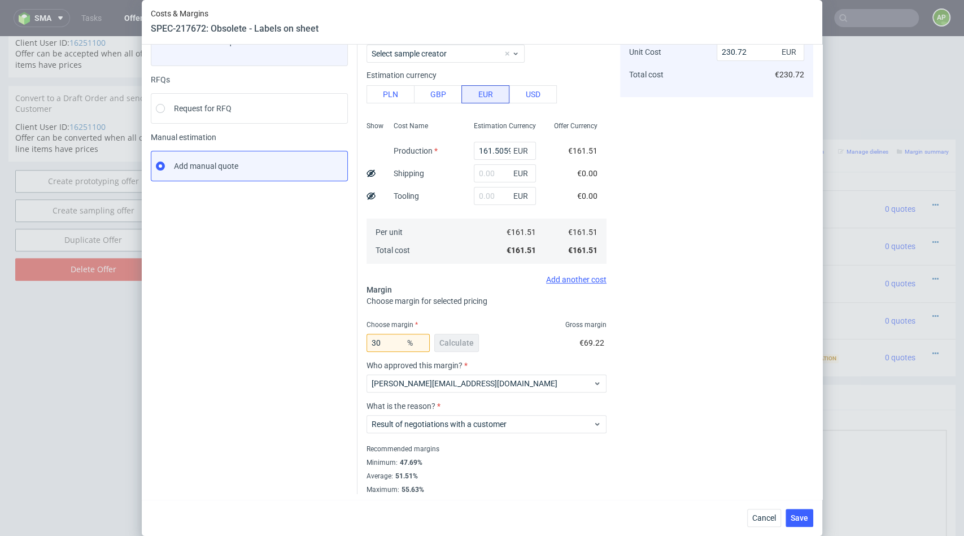
click at [750, 362] on div "Cost displayed to the customer Unit Cost Total cost 230.72 EUR €230.72" at bounding box center [716, 246] width 193 height 494
click at [797, 517] on span "Save" at bounding box center [798, 518] width 17 height 8
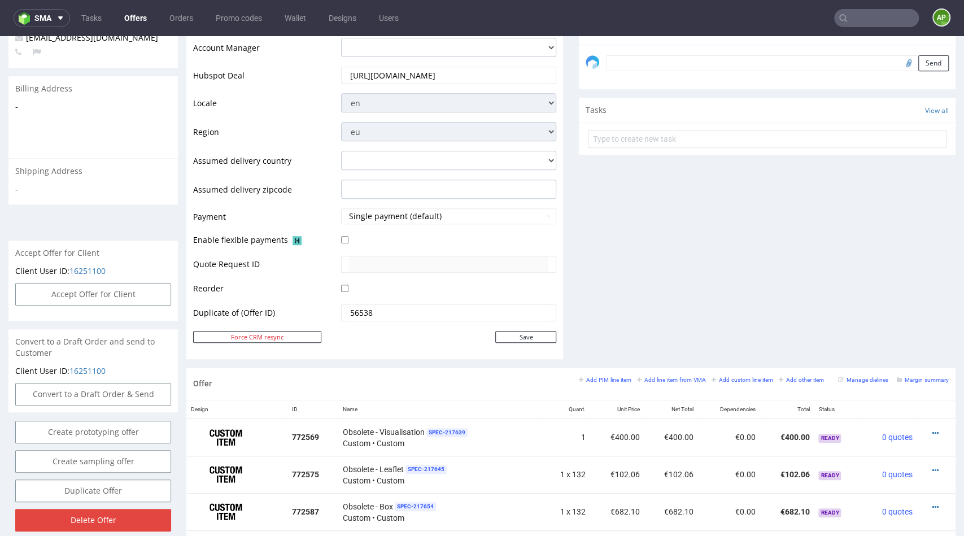
scroll to position [695, 0]
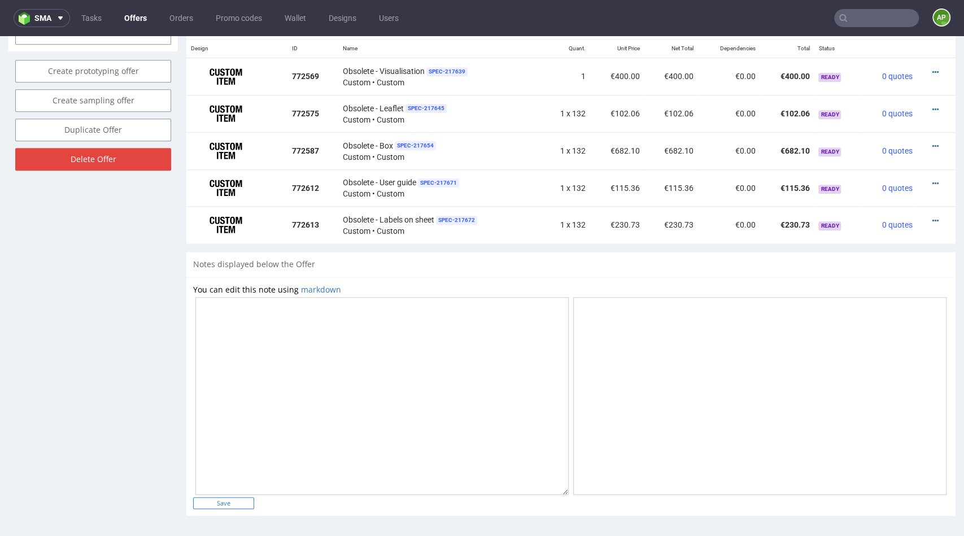
click at [224, 501] on input "Save" at bounding box center [223, 503] width 61 height 12
type input "In progress..."
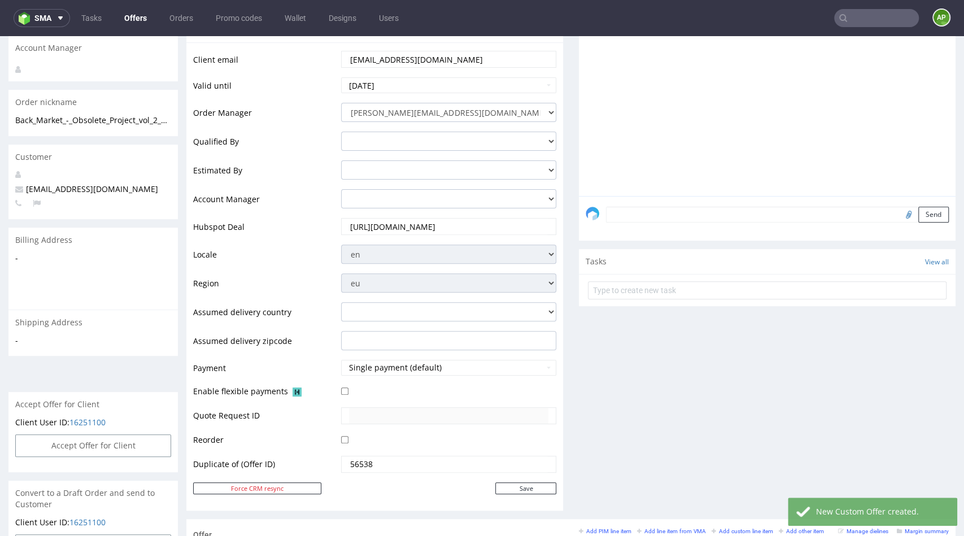
scroll to position [257, 0]
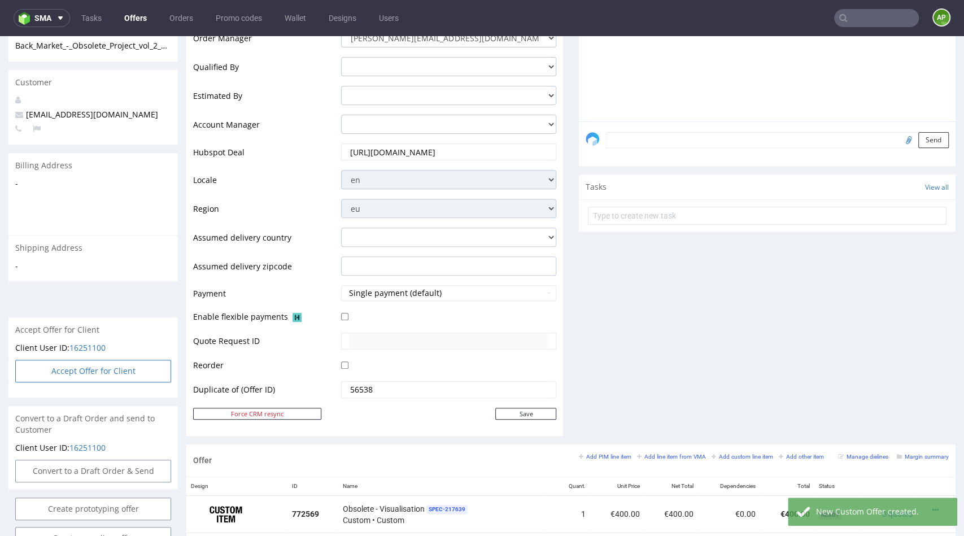
click at [123, 360] on button "Accept Offer for Client" at bounding box center [93, 371] width 156 height 23
select select "75"
select select "904"
select select "b2b"
select select "75"
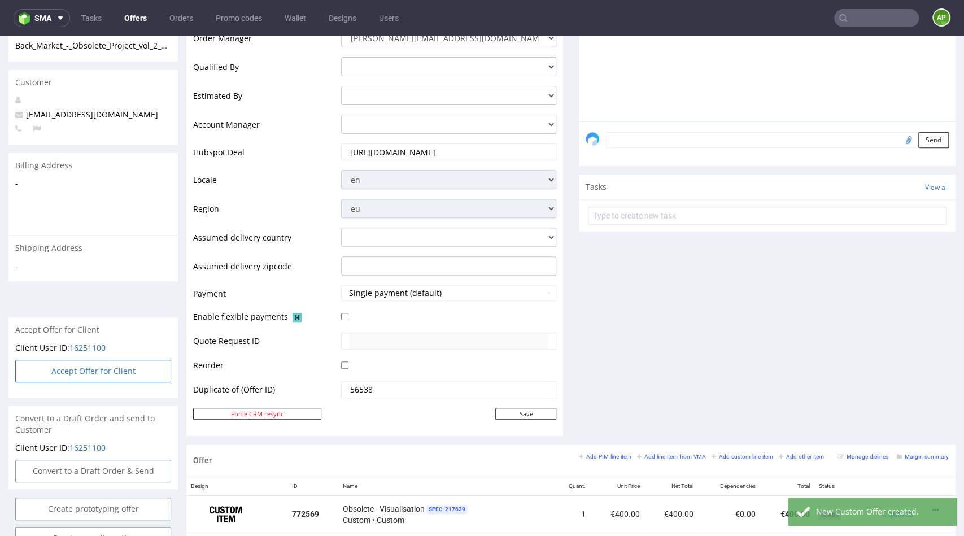
select select "904"
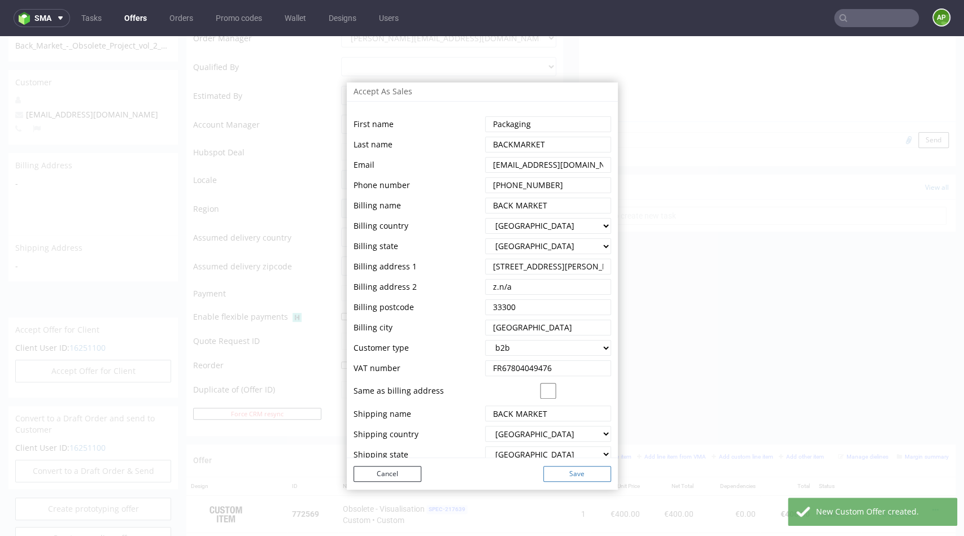
click at [561, 471] on button "Save" at bounding box center [577, 474] width 68 height 16
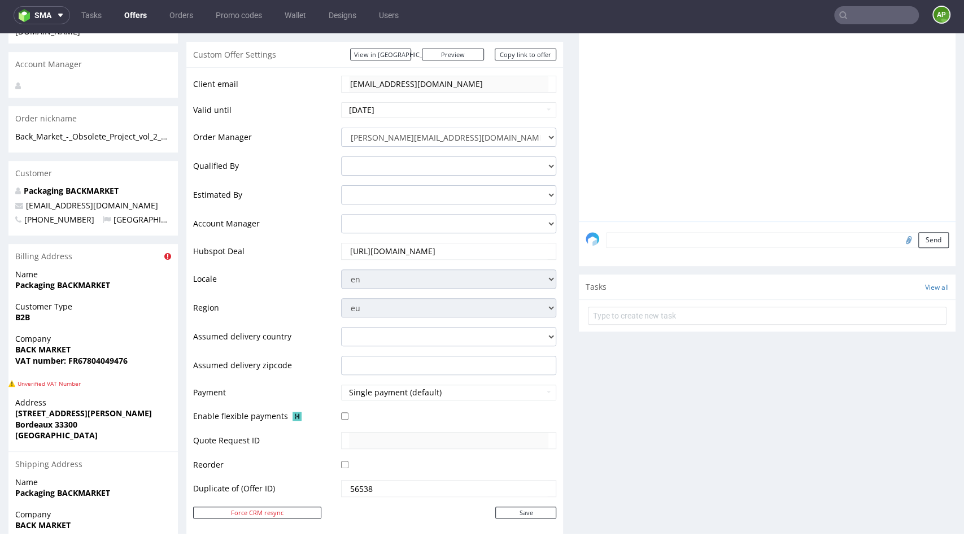
scroll to position [0, 0]
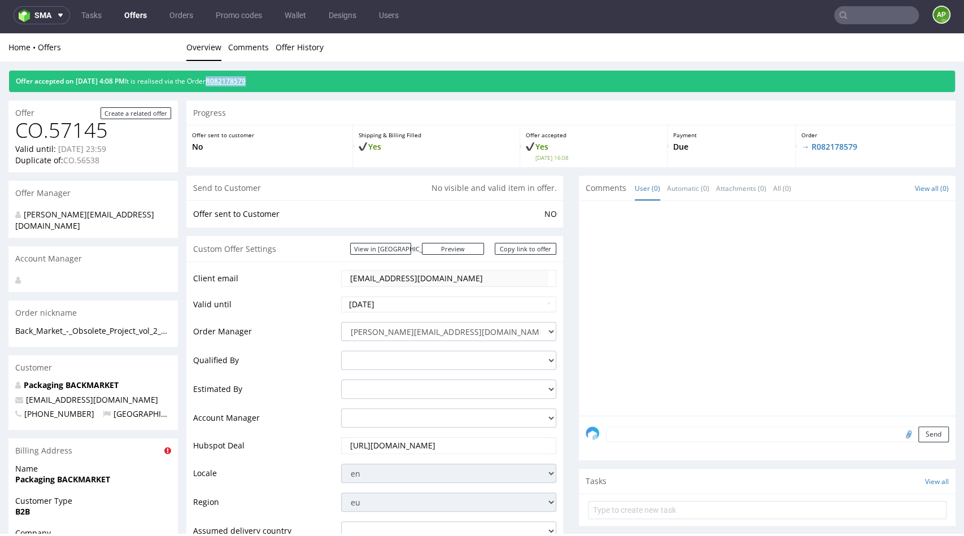
drag, startPoint x: 279, startPoint y: 78, endPoint x: 233, endPoint y: 79, distance: 46.3
click at [233, 79] on div "Offer accepted on [DATE] 4:08 PM It is realised via the Order R082178579" at bounding box center [481, 81] width 945 height 21
copy link "R082178579"
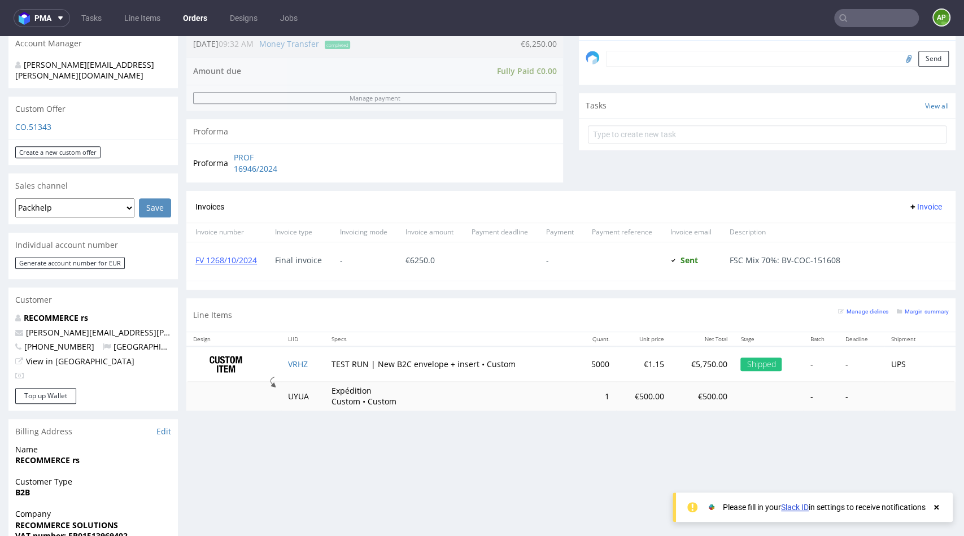
scroll to position [387, 0]
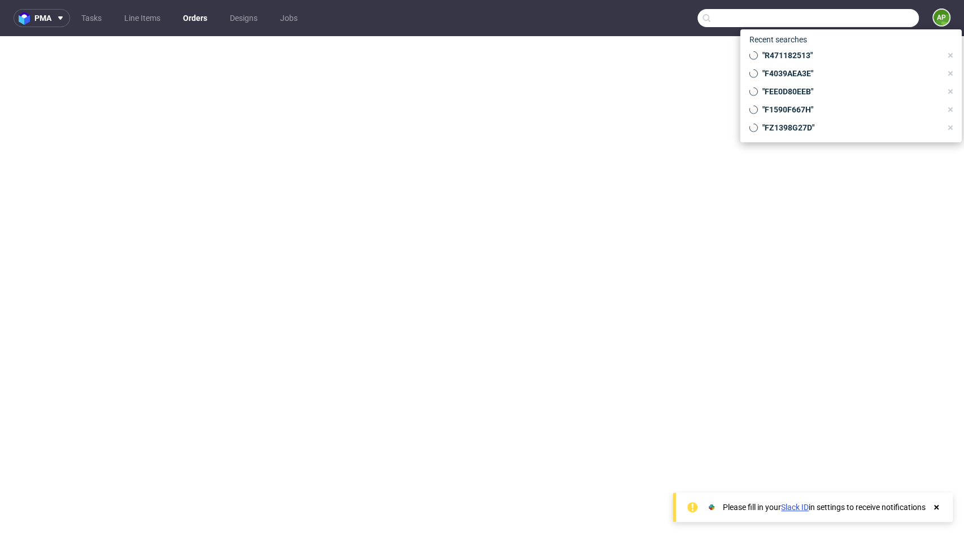
click at [853, 11] on input "text" at bounding box center [807, 18] width 221 height 18
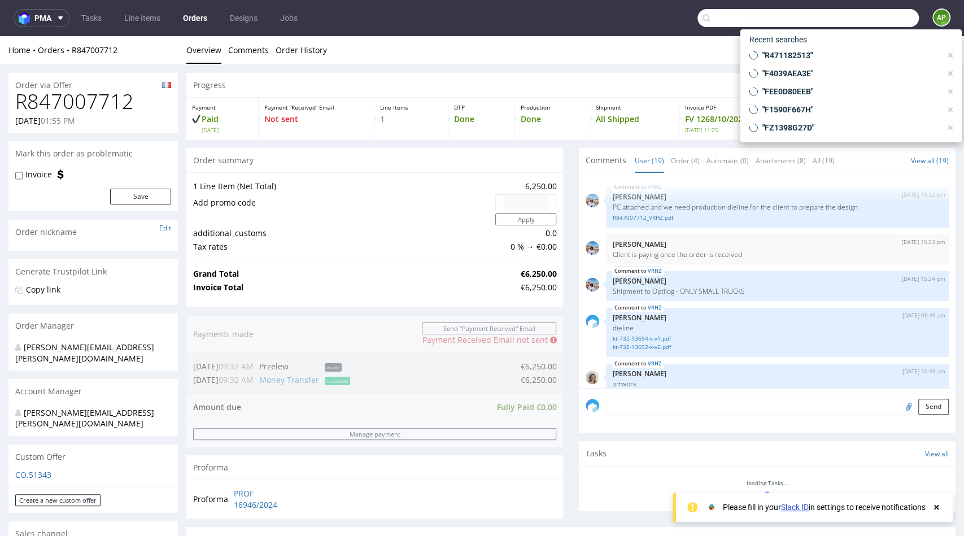
paste input "R082178579"
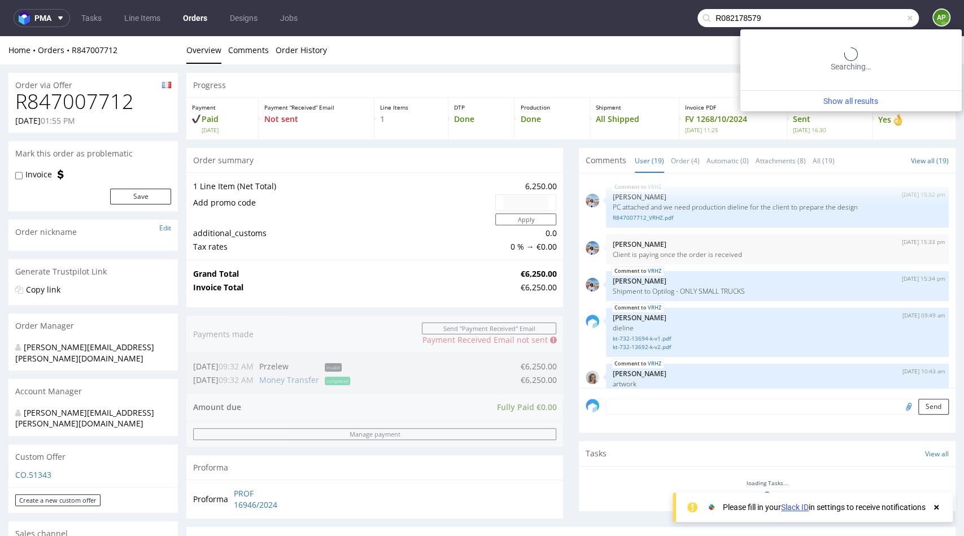
scroll to position [816, 0]
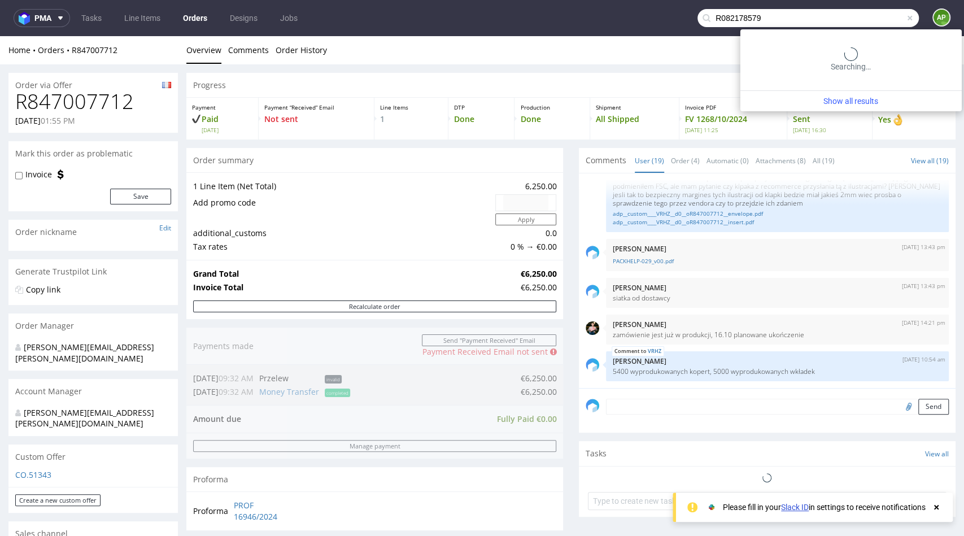
type input "R082178579"
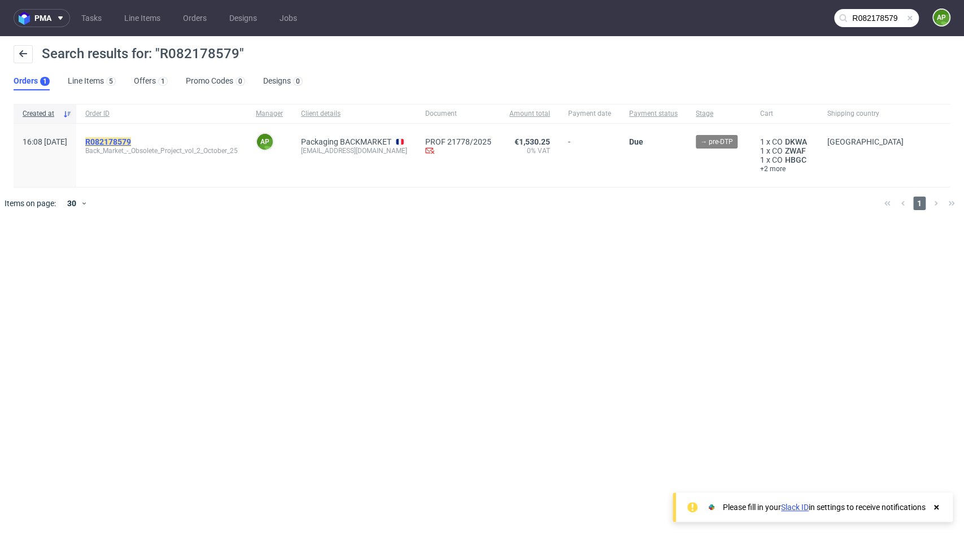
click at [131, 143] on mark "R082178579" at bounding box center [108, 141] width 46 height 9
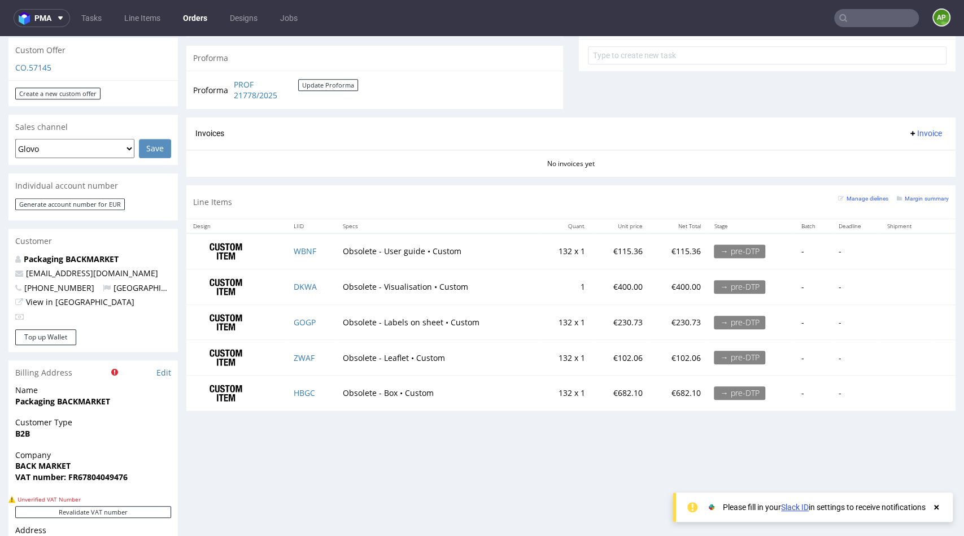
scroll to position [417, 0]
